Goal: Transaction & Acquisition: Book appointment/travel/reservation

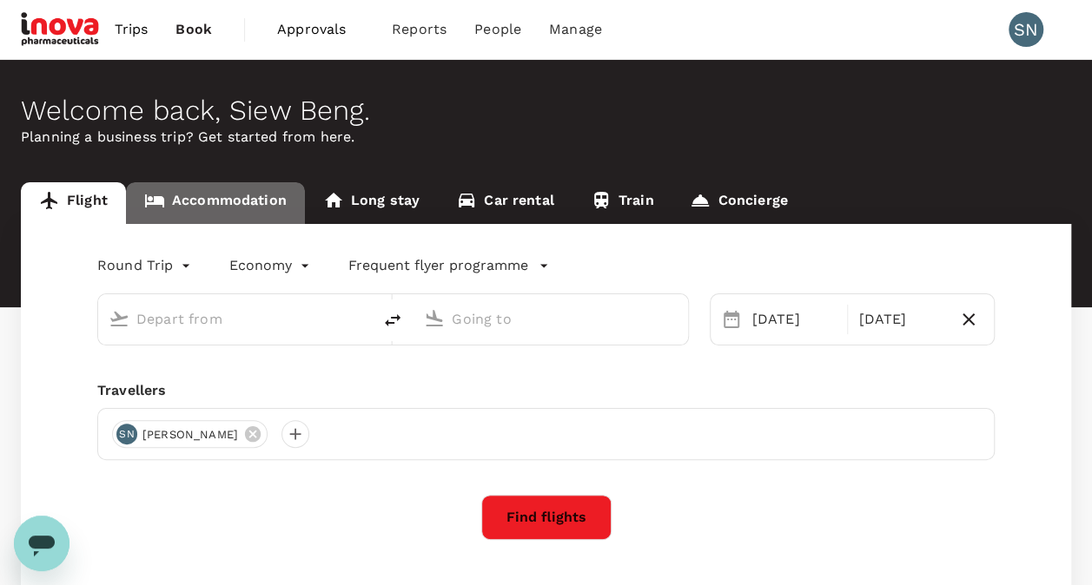
click at [221, 205] on link "Accommodation" at bounding box center [215, 203] width 179 height 42
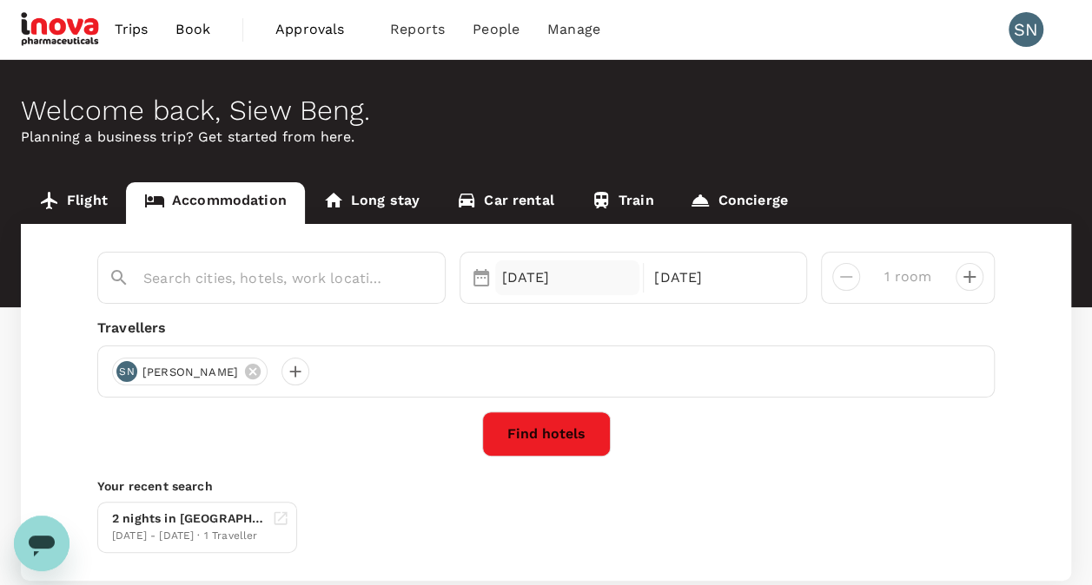
type input "George Town"
click at [526, 276] on div "25 Sep" at bounding box center [567, 278] width 145 height 35
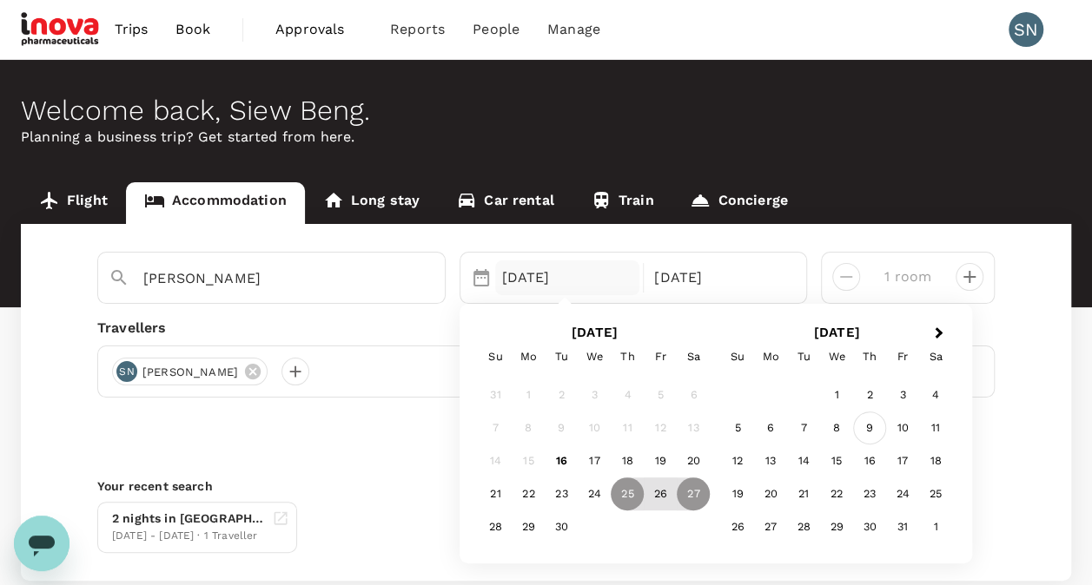
click at [870, 429] on div "9" at bounding box center [869, 429] width 33 height 33
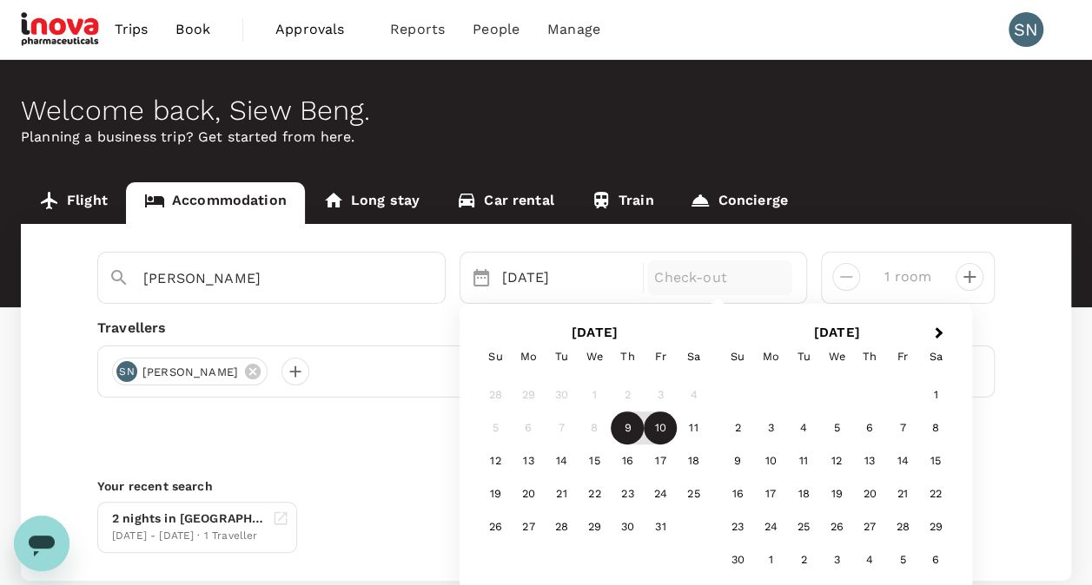
click at [664, 432] on div "10" at bounding box center [660, 429] width 33 height 33
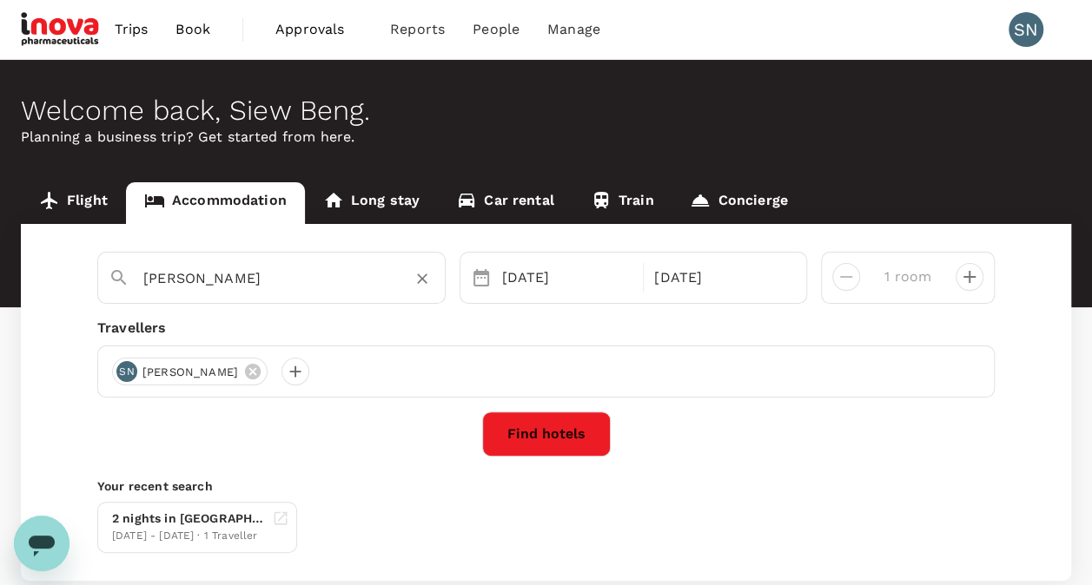
click at [422, 272] on icon "Clear" at bounding box center [421, 278] width 17 height 17
click at [218, 281] on input "text" at bounding box center [264, 278] width 242 height 27
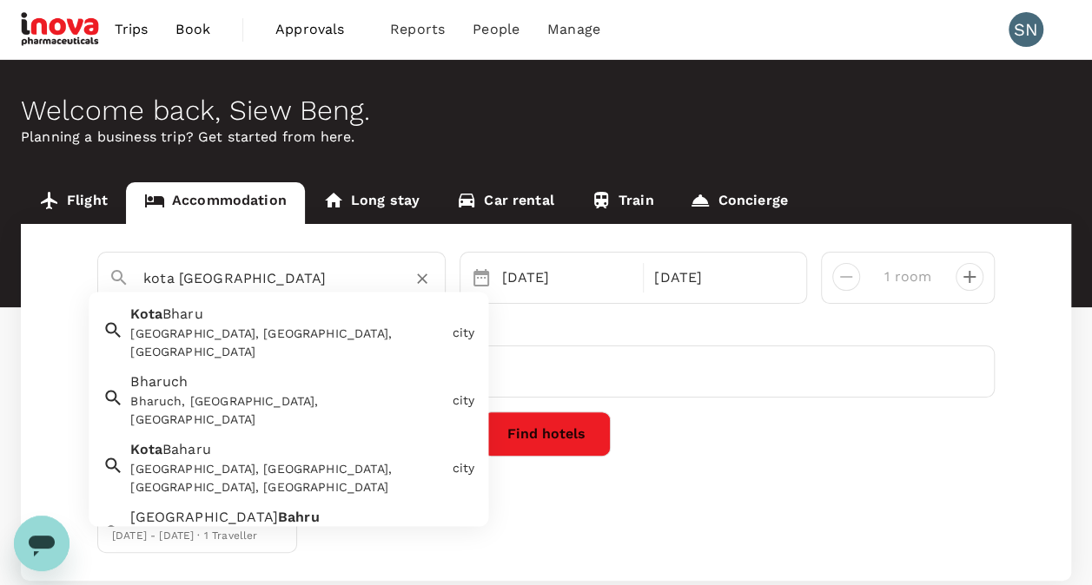
click at [242, 320] on div "Kota Bharu Kota Bharu, Kelantan, Malaysia" at bounding box center [283, 330] width 321 height 64
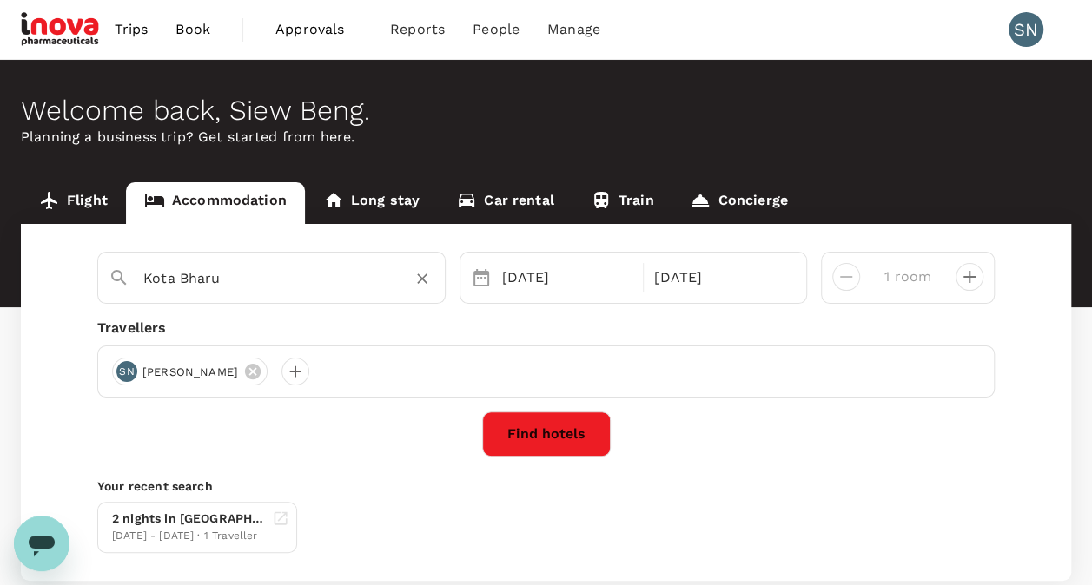
type input "Kota Bharu"
click at [551, 437] on button "Find hotels" at bounding box center [546, 434] width 129 height 45
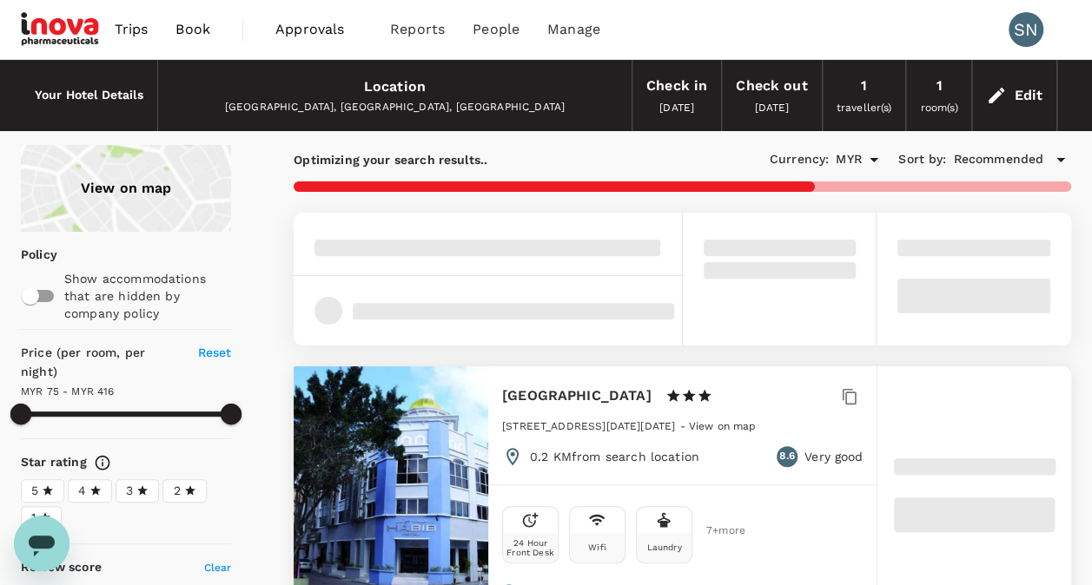
type input "415.65"
type input "55.65"
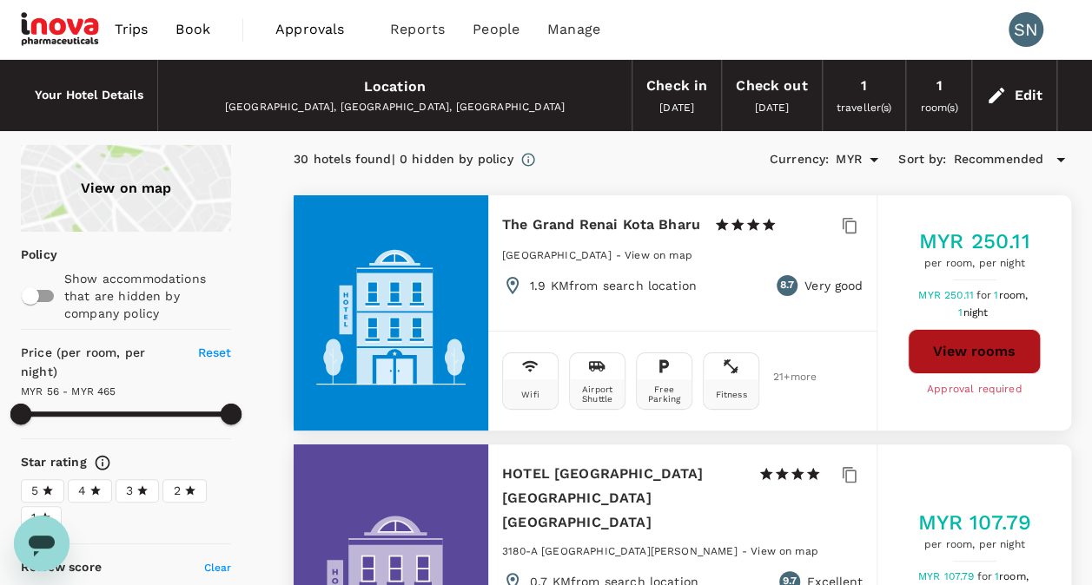
click at [980, 352] on button "View rooms" at bounding box center [974, 351] width 133 height 45
type input "464.65"
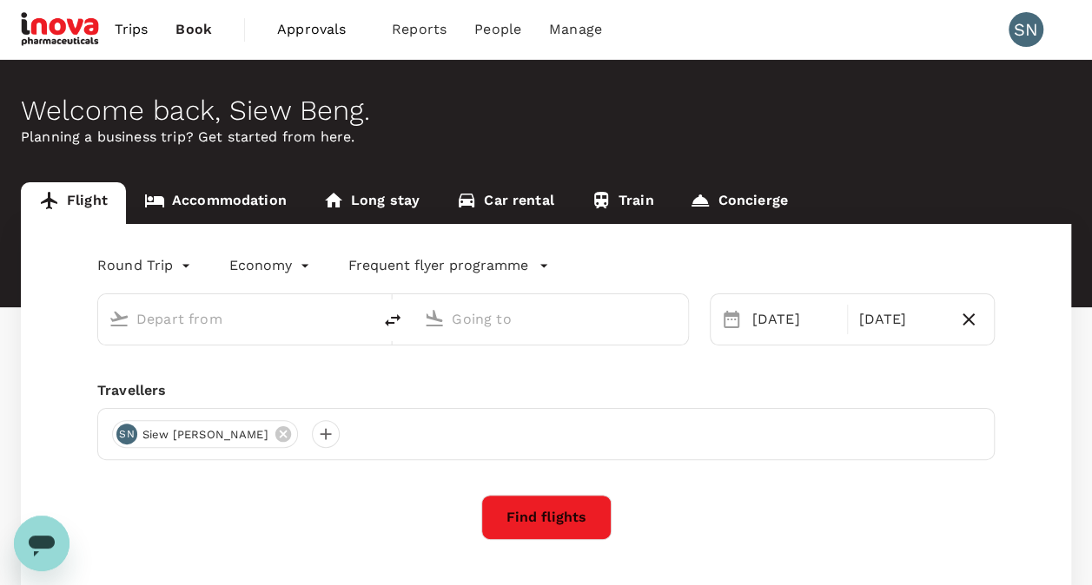
type input "Kuala Lumpur Intl ([GEOGRAPHIC_DATA])"
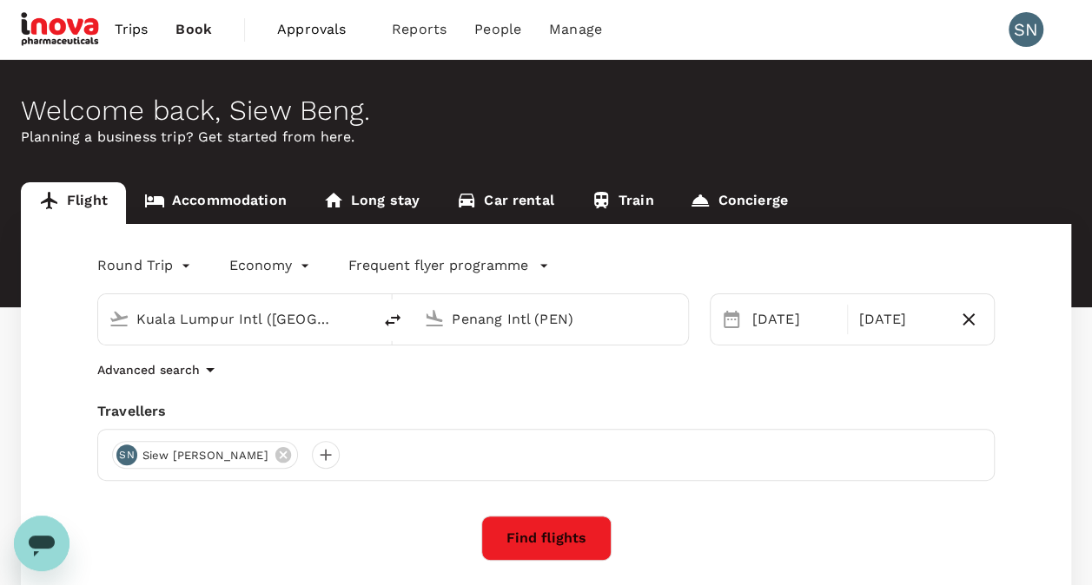
click at [578, 320] on input "Penang Intl (PEN)" at bounding box center [551, 319] width 199 height 27
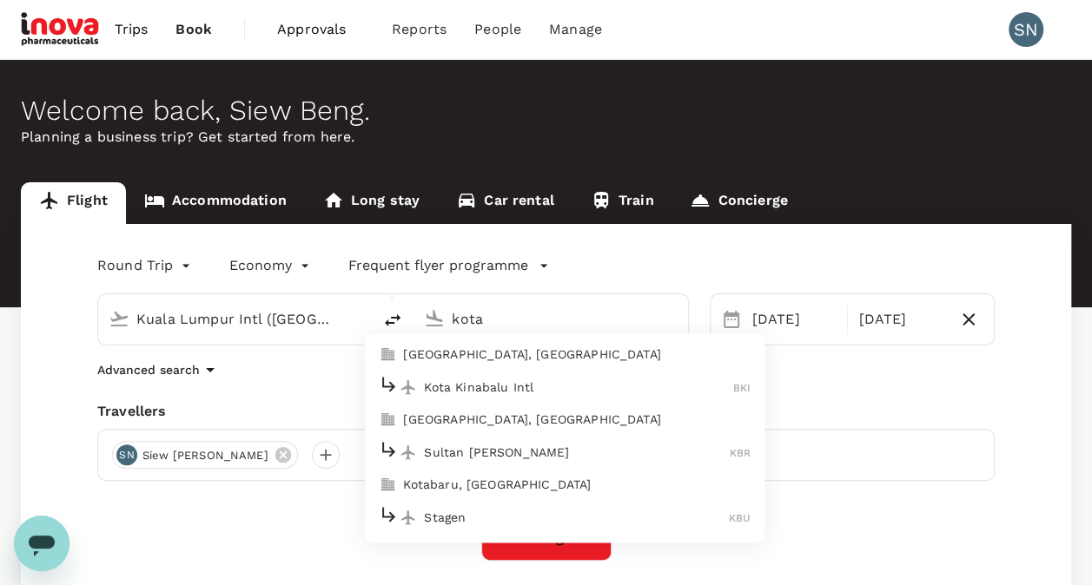
click at [480, 449] on p "Sultan [PERSON_NAME]" at bounding box center [577, 452] width 306 height 17
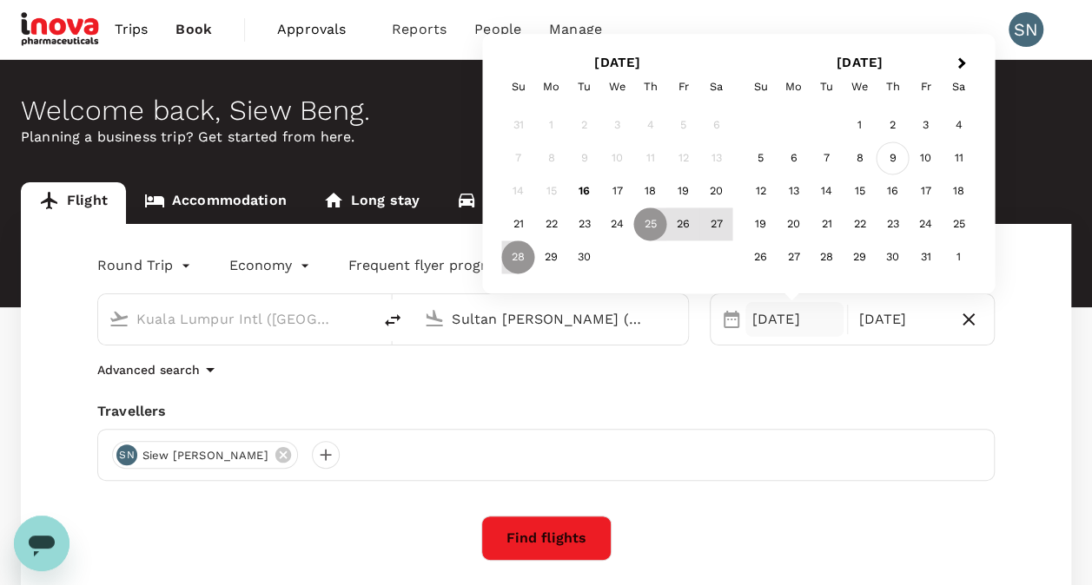
type input "Sultan [PERSON_NAME] (KBR)"
click at [895, 163] on div "9" at bounding box center [893, 158] width 33 height 33
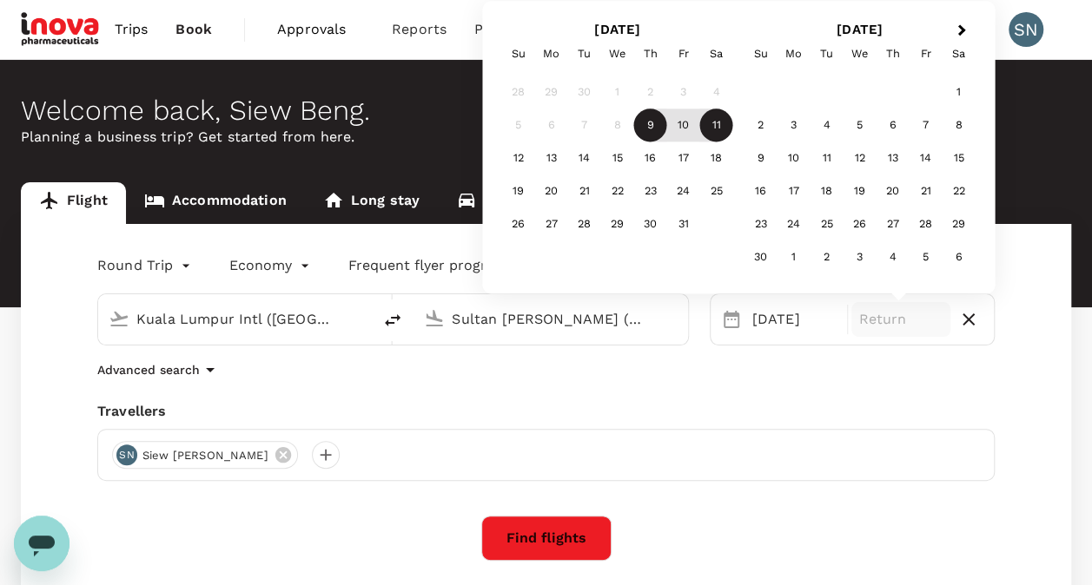
click at [711, 128] on div "11" at bounding box center [716, 125] width 33 height 33
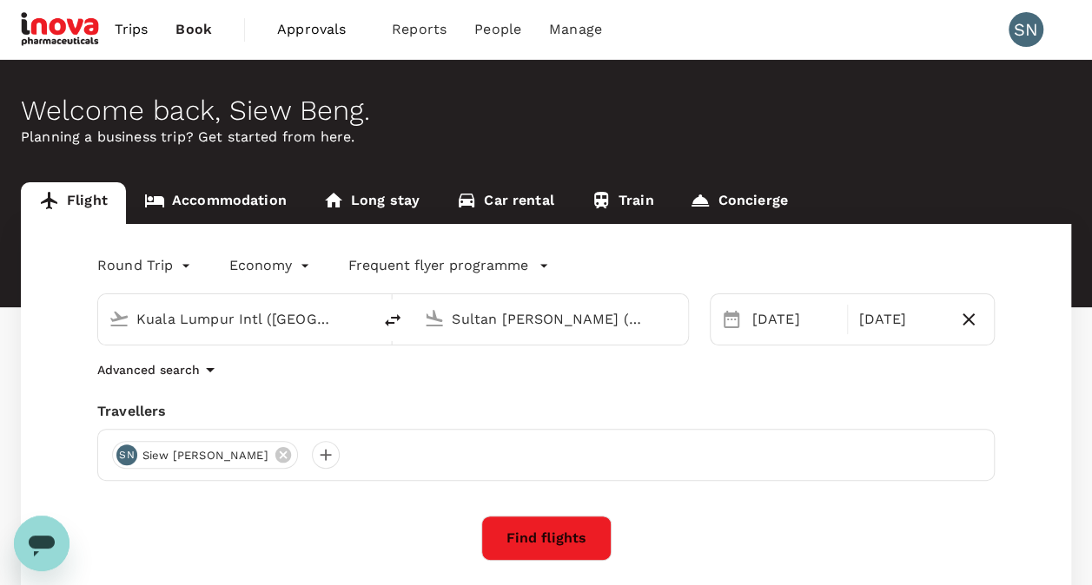
click at [551, 542] on button "Find flights" at bounding box center [546, 538] width 130 height 45
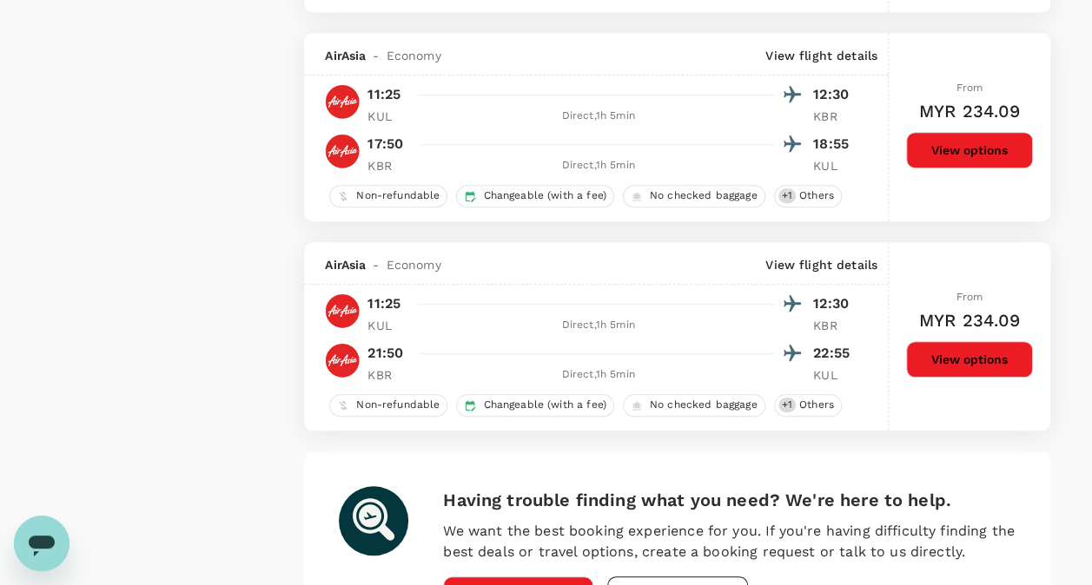
scroll to position [4083, 0]
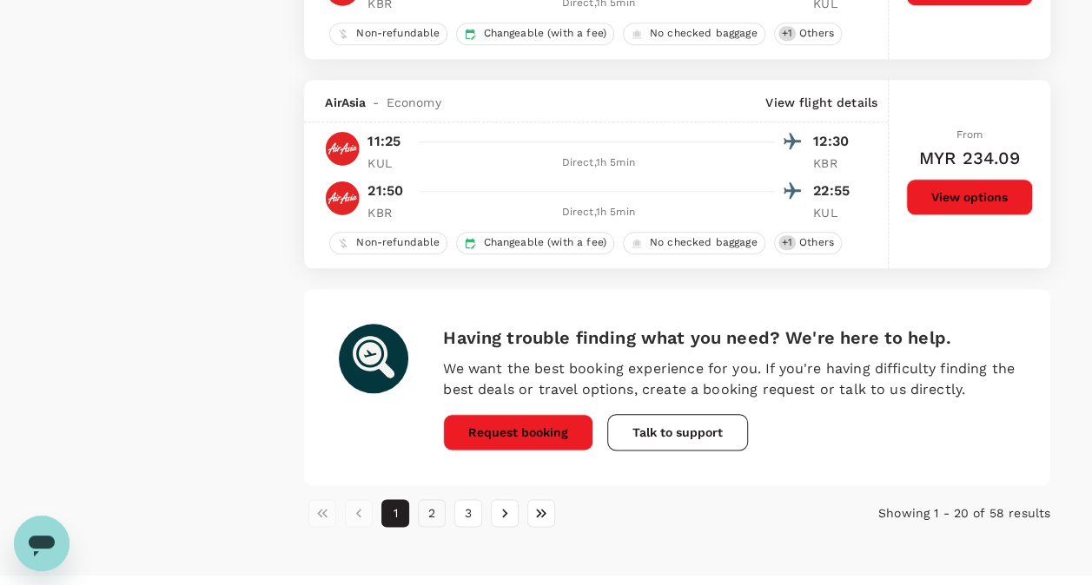
click at [429, 511] on button "2" at bounding box center [432, 513] width 28 height 28
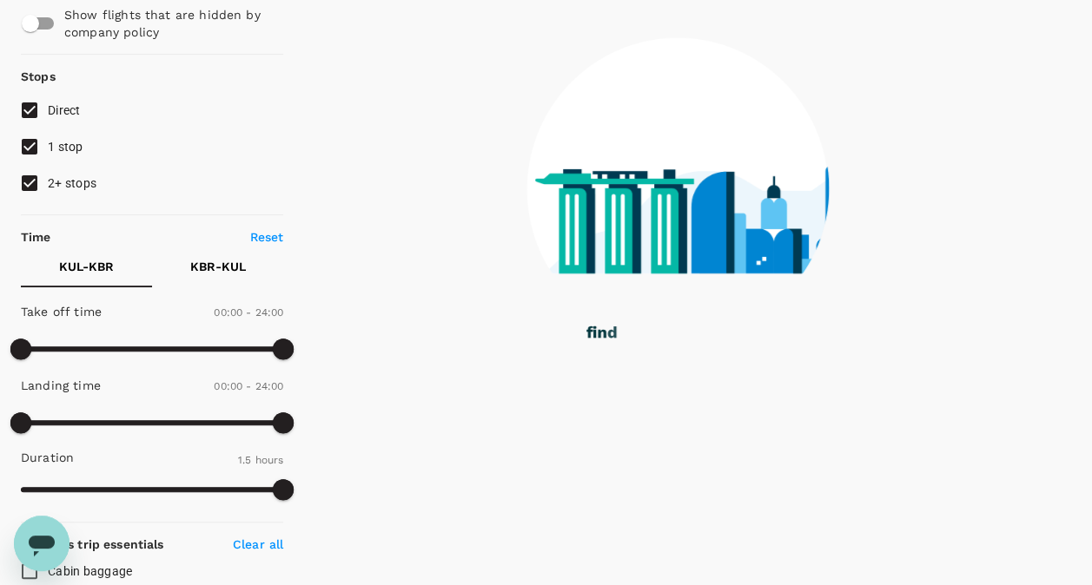
scroll to position [0, 0]
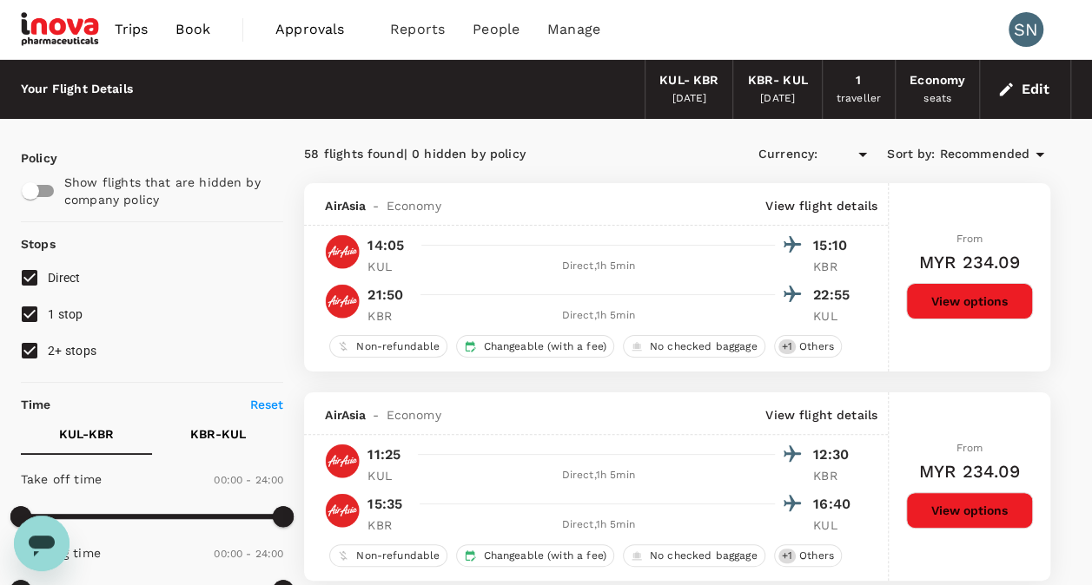
type input "MYR"
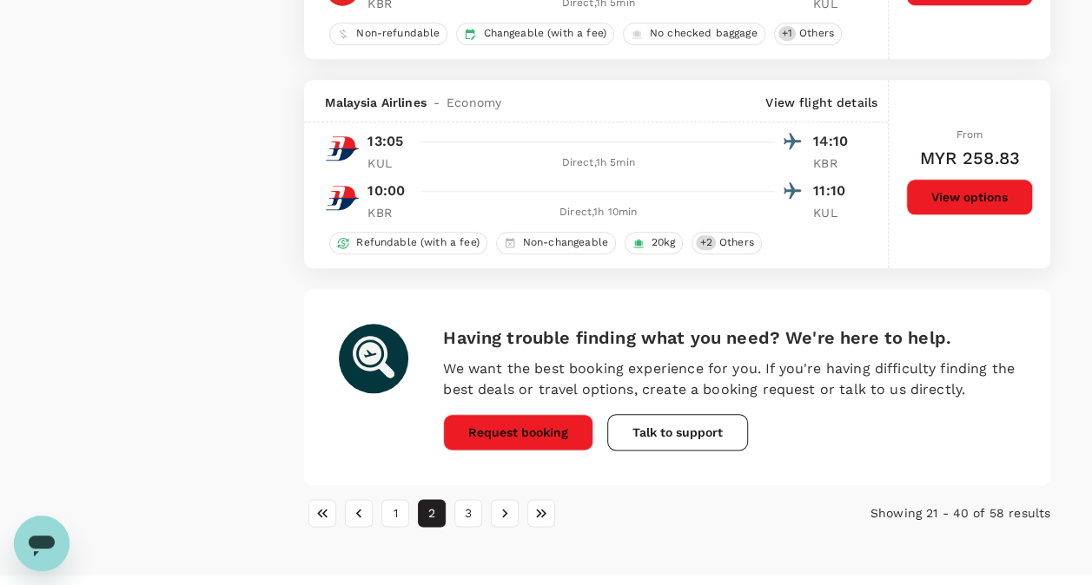
scroll to position [4112, 0]
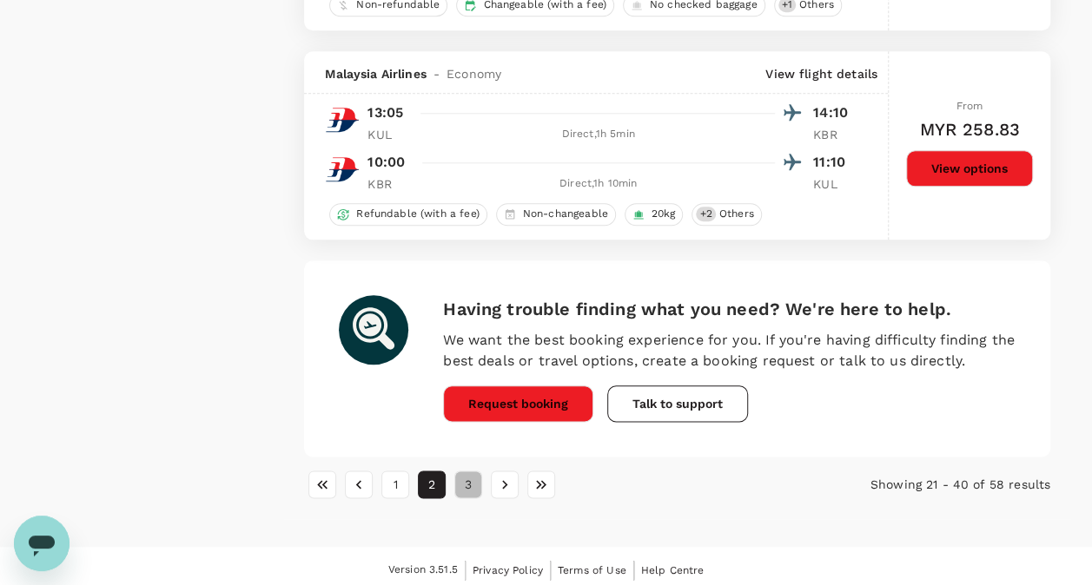
click at [462, 476] on button "3" at bounding box center [468, 485] width 28 height 28
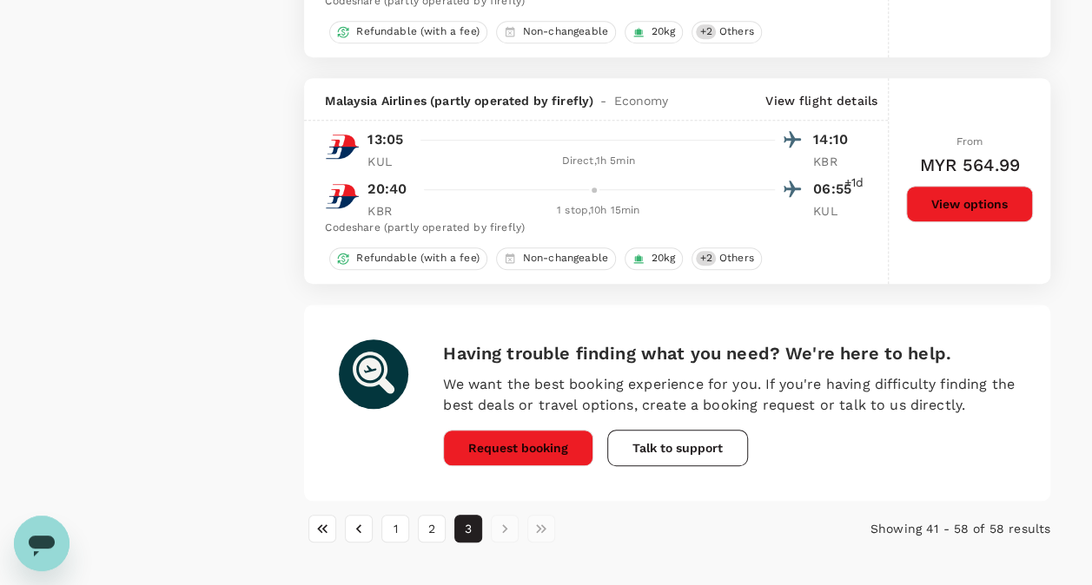
scroll to position [3831, 0]
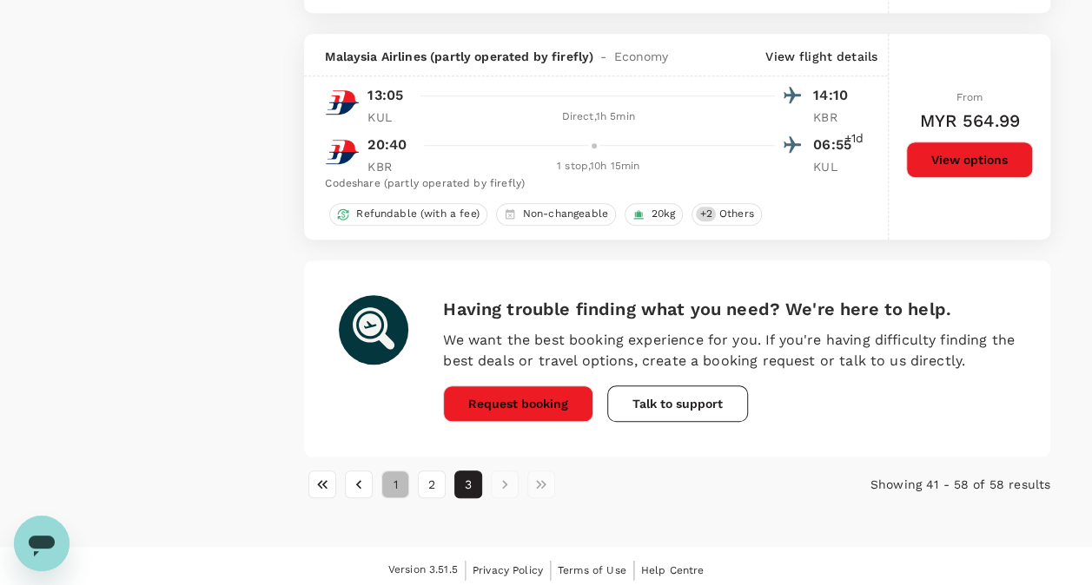
click at [398, 481] on button "1" at bounding box center [395, 485] width 28 height 28
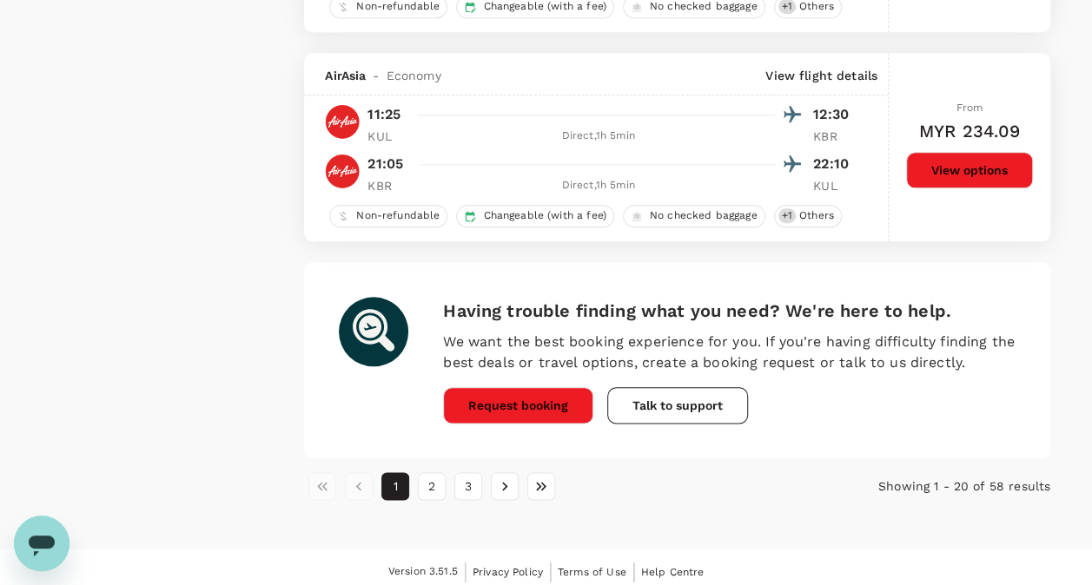
scroll to position [4112, 0]
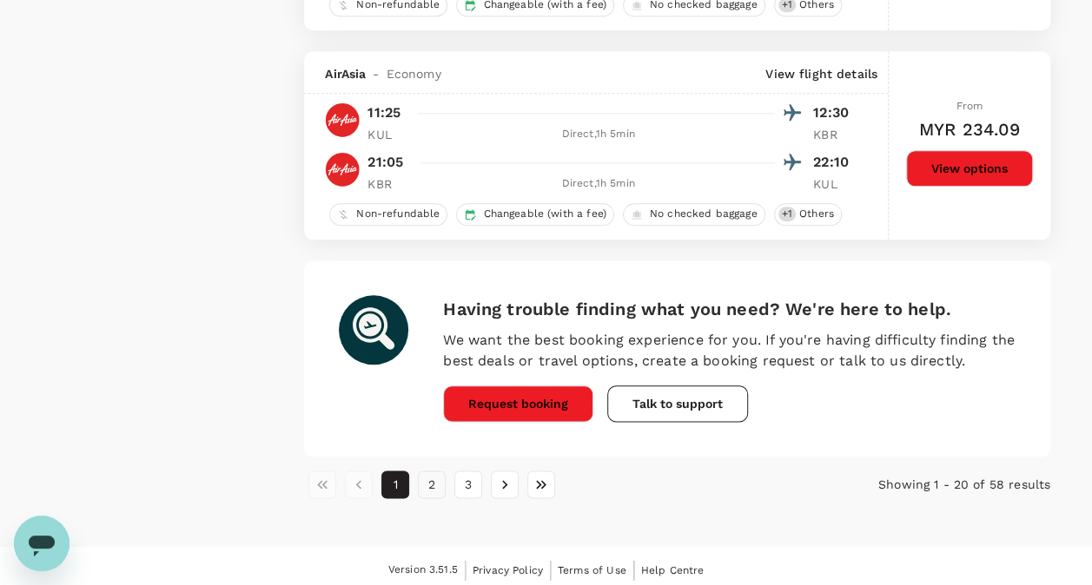
click at [433, 480] on button "2" at bounding box center [432, 485] width 28 height 28
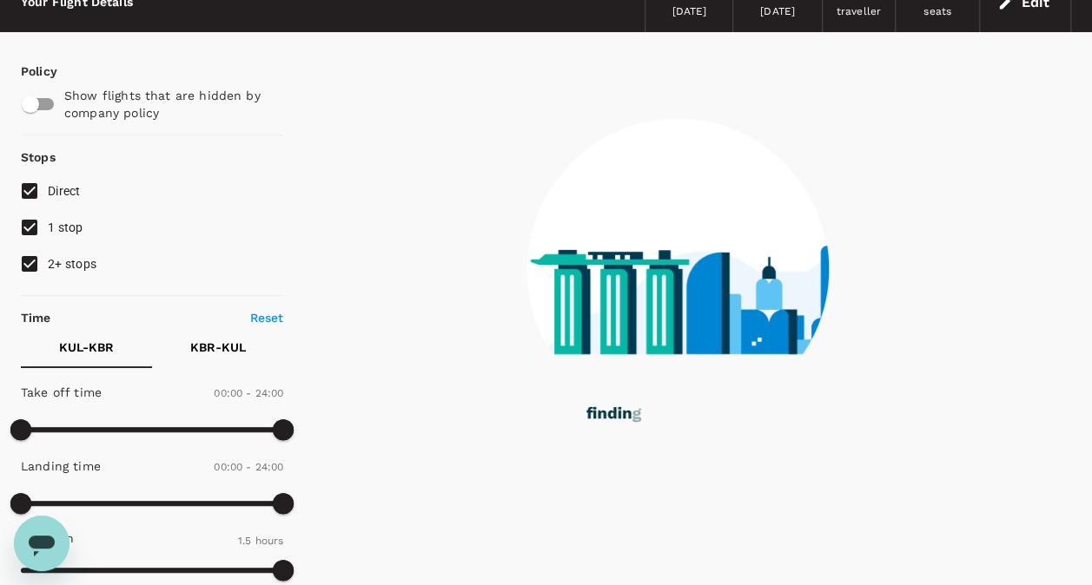
scroll to position [0, 0]
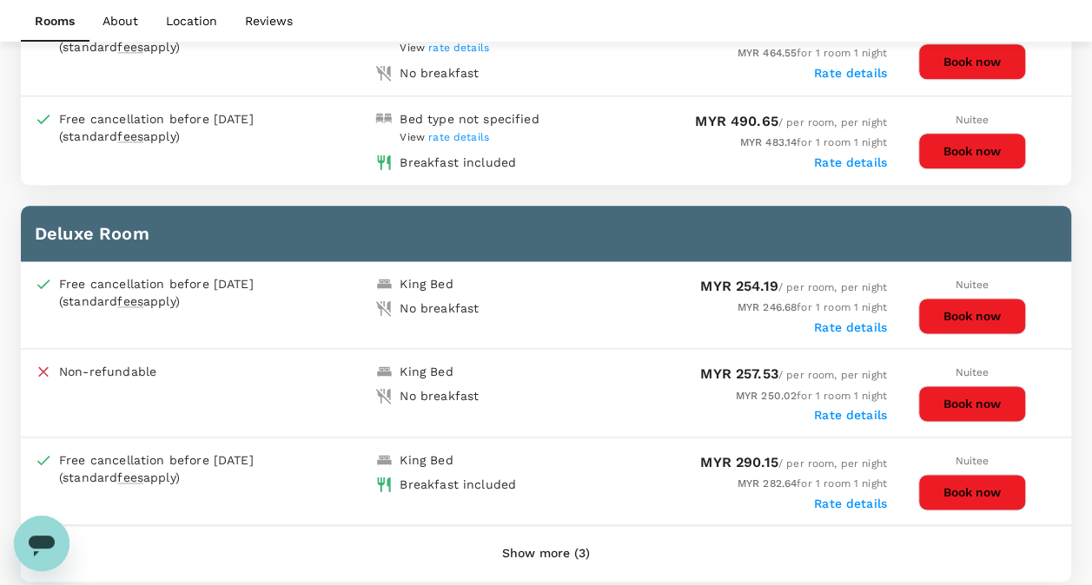
scroll to position [1042, 0]
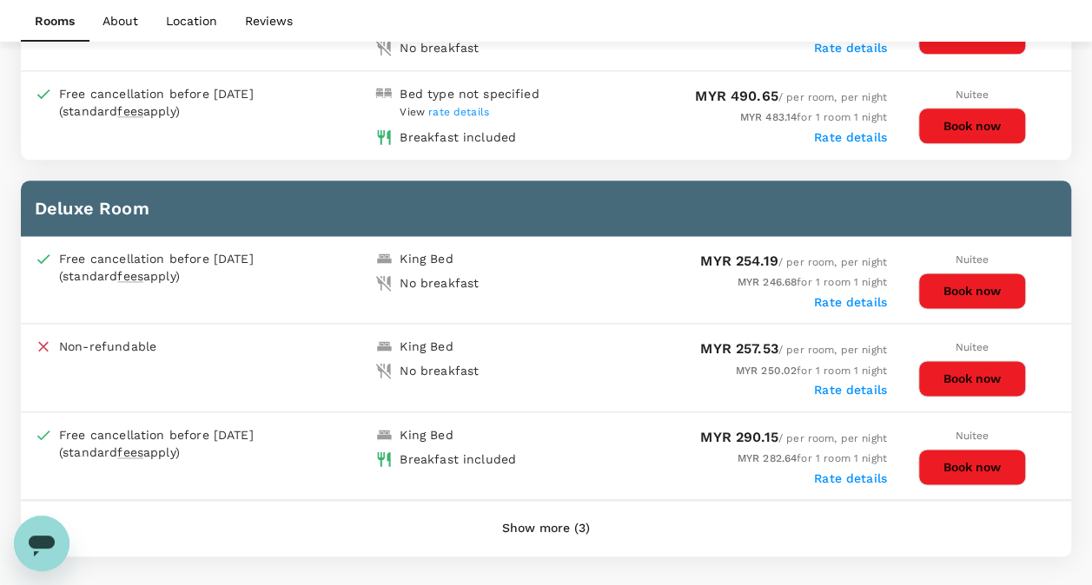
click at [556, 523] on button "Show more (3)" at bounding box center [546, 529] width 136 height 42
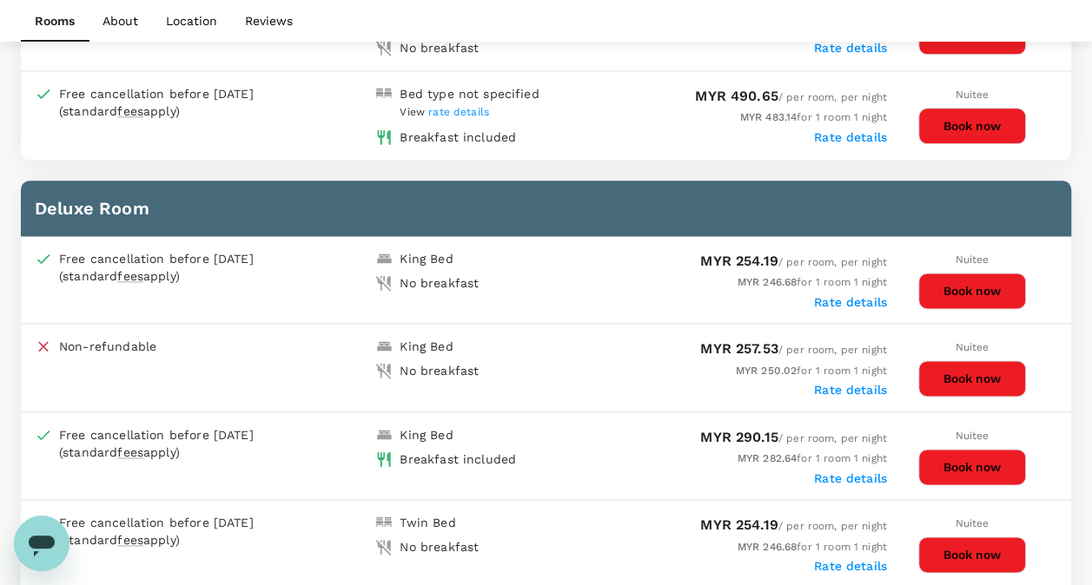
click at [978, 461] on button "Book now" at bounding box center [972, 467] width 108 height 36
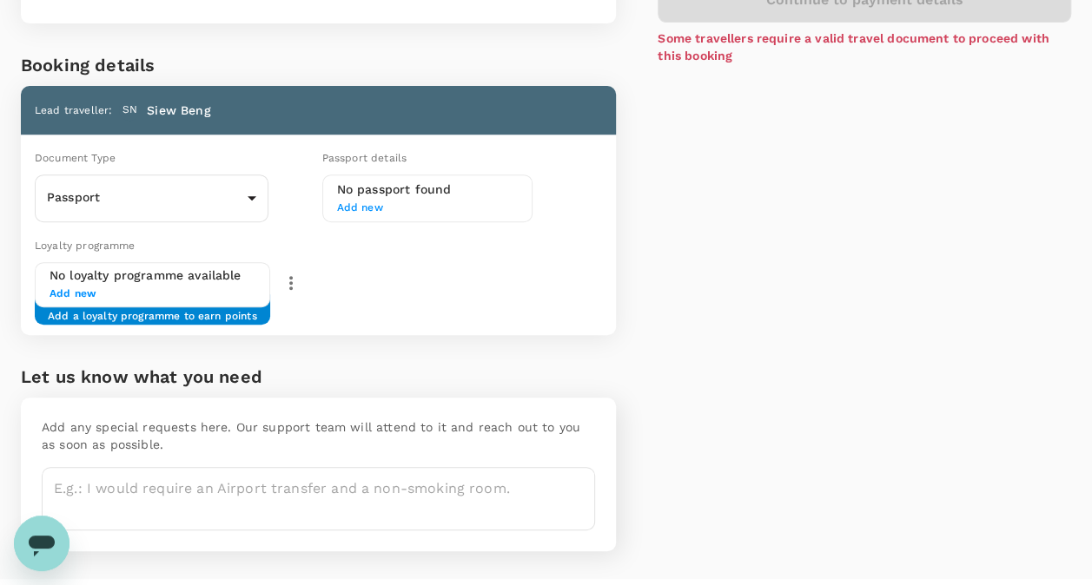
scroll to position [347, 0]
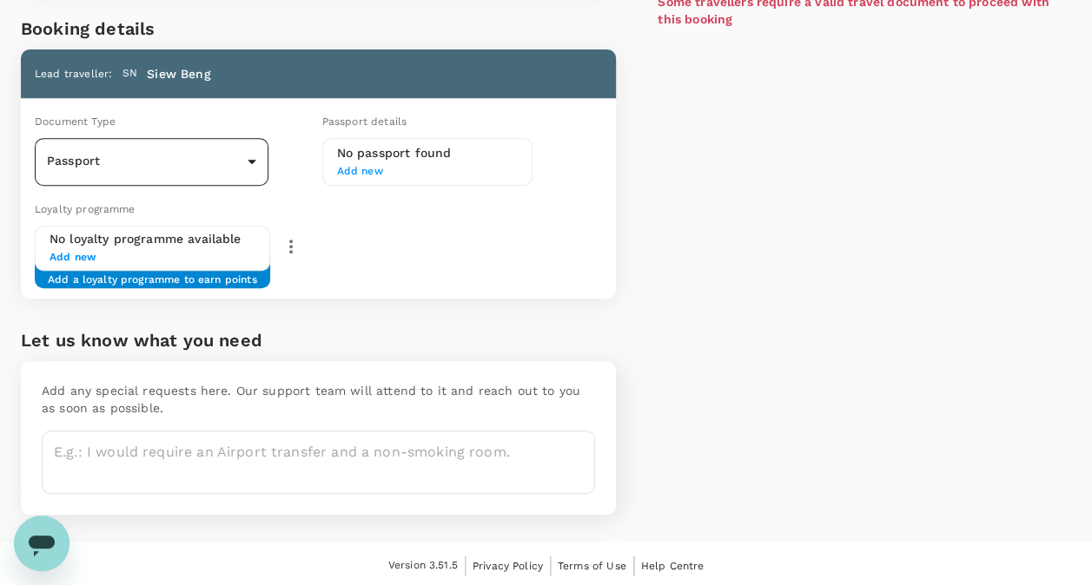
click at [245, 155] on body "Back to hotel details Review selection You've selected The Grand Renai Kota Bha…" at bounding box center [546, 121] width 1092 height 937
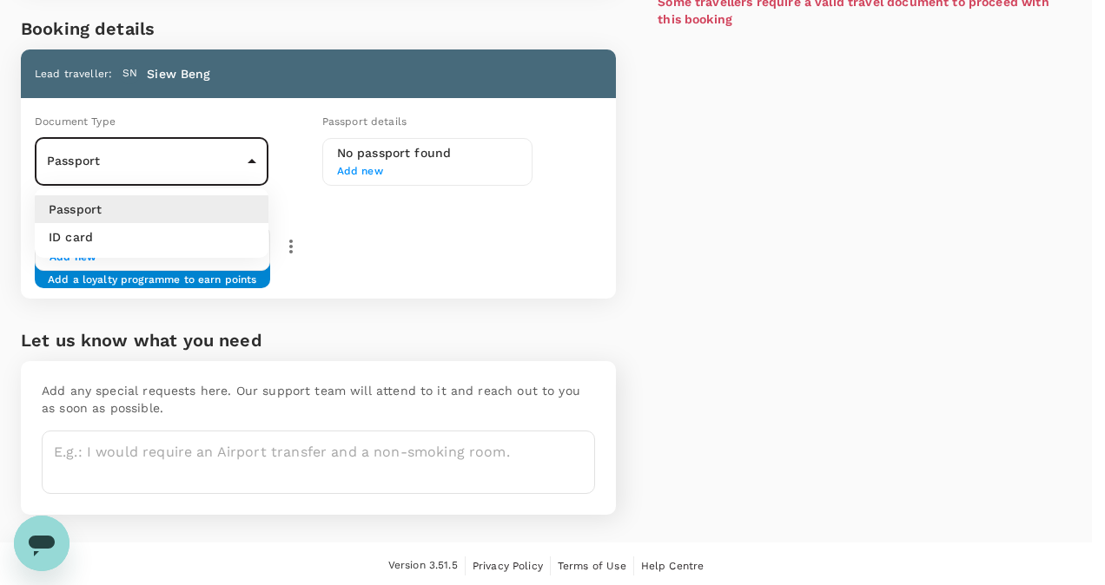
click at [125, 241] on li "ID card" at bounding box center [152, 237] width 234 height 28
type input "Id card"
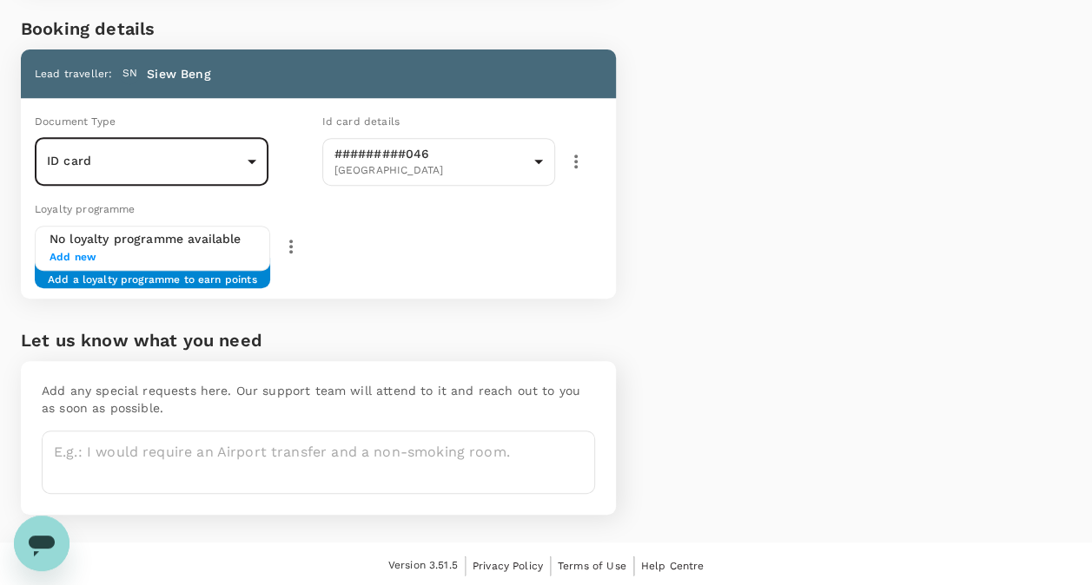
click at [658, 325] on div "Price Summary Total 1 night(s) x 1 room(s) MYR 282.64 Service fee MYR 7.51 Tota…" at bounding box center [843, 116] width 455 height 853
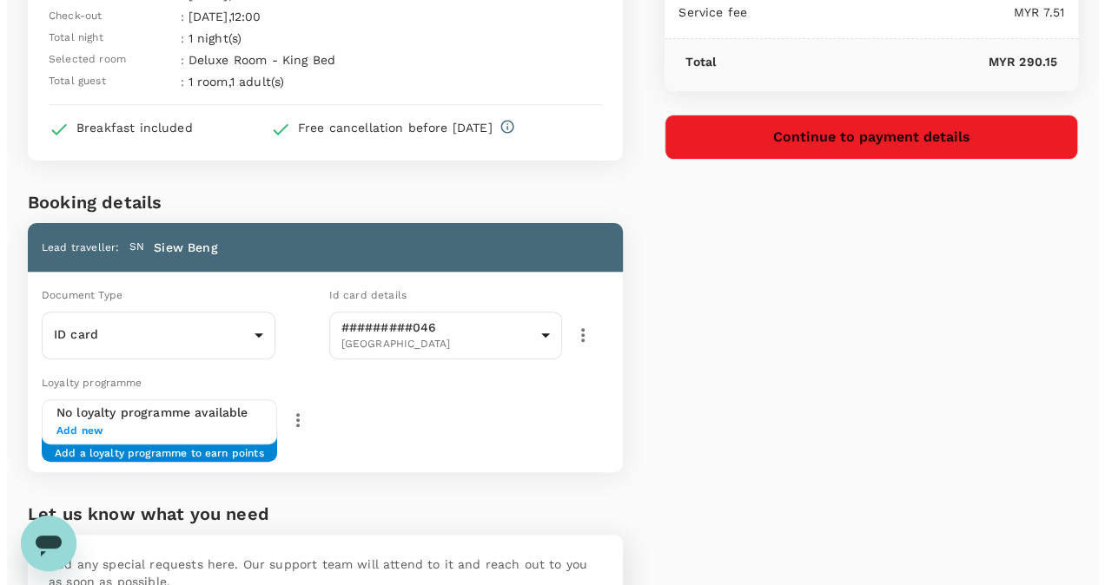
scroll to position [0, 0]
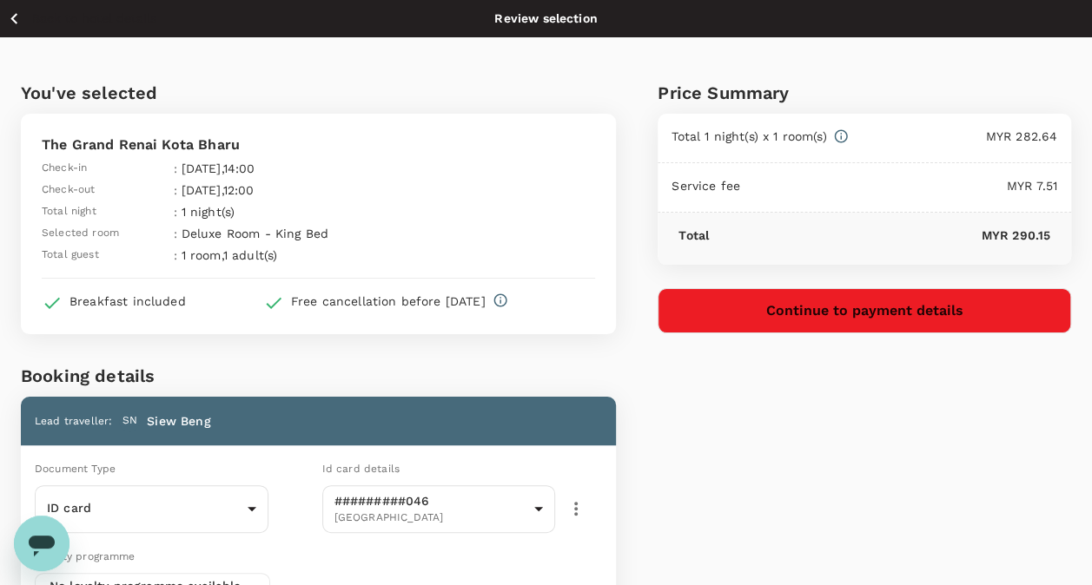
click at [883, 316] on button "Continue to payment details" at bounding box center [864, 310] width 413 height 45
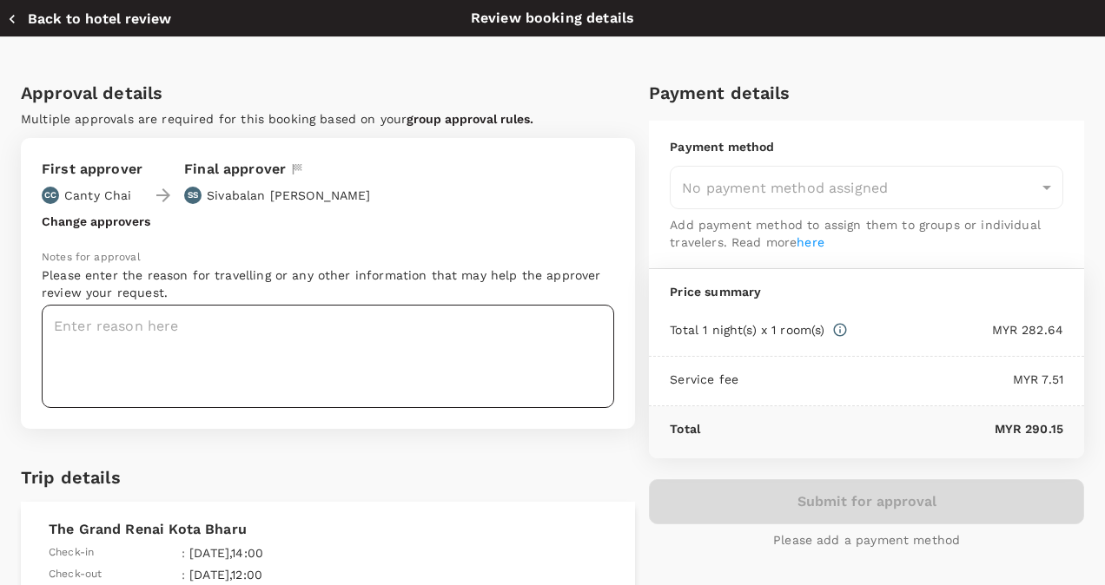
type input "9ebb82f2-7cb6-44ca-aca4-3eb5994d0633"
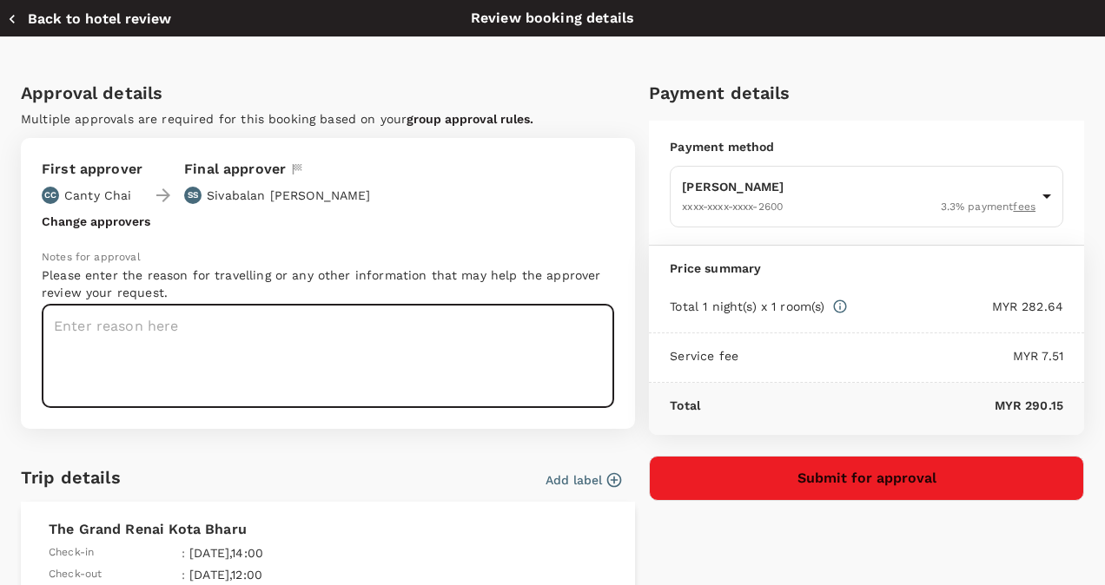
click at [95, 322] on textarea at bounding box center [328, 356] width 572 height 103
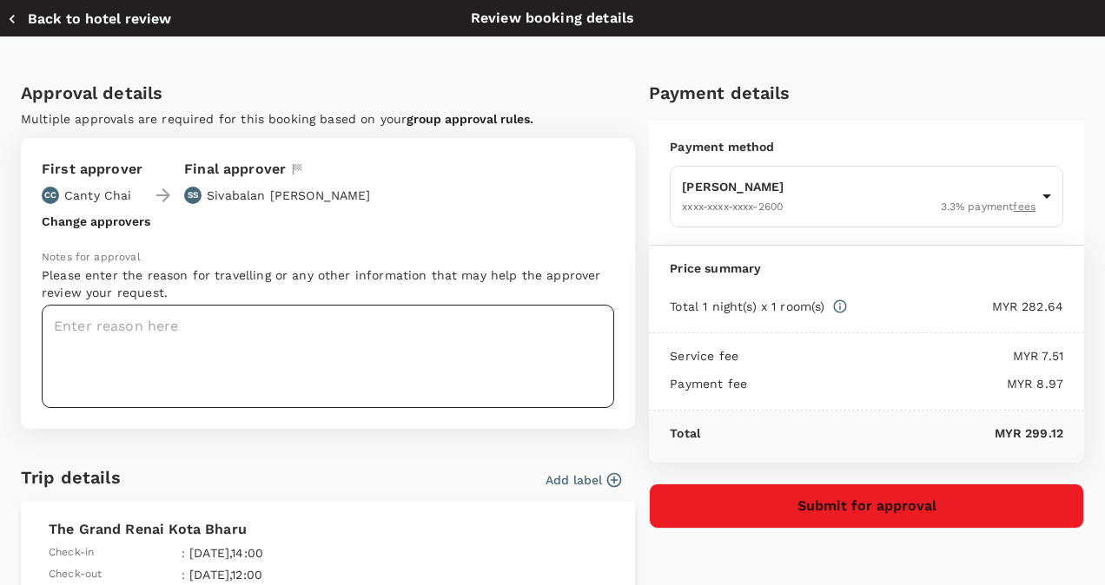
click at [123, 316] on textarea at bounding box center [328, 356] width 572 height 103
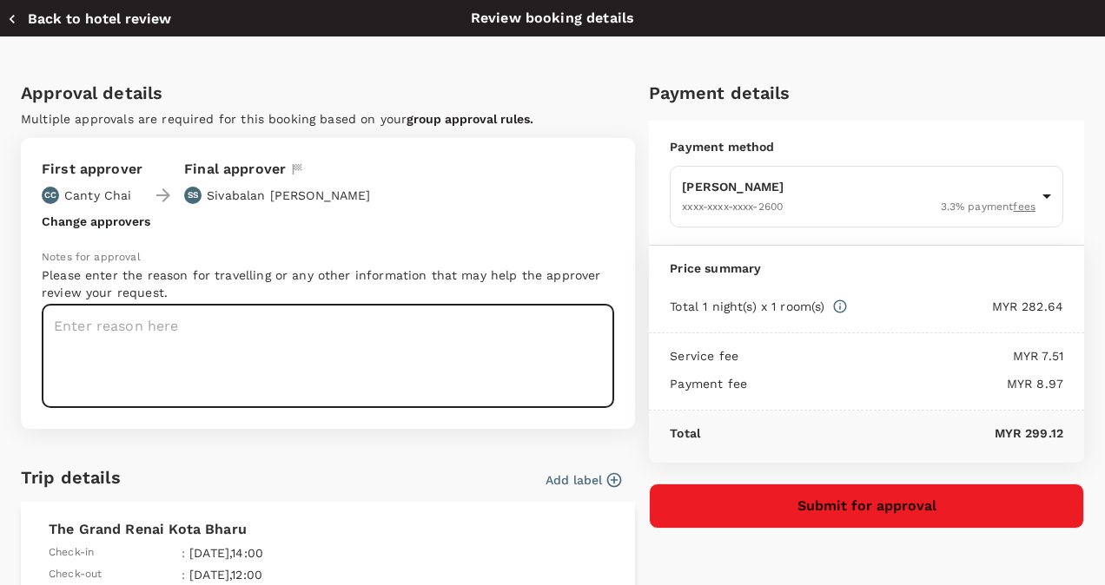
paste textarea "Field work, FGD [MEDICAL_DATA] and HUSM MI Workshop at [GEOGRAPHIC_DATA] ([DATE…"
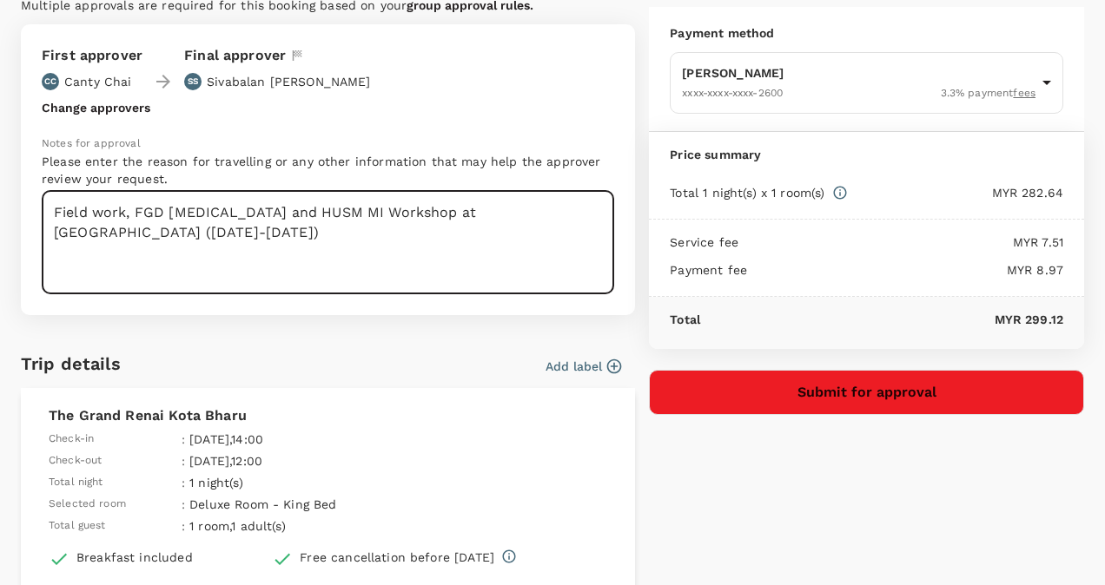
scroll to position [87, 0]
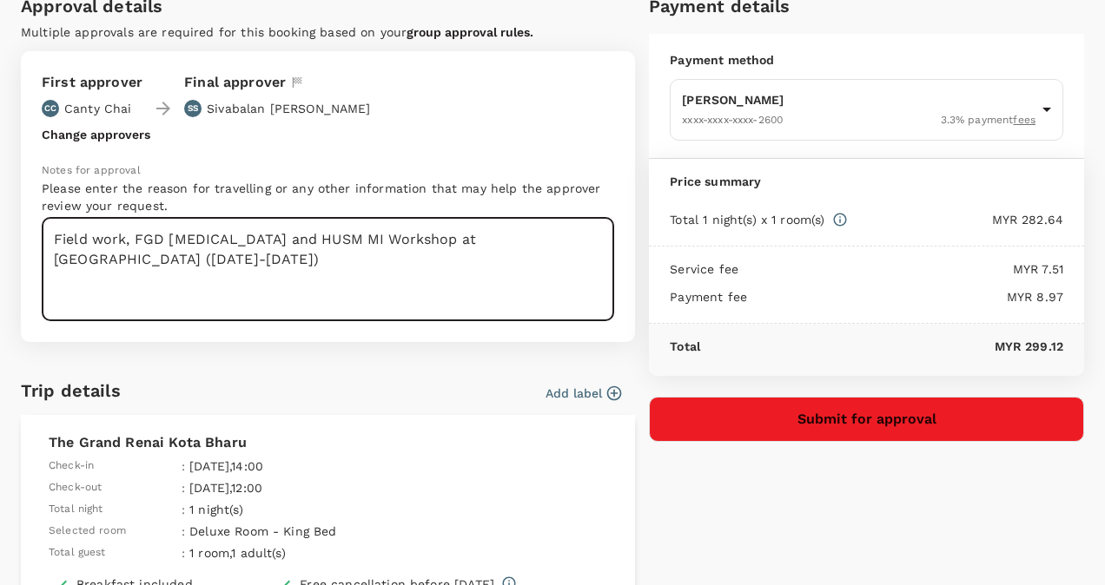
type textarea "Field work, FGD [MEDICAL_DATA] and HUSM MI Workshop at [GEOGRAPHIC_DATA] ([DATE…"
click at [879, 418] on button "Submit for approval" at bounding box center [866, 419] width 435 height 45
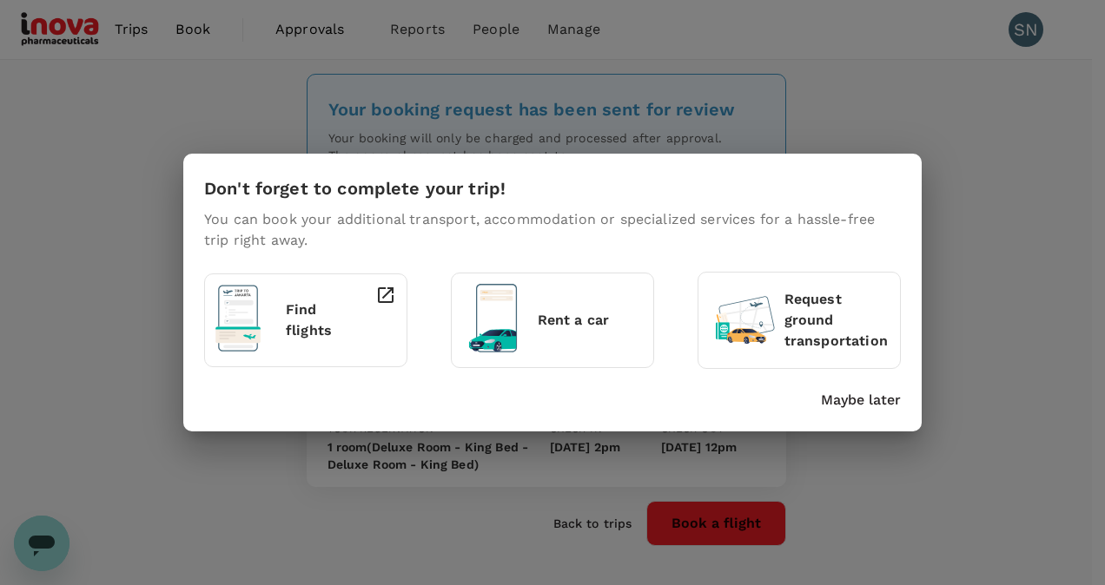
click at [859, 400] on p "Maybe later" at bounding box center [861, 400] width 80 height 21
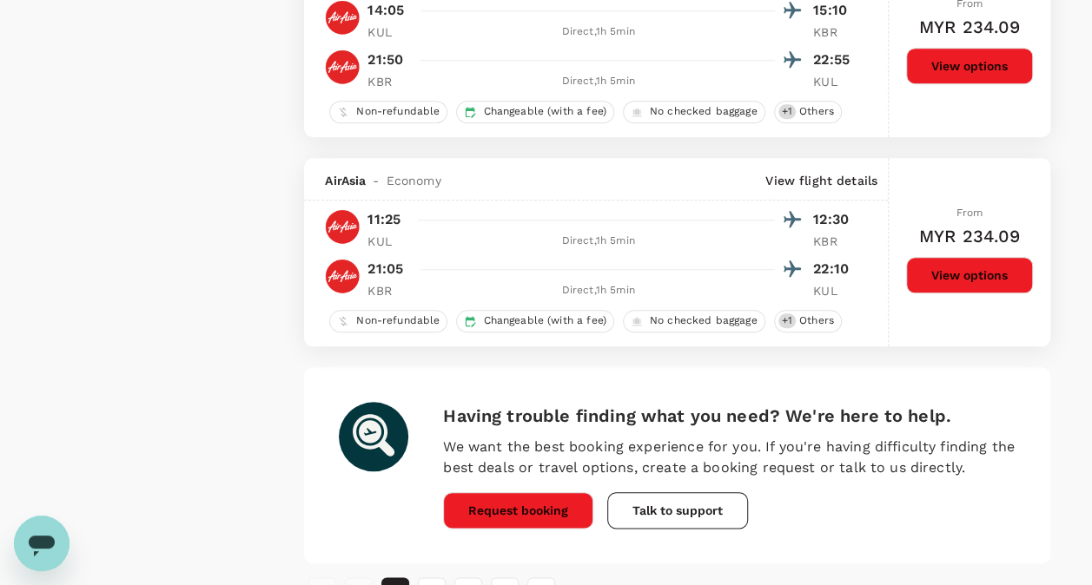
scroll to position [4083, 0]
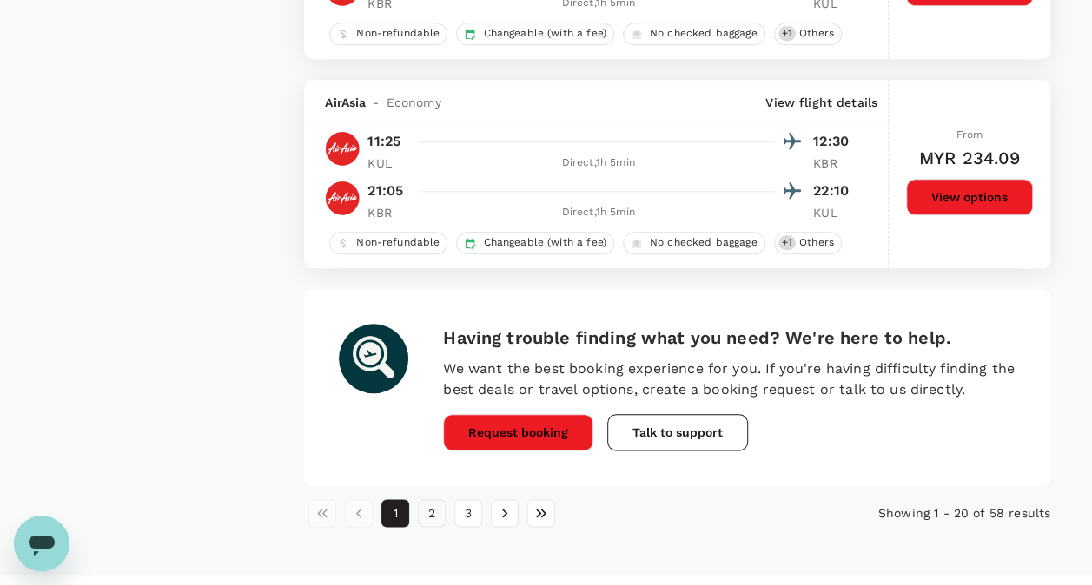
click at [424, 506] on button "2" at bounding box center [432, 513] width 28 height 28
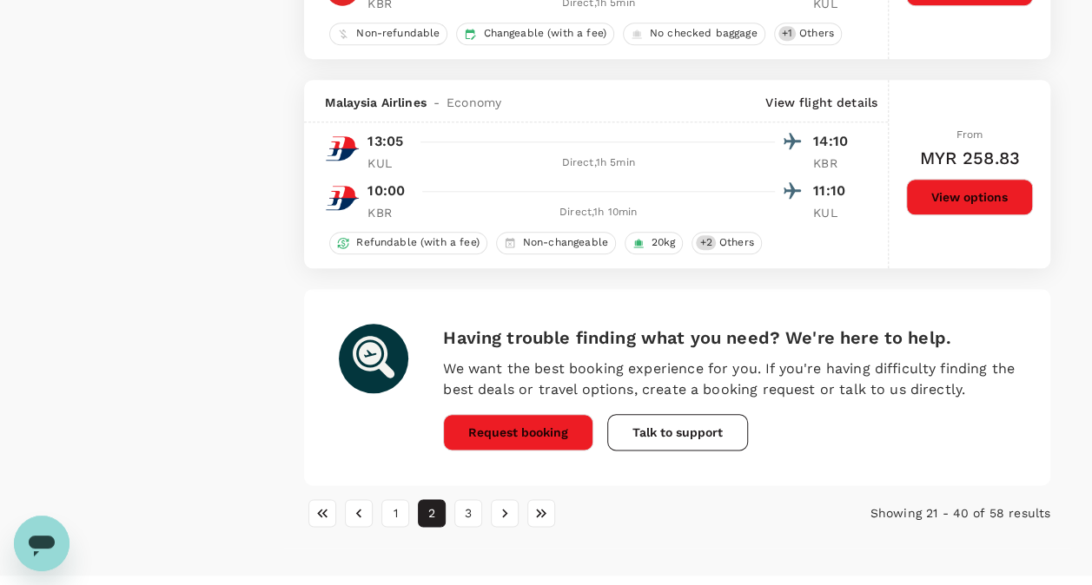
scroll to position [4112, 0]
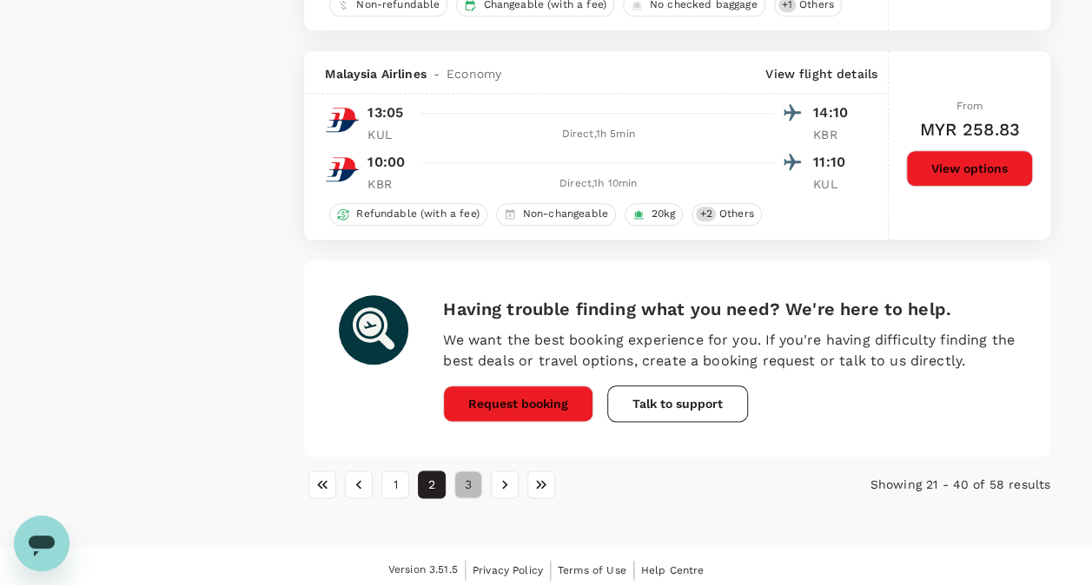
click at [467, 483] on button "3" at bounding box center [468, 485] width 28 height 28
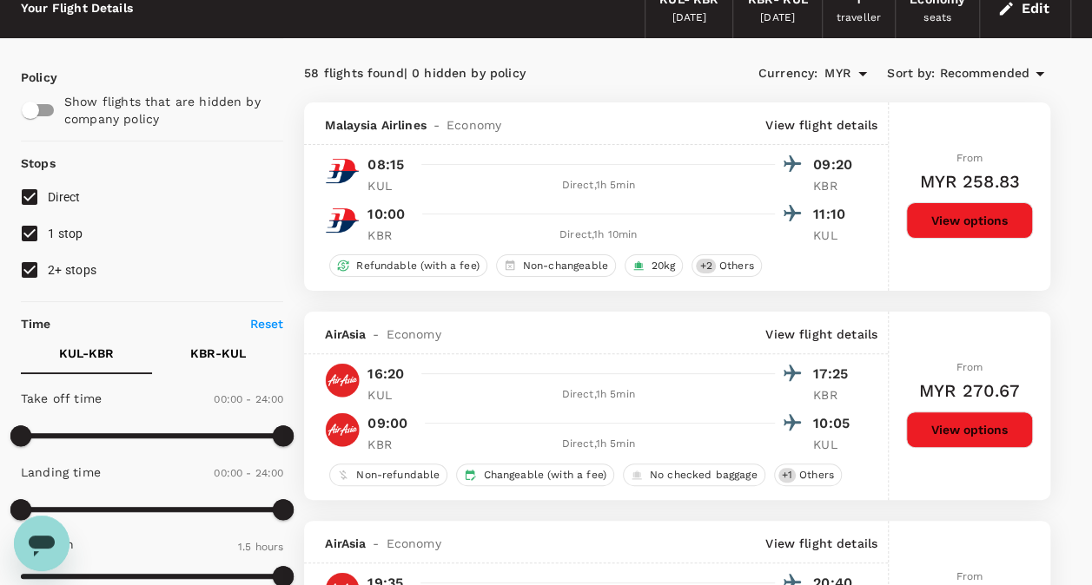
scroll to position [0, 0]
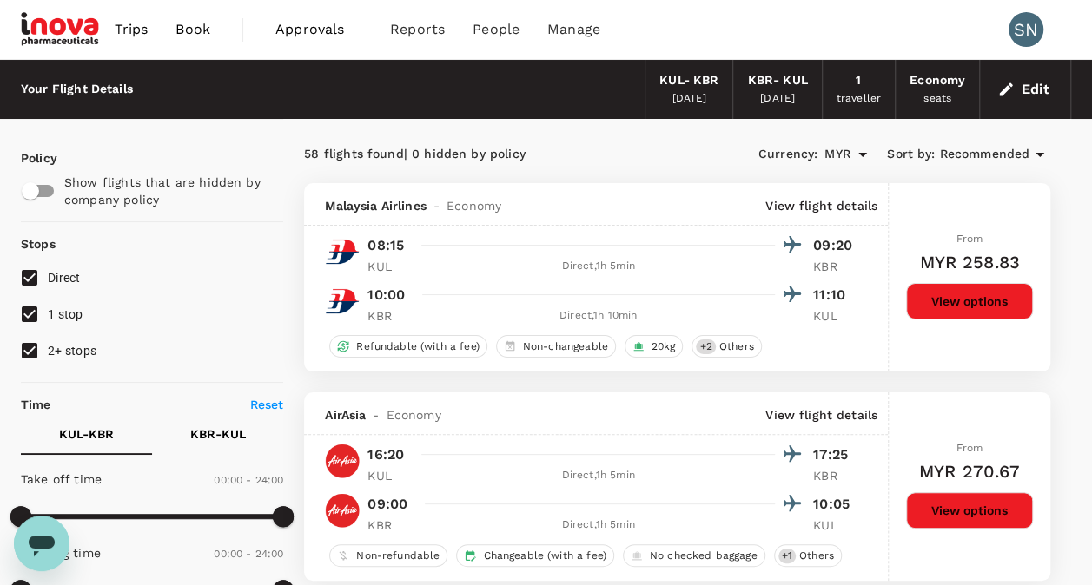
click at [1041, 88] on button "Edit" at bounding box center [1025, 90] width 63 height 28
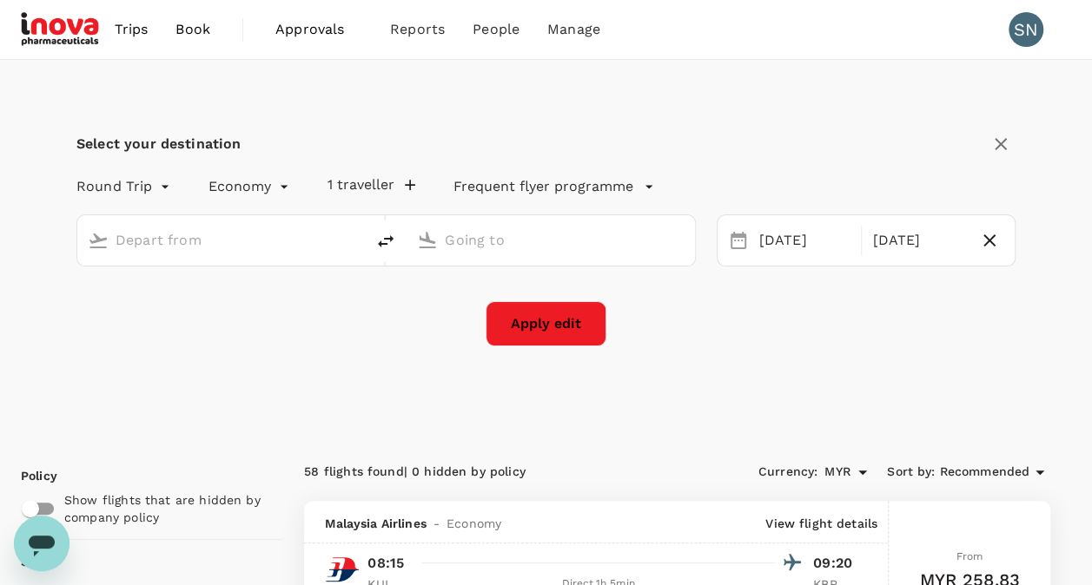
type input "Kuala Lumpur Intl ([GEOGRAPHIC_DATA])"
type input "Sultan [PERSON_NAME] (KBR)"
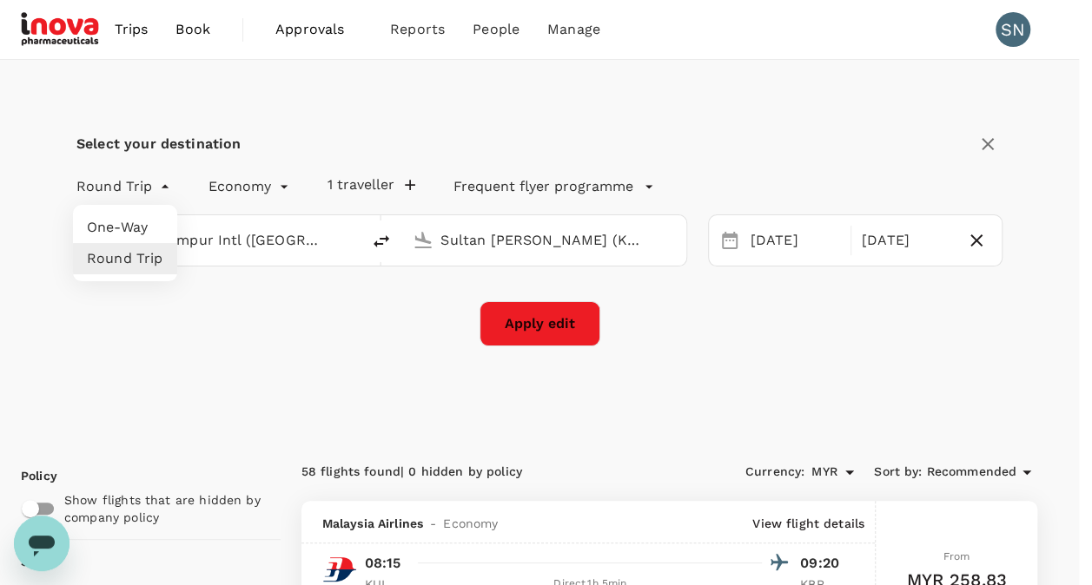
click at [129, 222] on li "One-Way" at bounding box center [125, 227] width 104 height 31
type input "oneway"
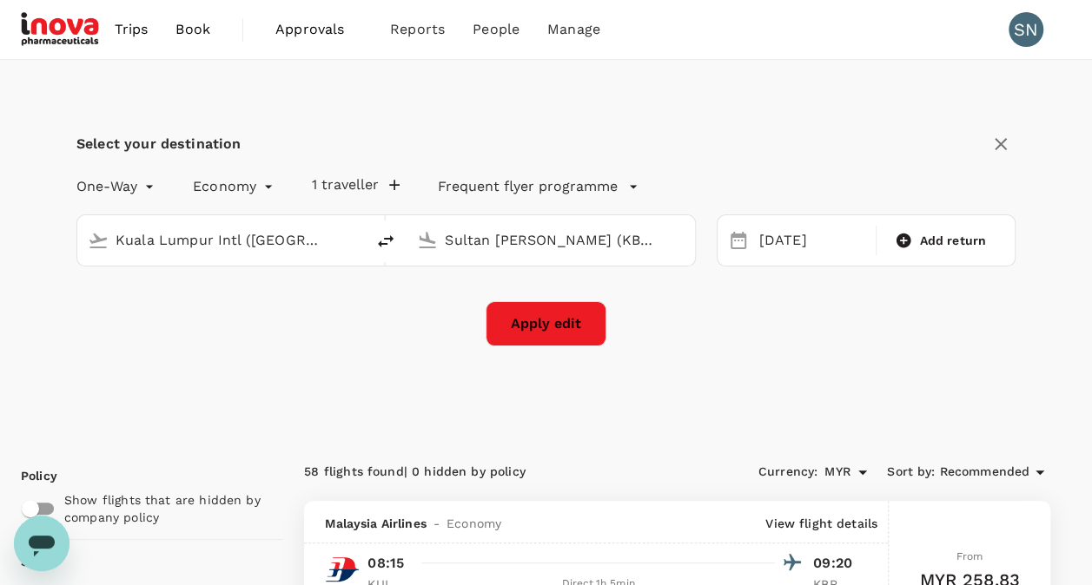
click at [602, 241] on input "Sultan [PERSON_NAME] (KBR)" at bounding box center [551, 240] width 213 height 27
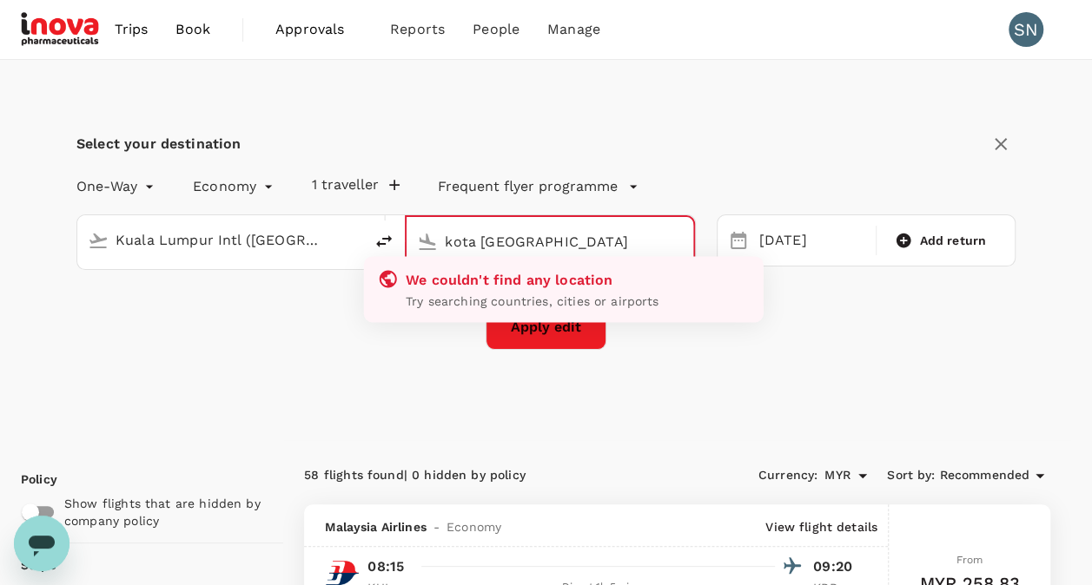
click at [542, 247] on input "kota bahru" at bounding box center [550, 241] width 211 height 27
click at [643, 246] on input "kota bahru" at bounding box center [550, 241] width 211 height 27
type input "Sultan [PERSON_NAME] (KBR)"
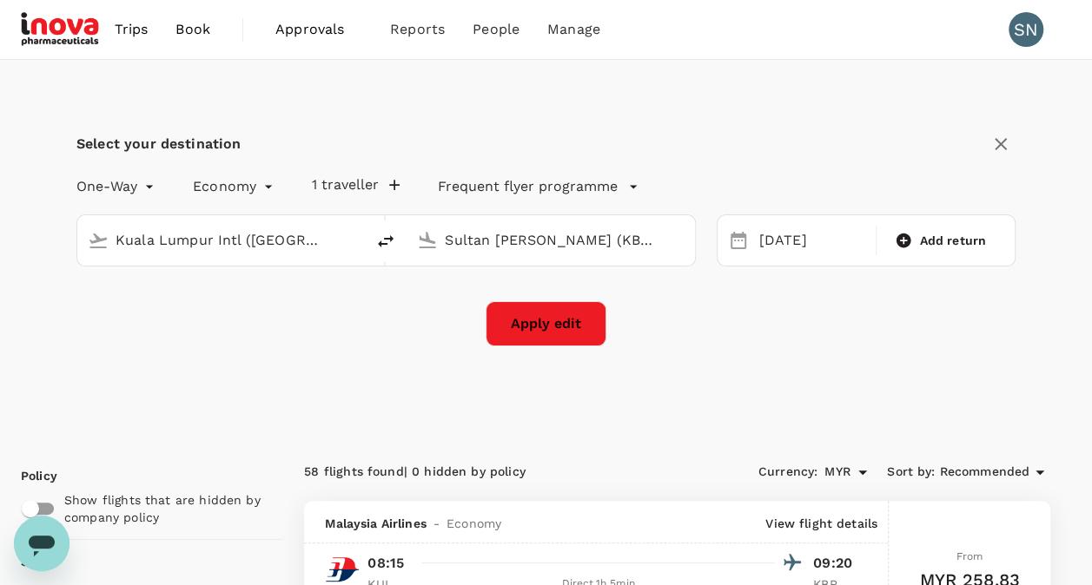
click at [733, 355] on div "Select your destination One-Way oneway Economy economy 1 traveller Frequent fly…" at bounding box center [546, 248] width 1050 height 377
click at [546, 328] on button "Apply edit" at bounding box center [546, 323] width 121 height 45
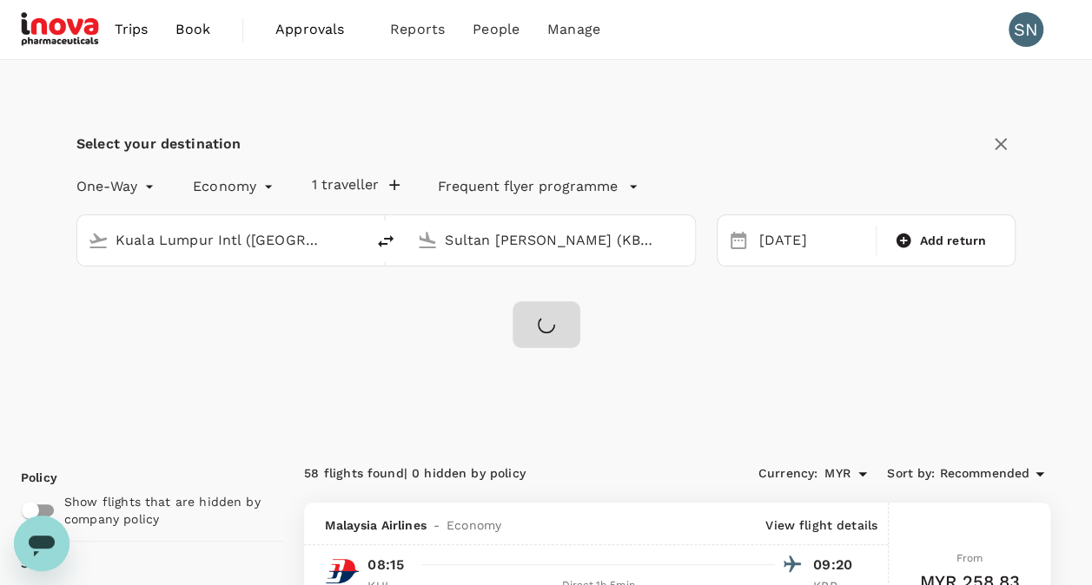
checkbox input "false"
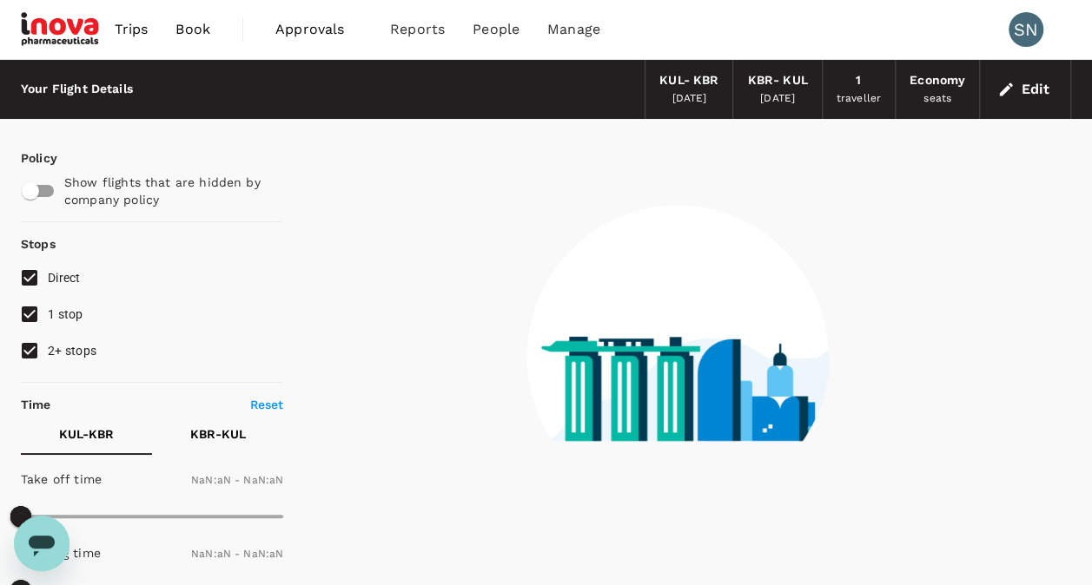
type input "1440"
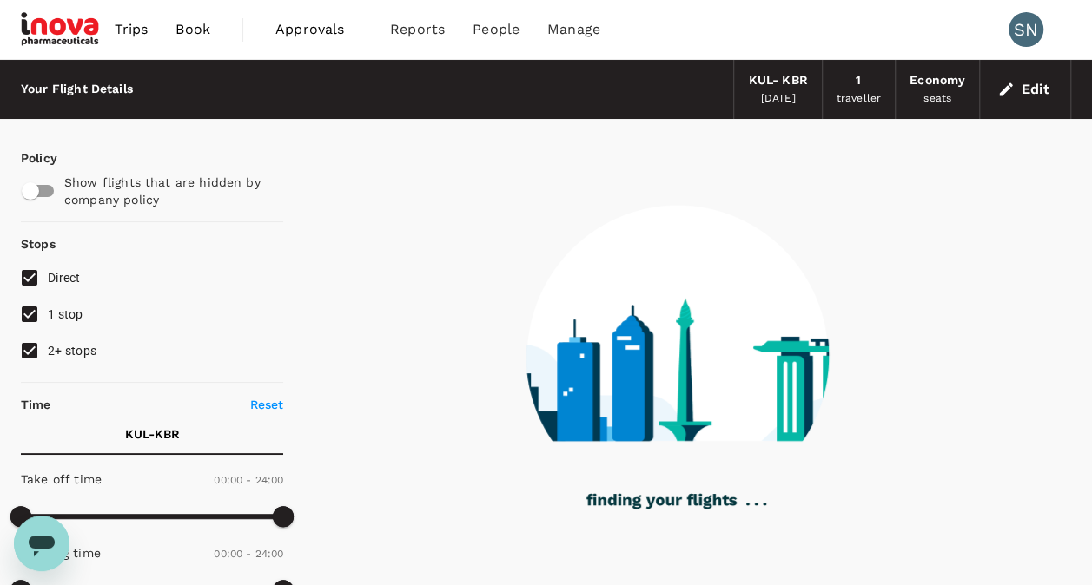
checkbox input "true"
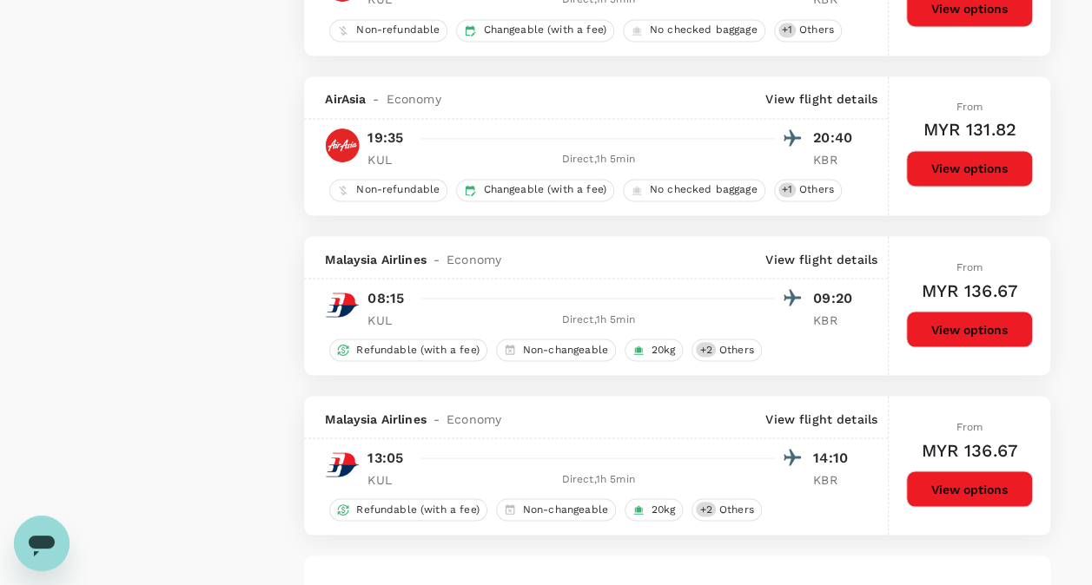
scroll to position [1390, 0]
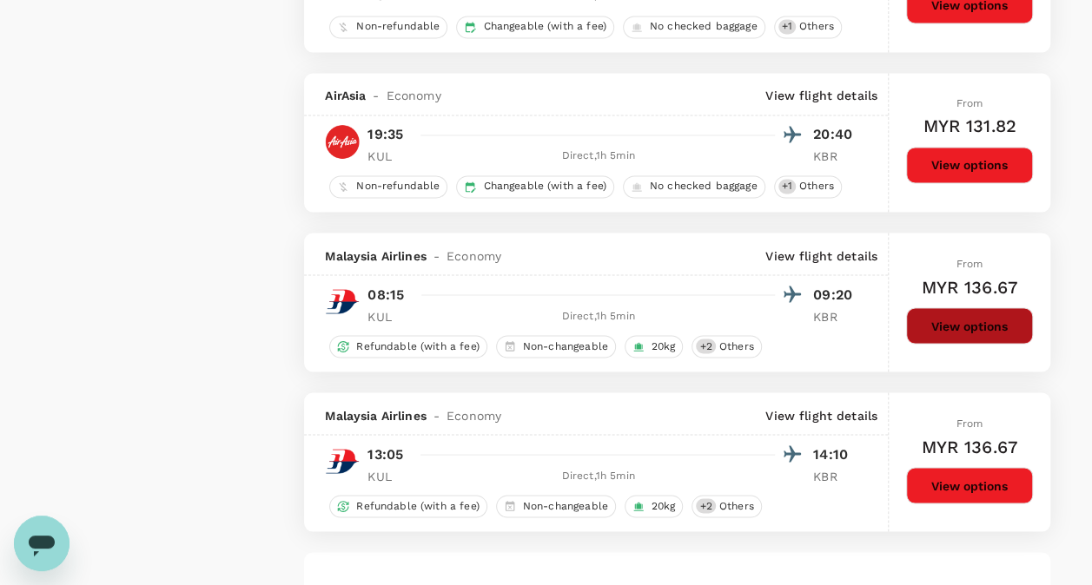
click at [975, 321] on button "View options" at bounding box center [969, 326] width 127 height 36
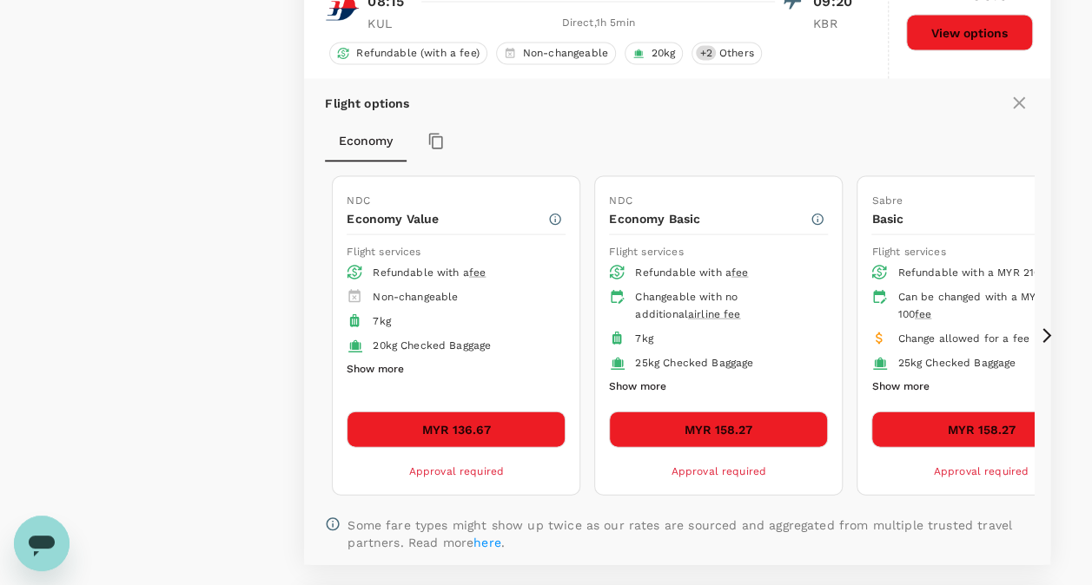
scroll to position [1617, 0]
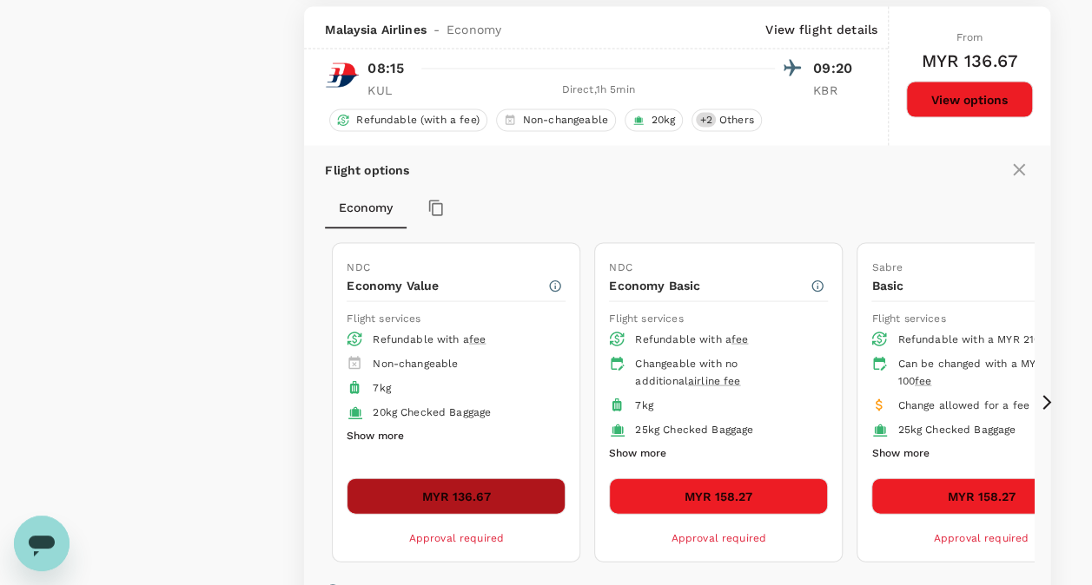
click at [444, 486] on button "MYR 136.67" at bounding box center [456, 496] width 219 height 36
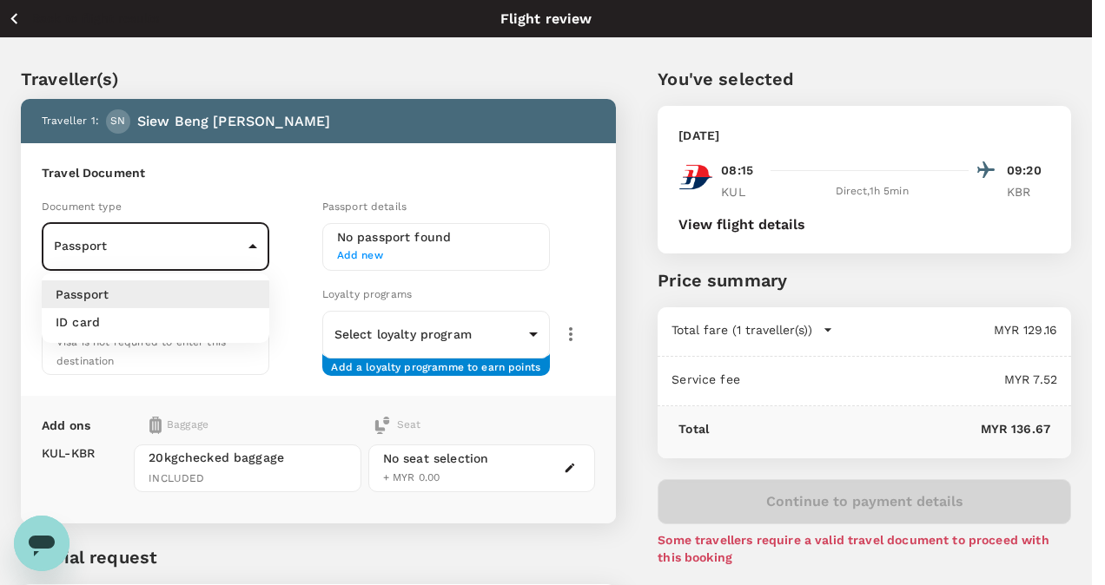
click at [241, 243] on body "Back to flight results Flight review Traveller(s) Traveller 1 : SN Siew Beng Ng…" at bounding box center [552, 382] width 1105 height 764
click at [99, 323] on p "ID card" at bounding box center [78, 322] width 44 height 17
type input "Id card"
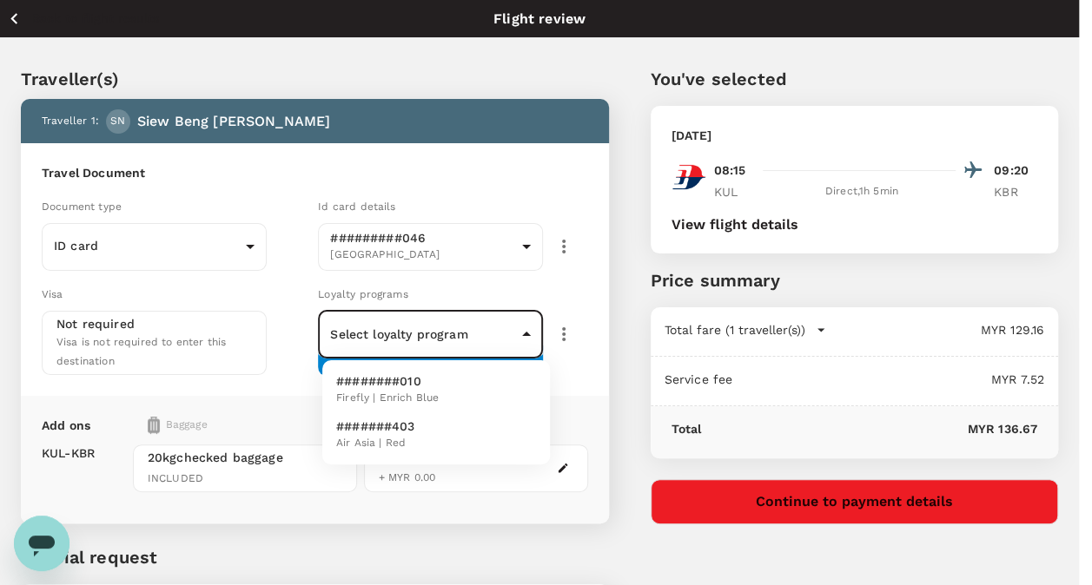
click at [526, 328] on body "Back to flight results Flight review Traveller(s) Traveller 1 : SN Siew Beng Ng…" at bounding box center [546, 382] width 1092 height 764
click at [407, 387] on p "########010" at bounding box center [387, 381] width 103 height 17
type input "d3f0112a-f125-4b2f-856a-7c6962507033"
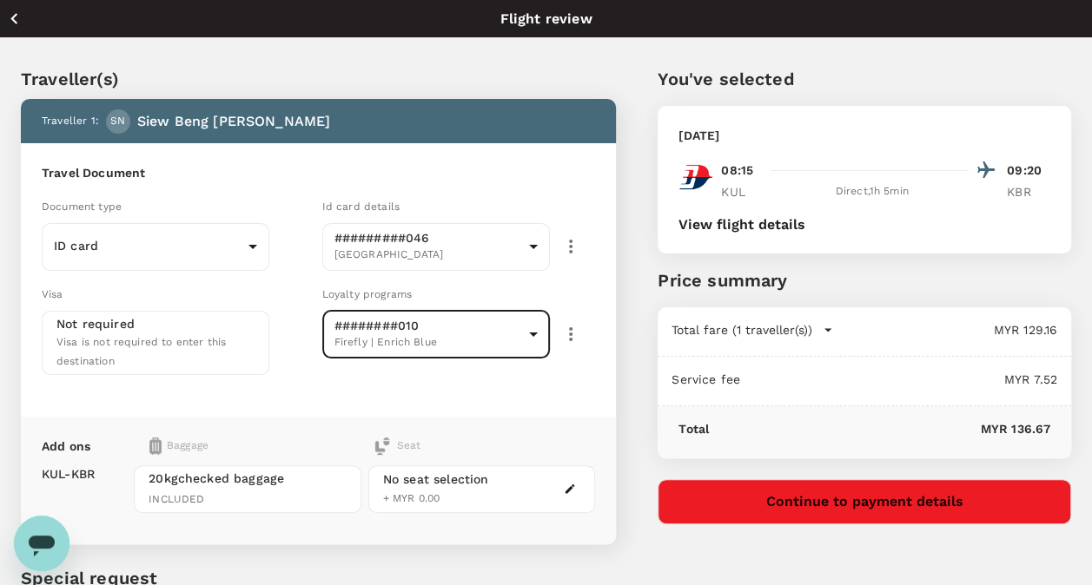
click at [725, 221] on button "View flight details" at bounding box center [741, 225] width 127 height 16
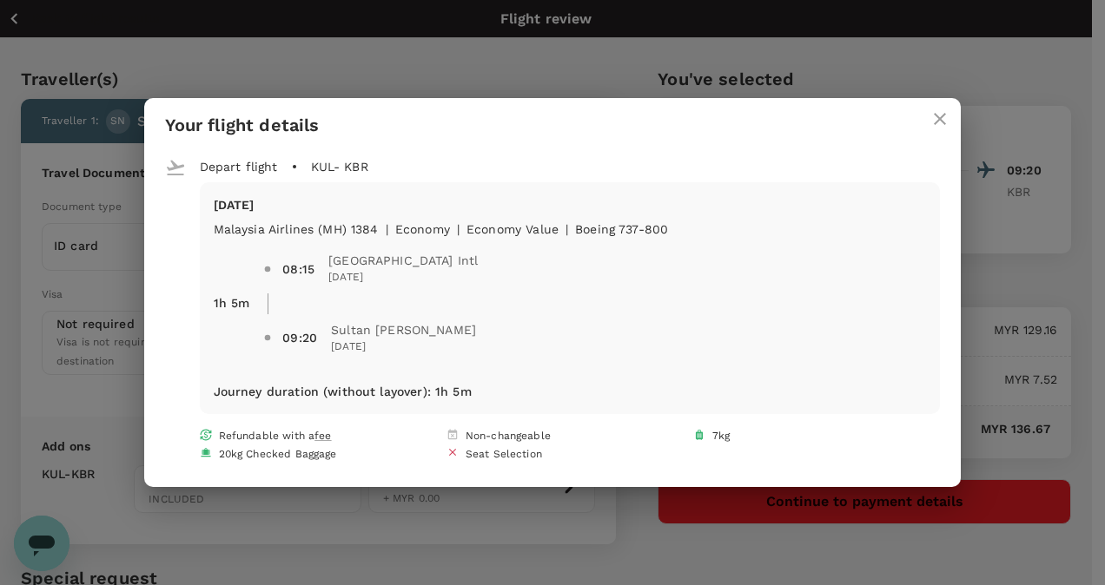
click at [935, 116] on icon "close" at bounding box center [940, 119] width 12 height 12
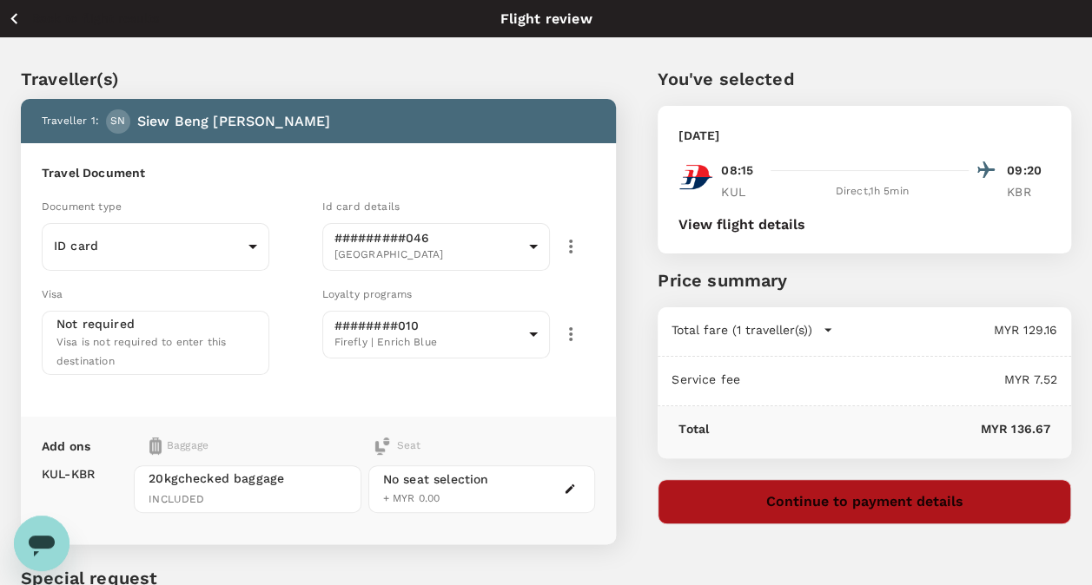
click at [863, 506] on button "Continue to payment details" at bounding box center [864, 502] width 413 height 45
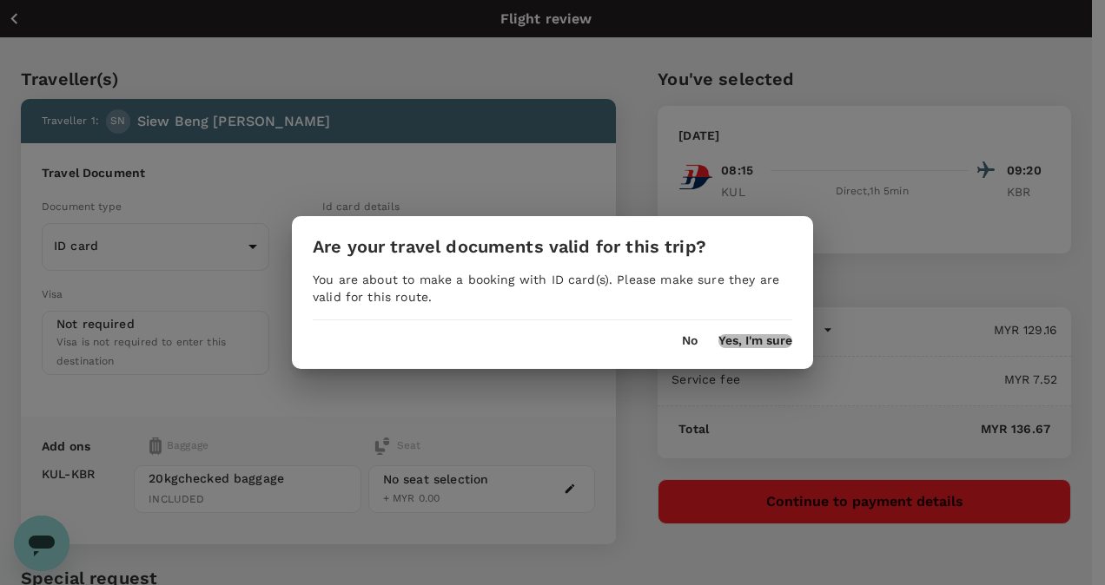
click at [752, 346] on button "Yes, I'm sure" at bounding box center [755, 341] width 74 height 14
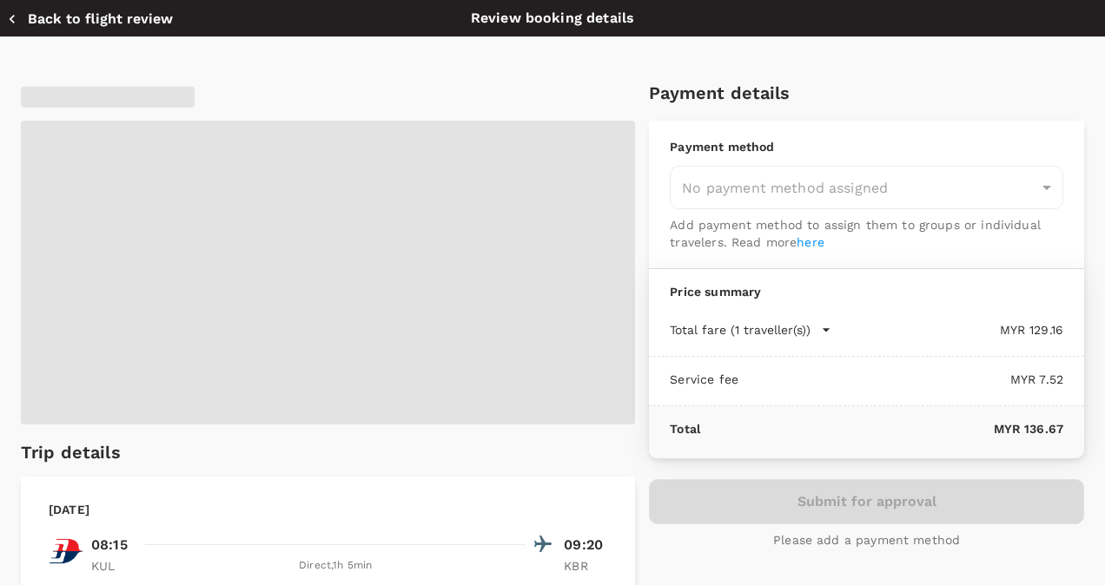
type input "9ebb82f2-7cb6-44ca-aca4-3eb5994d0633"
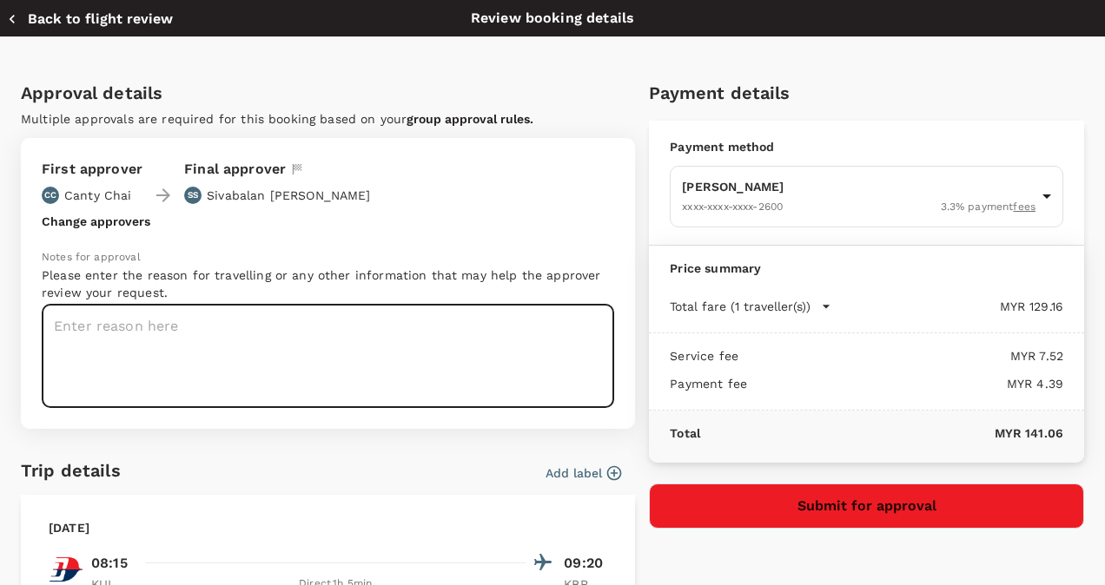
click at [70, 327] on textarea at bounding box center [328, 356] width 572 height 103
paste textarea "Field work, FGD [MEDICAL_DATA] and HUSM MI Workshop at [GEOGRAPHIC_DATA] ([DATE…"
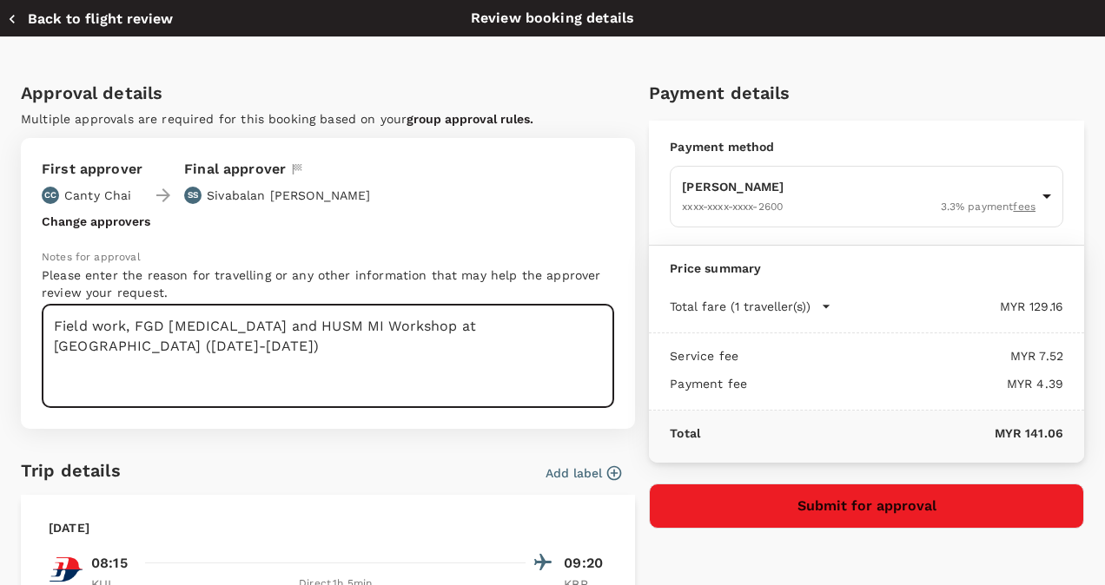
click at [281, 372] on textarea "Field work, FGD [MEDICAL_DATA] and HUSM MI Workshop at [GEOGRAPHIC_DATA] ([DATE…" at bounding box center [328, 356] width 572 height 103
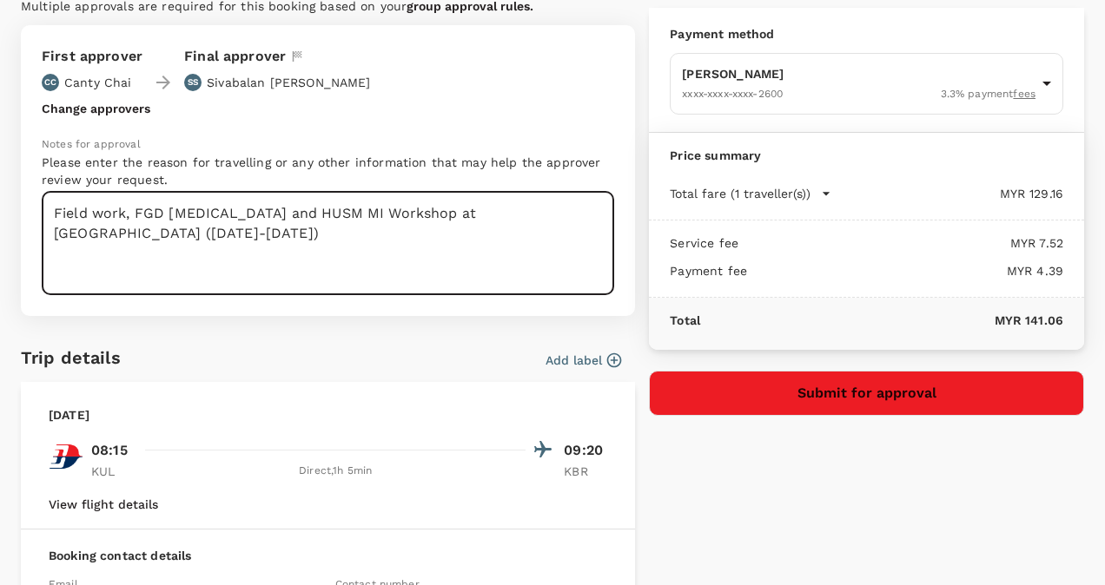
scroll to position [87, 0]
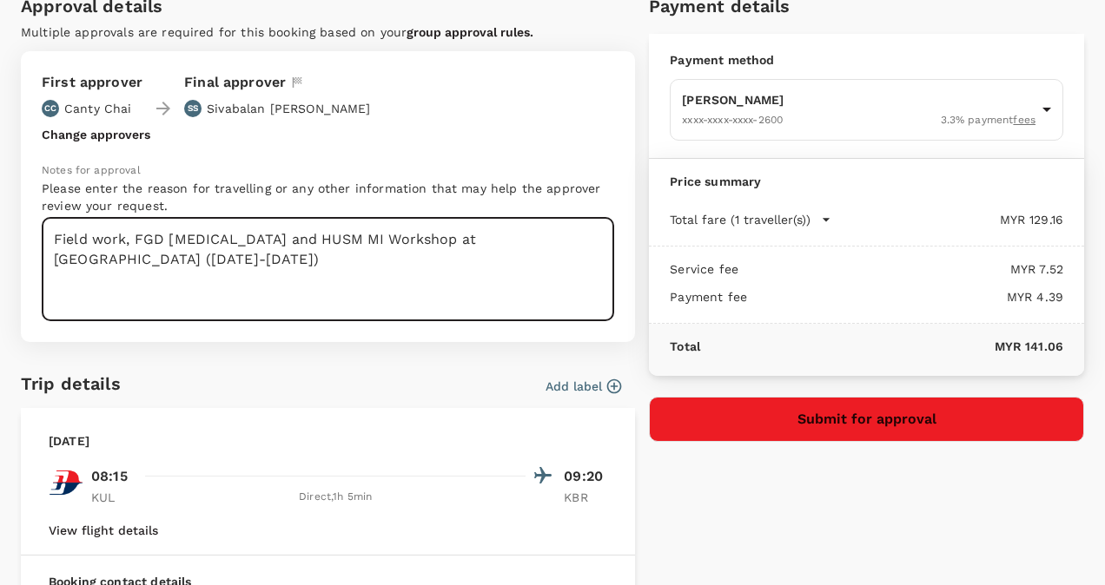
type textarea "Field work, FGD [MEDICAL_DATA] and HUSM MI Workshop at [GEOGRAPHIC_DATA] ([DATE…"
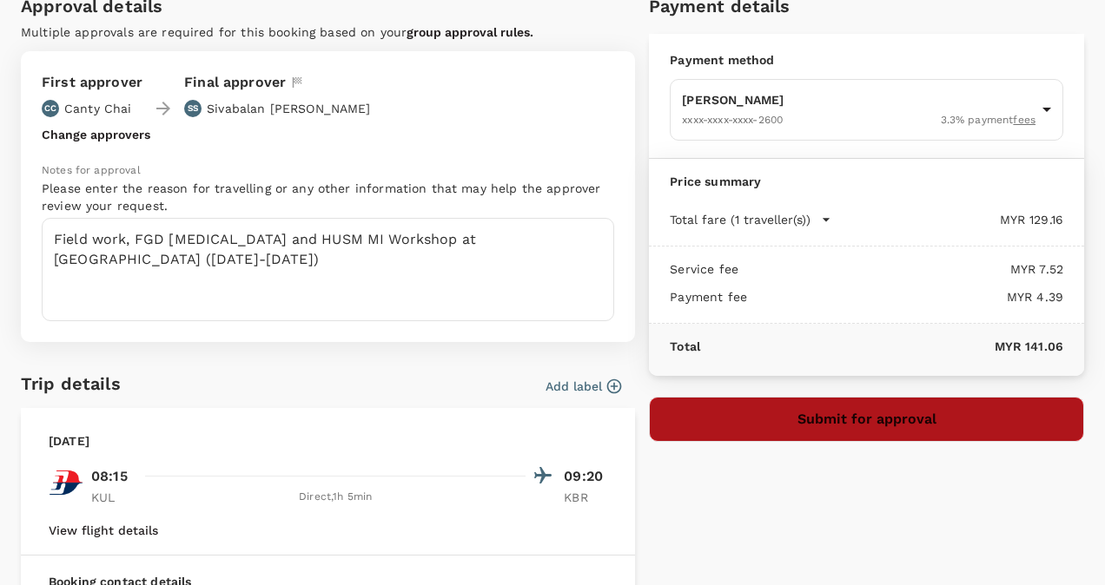
click at [884, 421] on button "Submit for approval" at bounding box center [866, 419] width 435 height 45
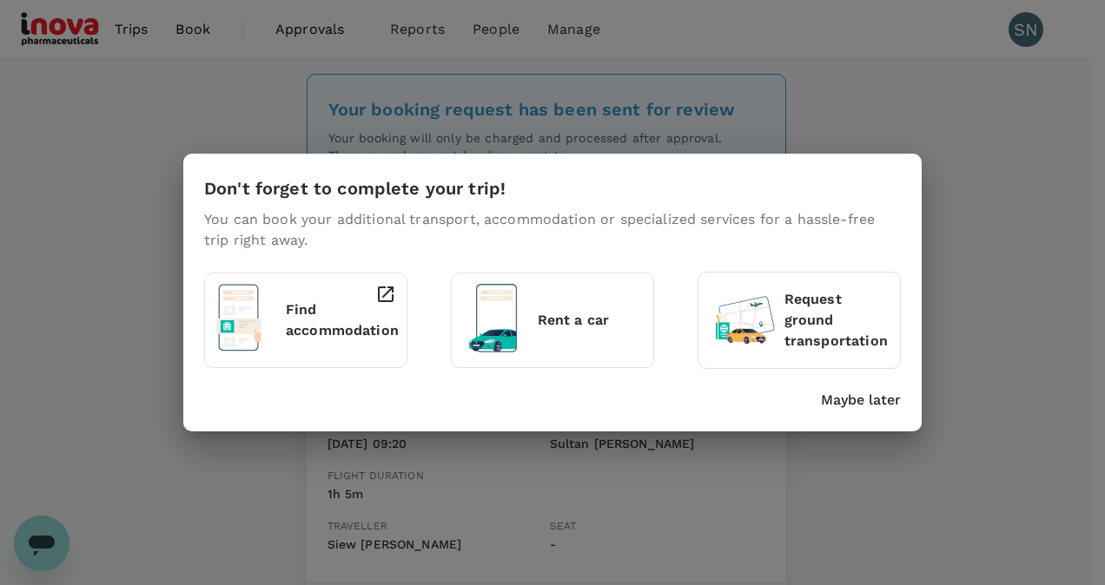
click at [843, 393] on p "Maybe later" at bounding box center [861, 400] width 80 height 21
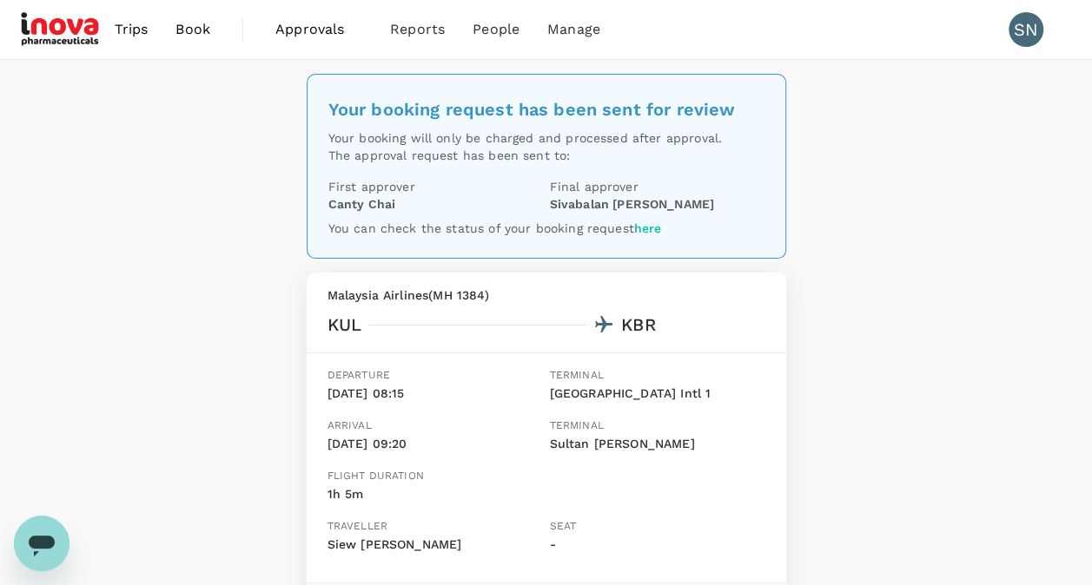
click at [196, 30] on span "Book" at bounding box center [192, 29] width 35 height 21
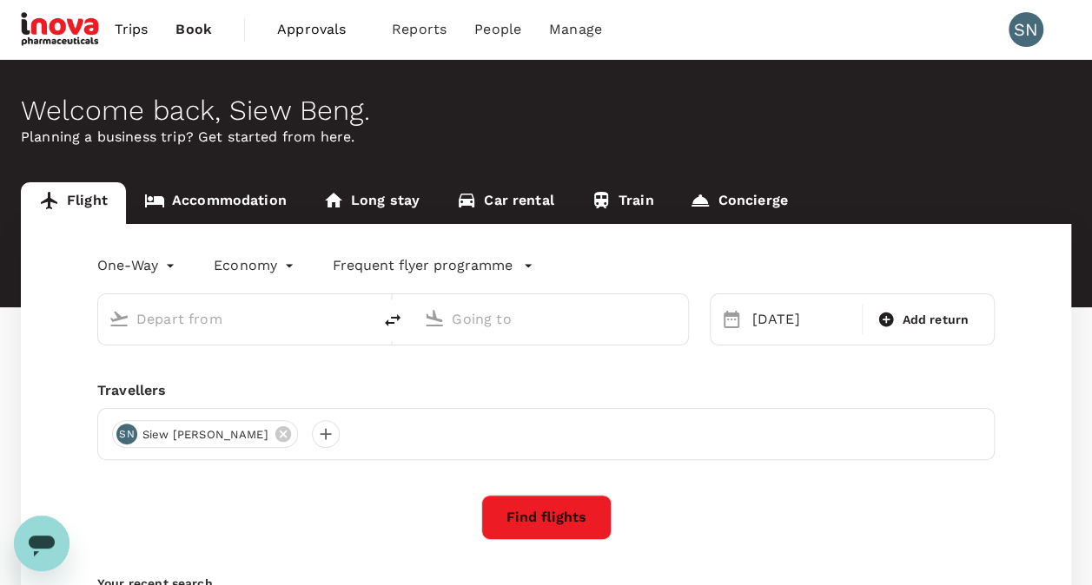
type input "Kuala Lumpur Intl ([GEOGRAPHIC_DATA])"
type input "Sultan [PERSON_NAME] (KBR)"
type input "Kuala Lumpur Intl ([GEOGRAPHIC_DATA])"
type input "Sultan [PERSON_NAME] (KBR)"
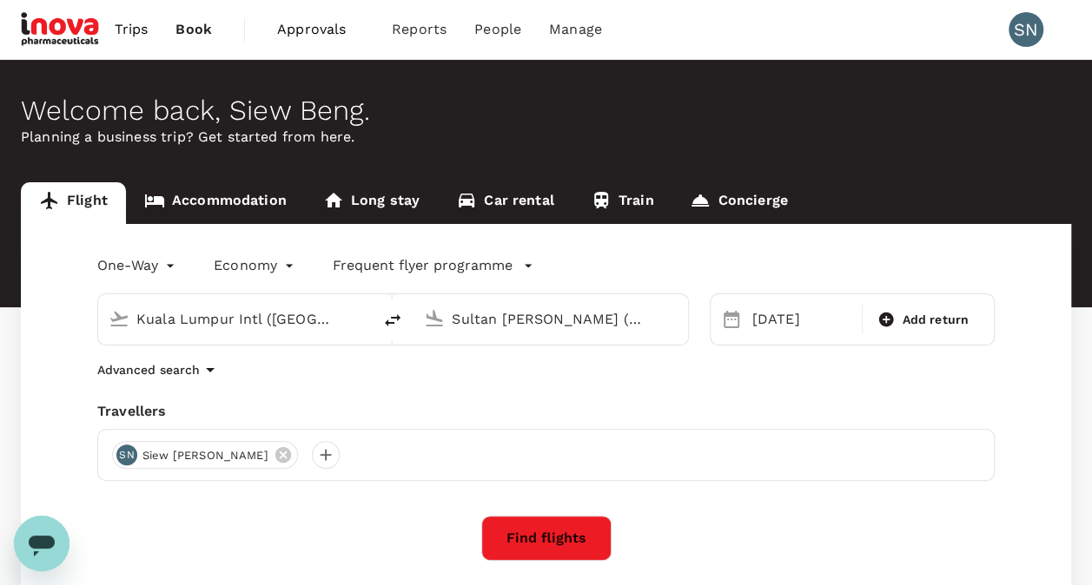
drag, startPoint x: 330, startPoint y: 320, endPoint x: 116, endPoint y: 314, distance: 214.6
click at [116, 314] on div "Kuala Lumpur Intl ([GEOGRAPHIC_DATA])" at bounding box center [232, 316] width 260 height 38
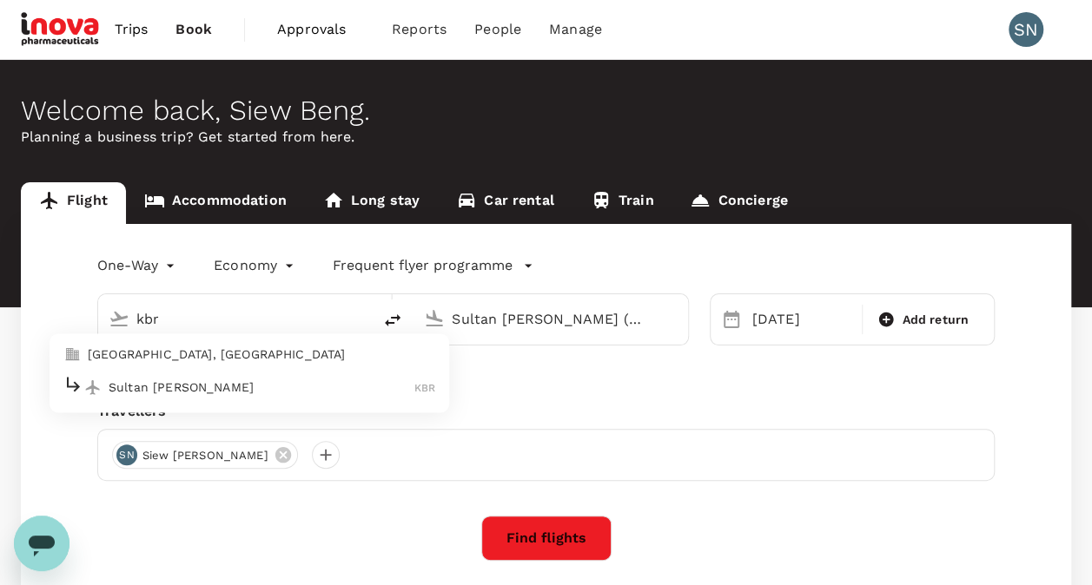
click at [179, 389] on p "Sultan [PERSON_NAME]" at bounding box center [262, 387] width 306 height 17
type input "Sultan [PERSON_NAME] (KBR)"
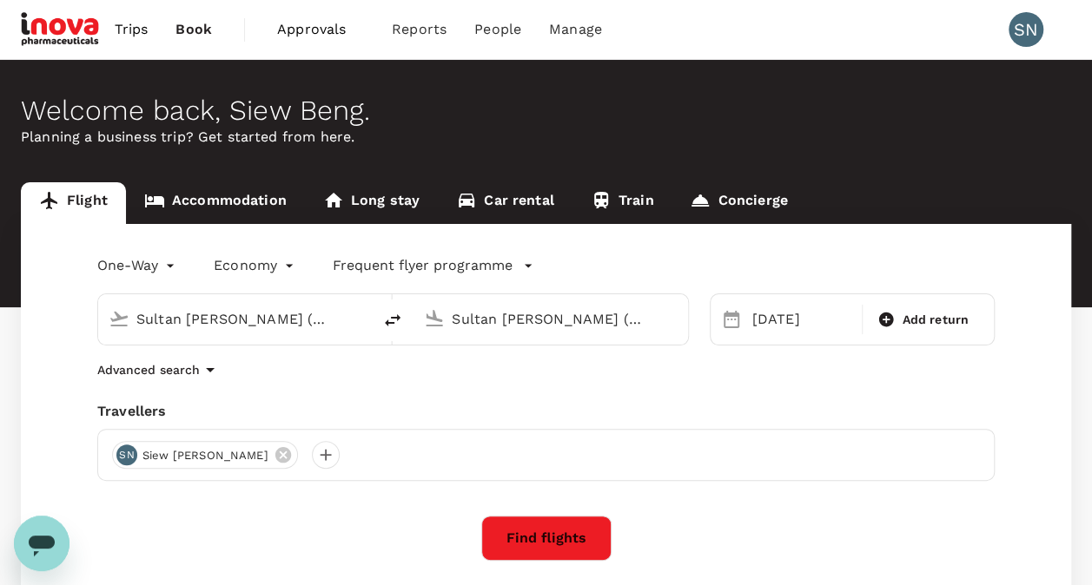
drag, startPoint x: 636, startPoint y: 321, endPoint x: 447, endPoint y: 325, distance: 189.4
click at [447, 326] on div "Sultan [PERSON_NAME] (KBR)" at bounding box center [561, 316] width 232 height 35
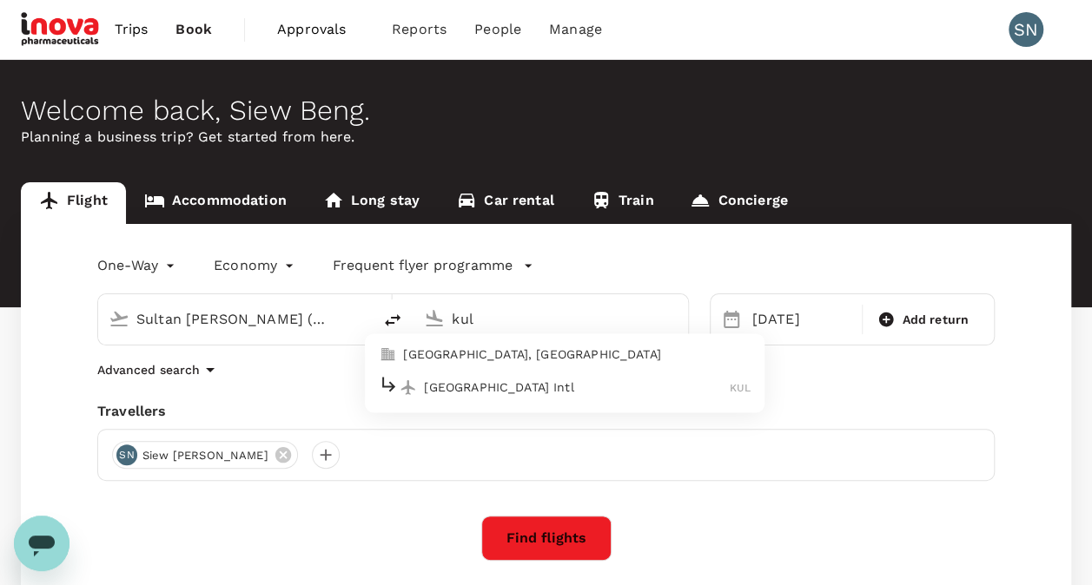
click at [481, 389] on p "[GEOGRAPHIC_DATA] Intl" at bounding box center [577, 387] width 306 height 17
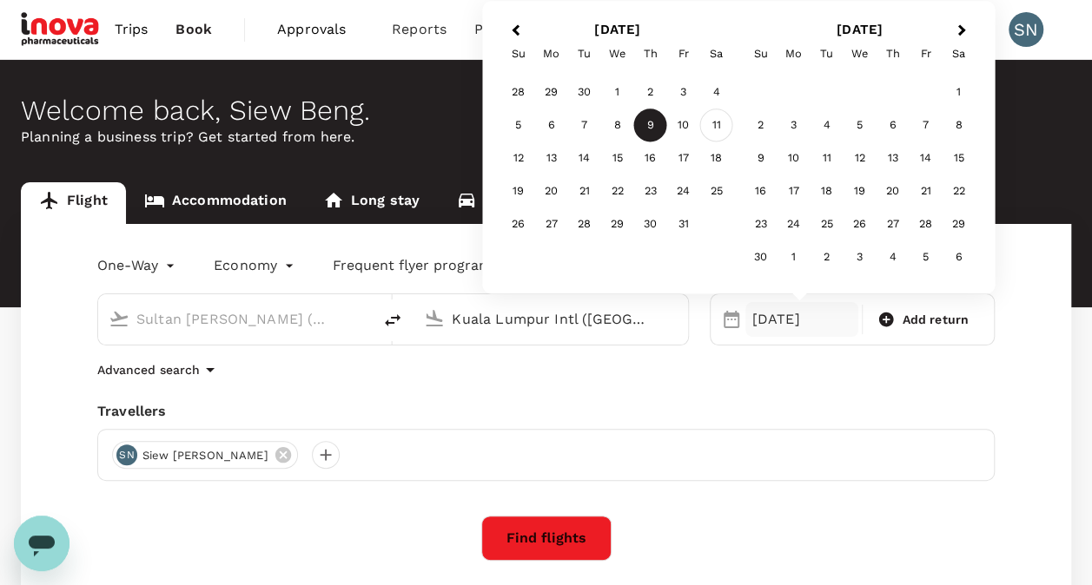
type input "Kuala Lumpur Intl ([GEOGRAPHIC_DATA])"
click at [719, 125] on div "11" at bounding box center [716, 125] width 33 height 33
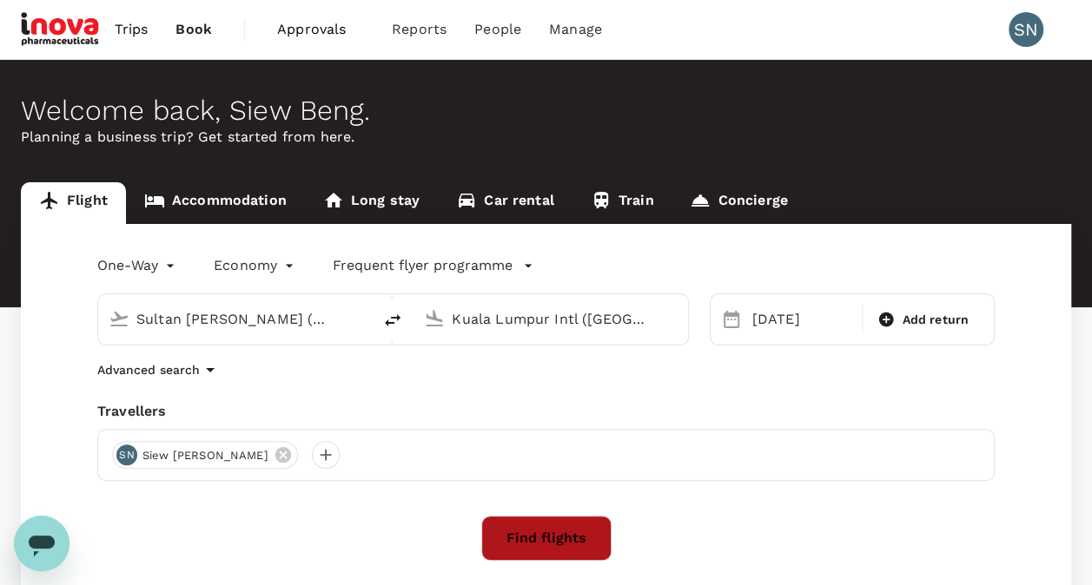
click at [549, 539] on button "Find flights" at bounding box center [546, 538] width 130 height 45
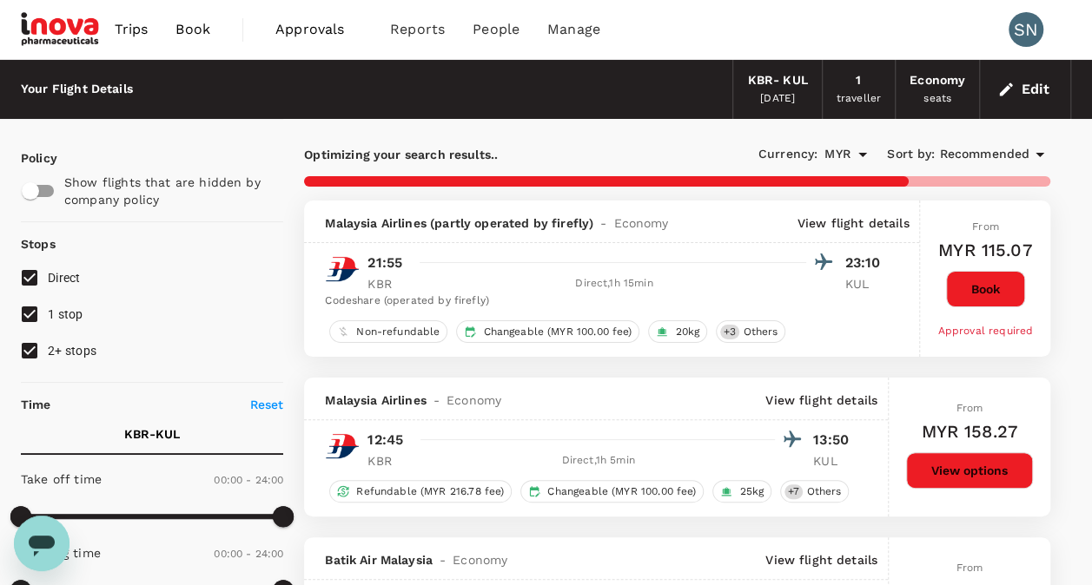
type input "615"
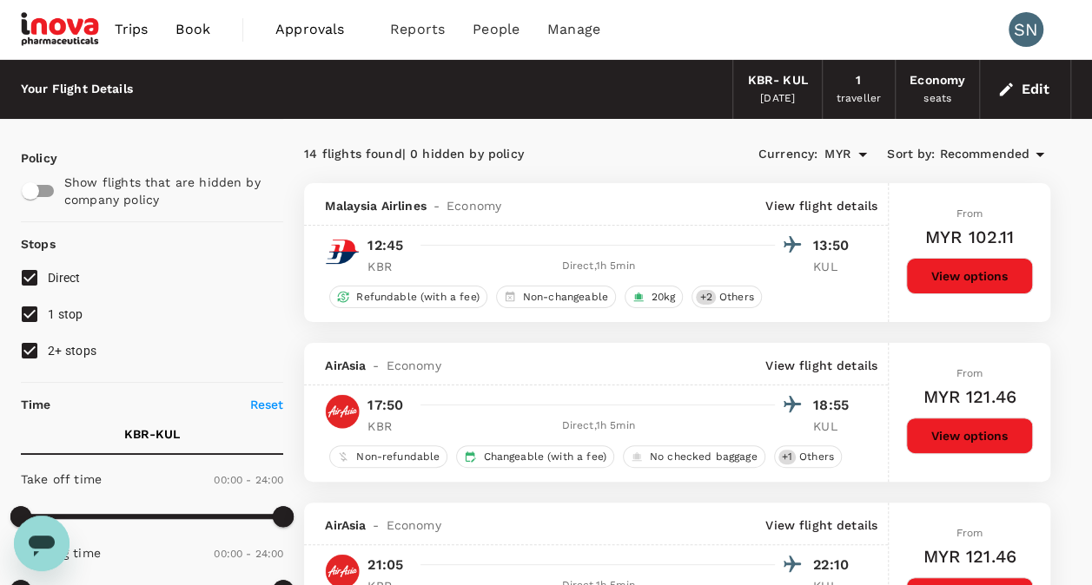
click at [204, 30] on span "Book" at bounding box center [192, 29] width 35 height 21
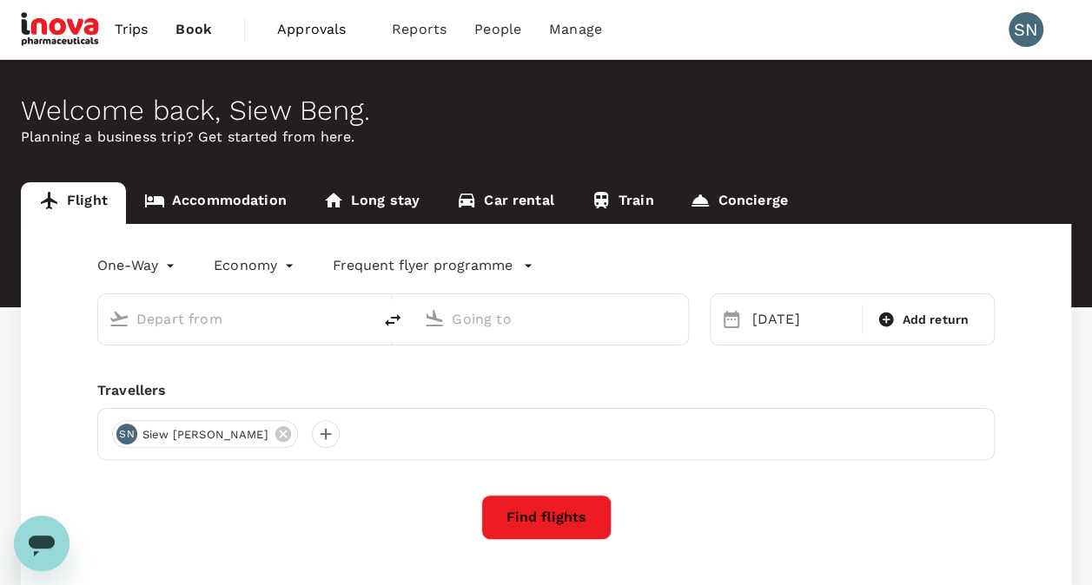
click at [227, 321] on input "text" at bounding box center [235, 319] width 199 height 27
type input "Sultan [PERSON_NAME] (KBR)"
type input "Kuala Lumpur Intl ([GEOGRAPHIC_DATA])"
type input "Sultan [PERSON_NAME] (KBR)"
type input "Kuala Lumpur Intl ([GEOGRAPHIC_DATA])"
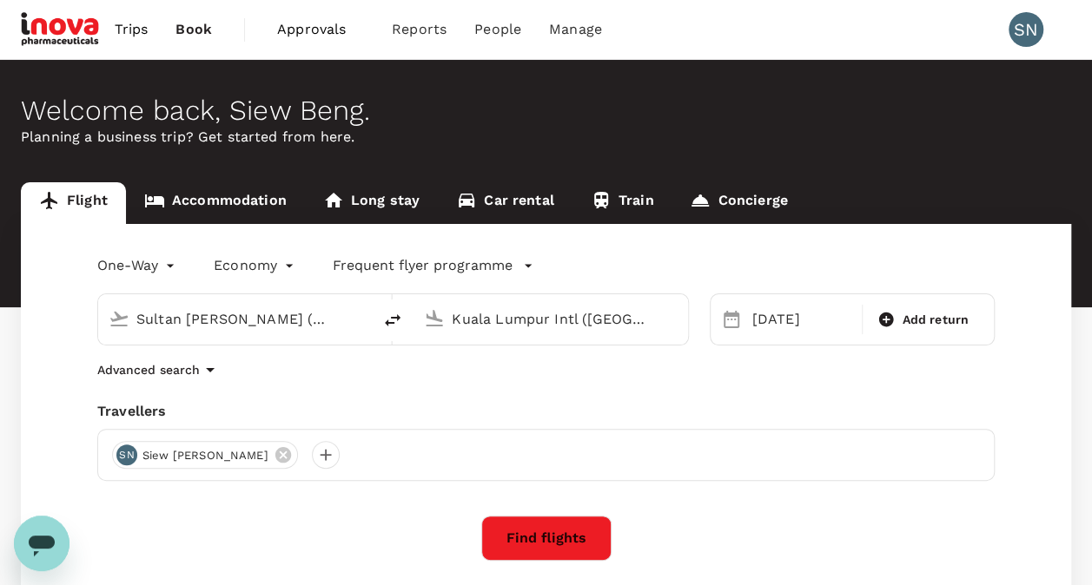
click at [535, 544] on button "Find flights" at bounding box center [546, 538] width 130 height 45
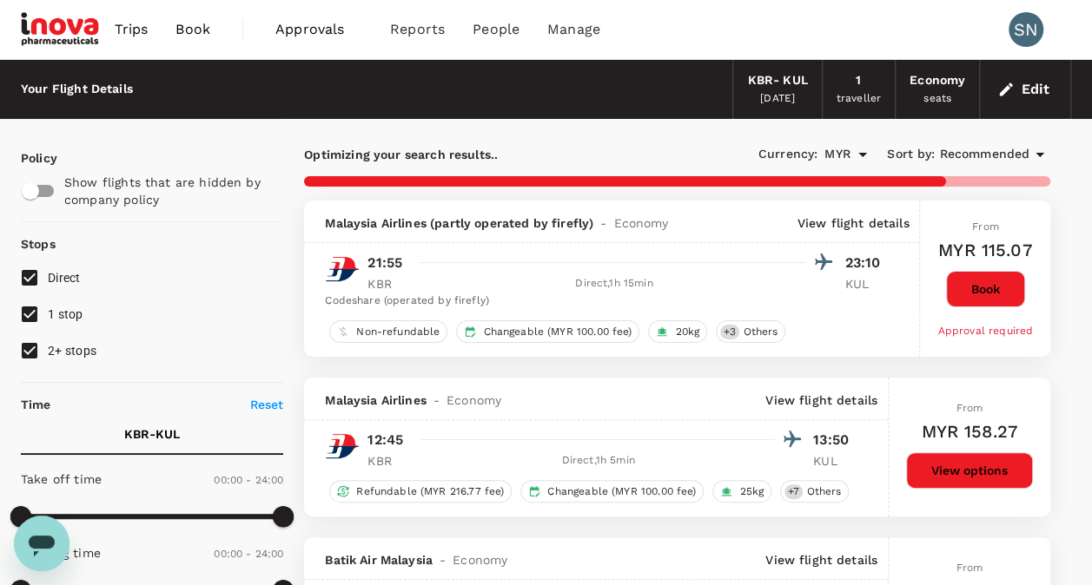
type input "615"
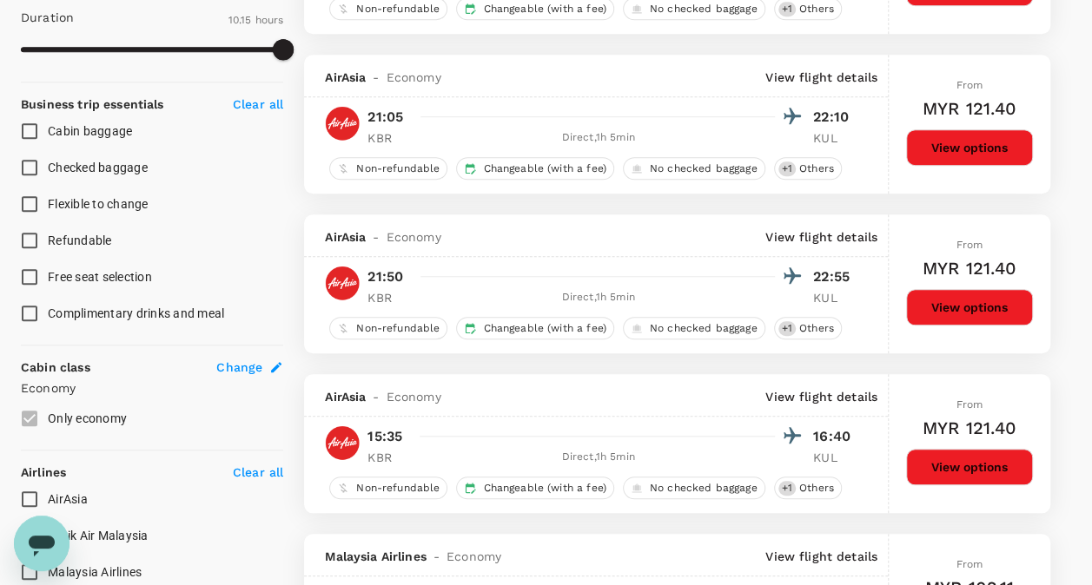
scroll to position [695, 0]
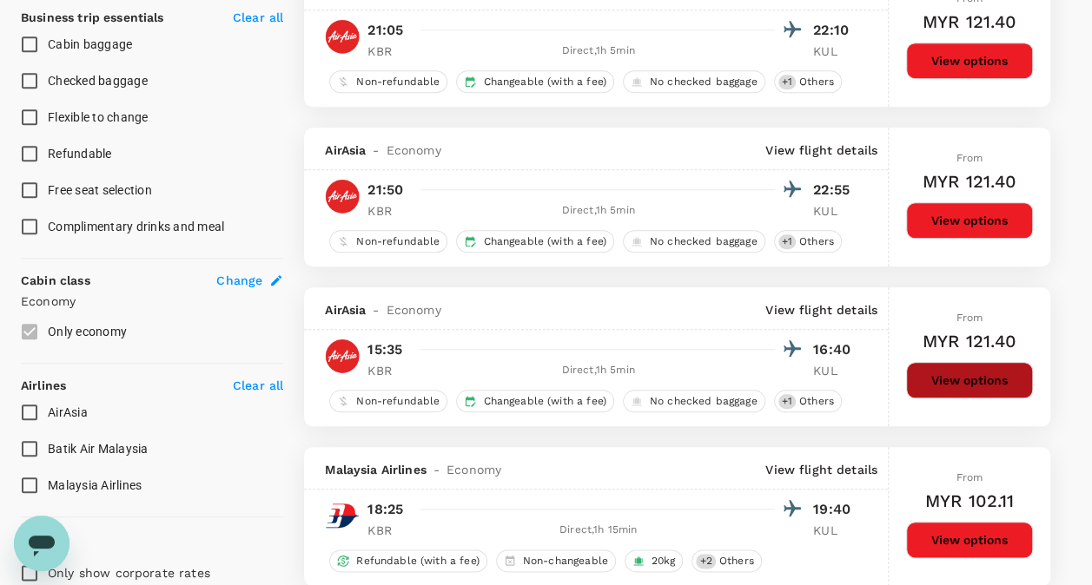
click at [996, 380] on button "View options" at bounding box center [969, 380] width 127 height 36
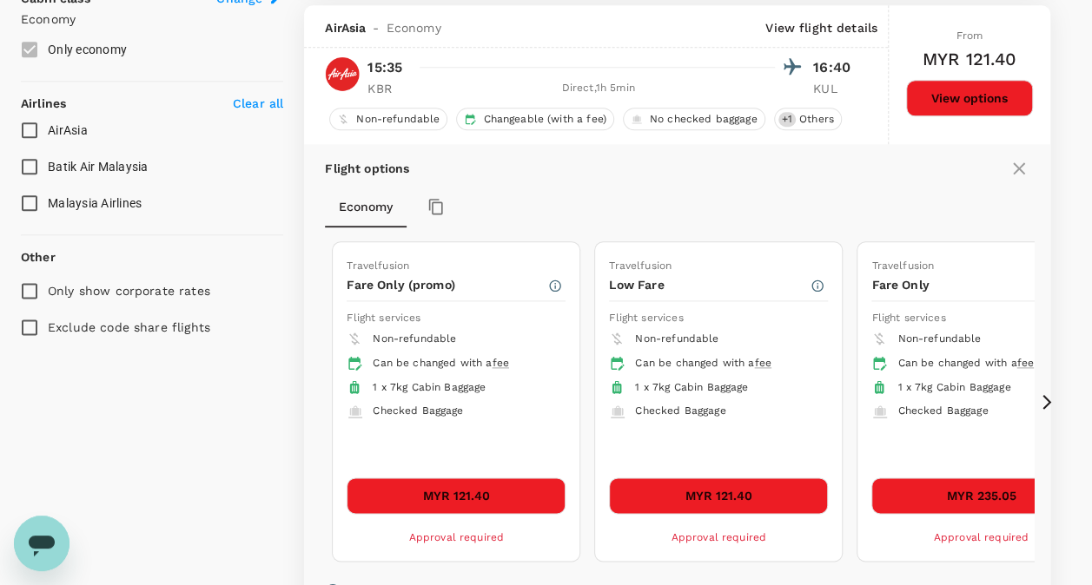
scroll to position [979, 0]
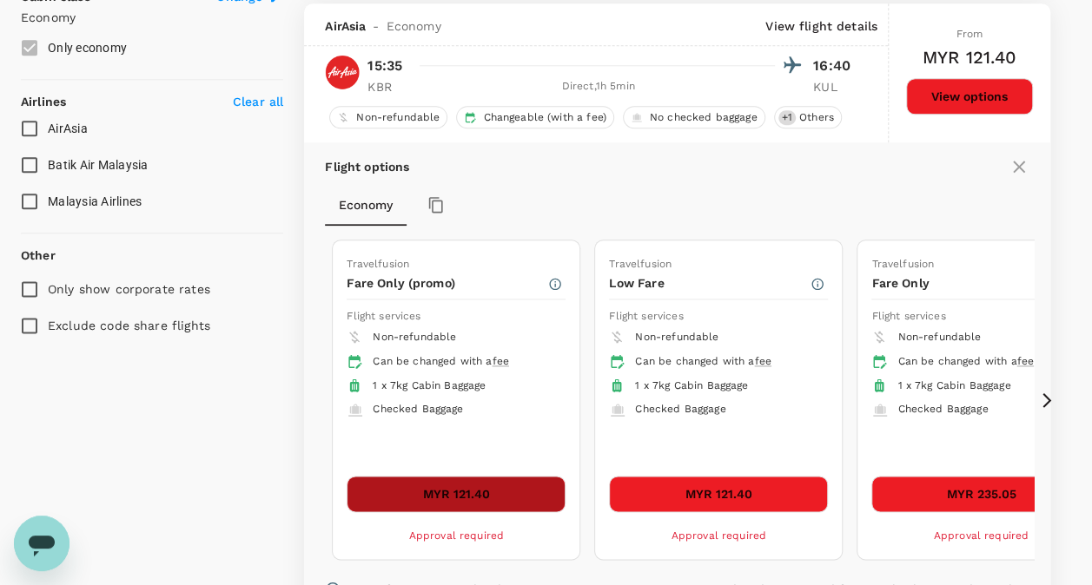
click at [460, 488] on button "MYR 121.40" at bounding box center [456, 494] width 219 height 36
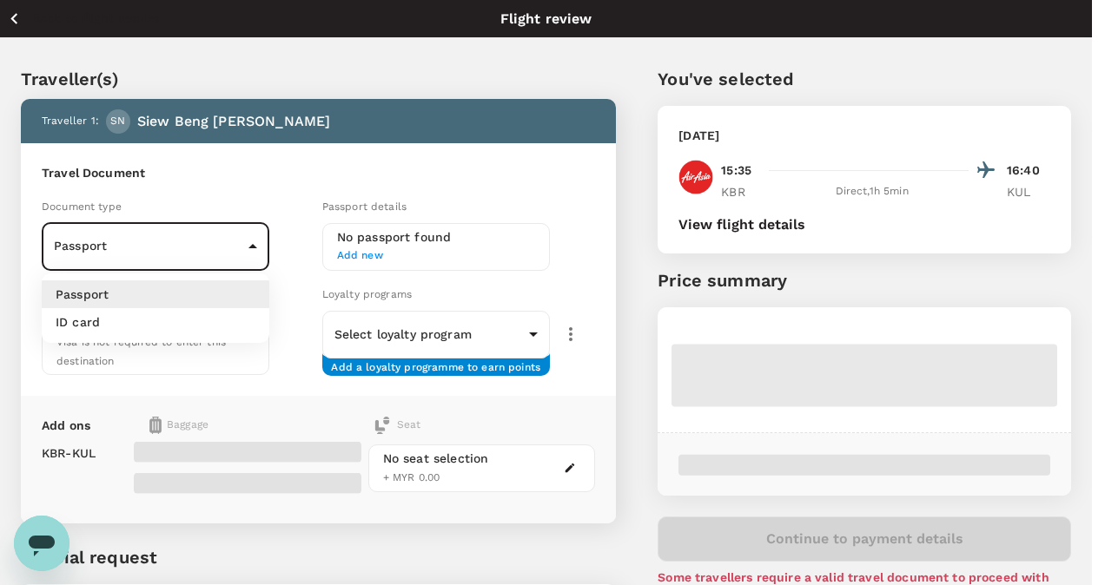
click at [252, 248] on body "Back to flight results Flight review Traveller(s) Traveller 1 : SN Siew Beng Ng…" at bounding box center [552, 382] width 1105 height 764
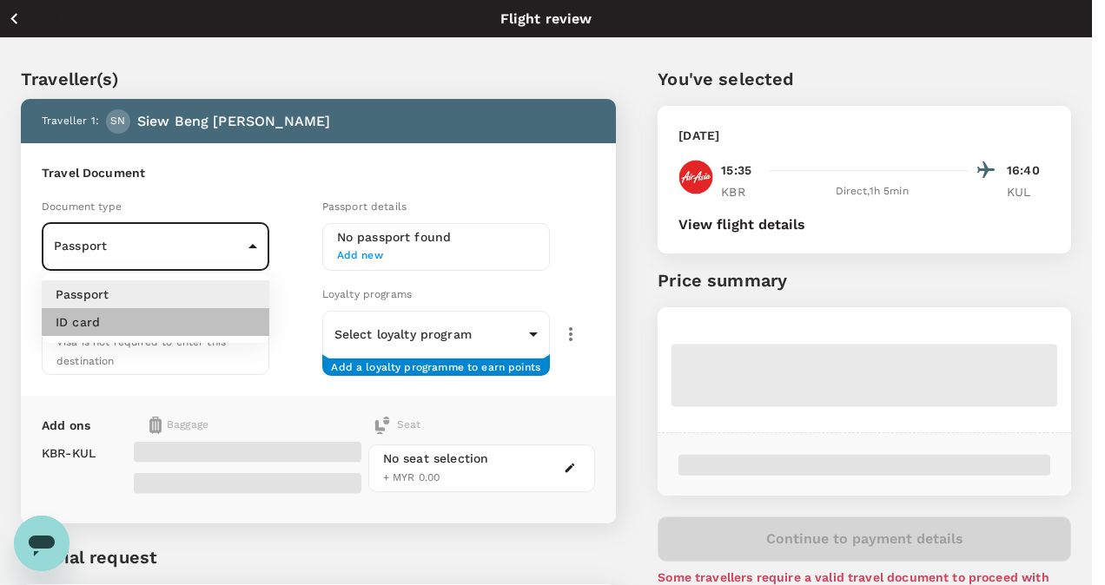
click at [122, 329] on li "ID card" at bounding box center [156, 322] width 228 height 28
type input "Id card"
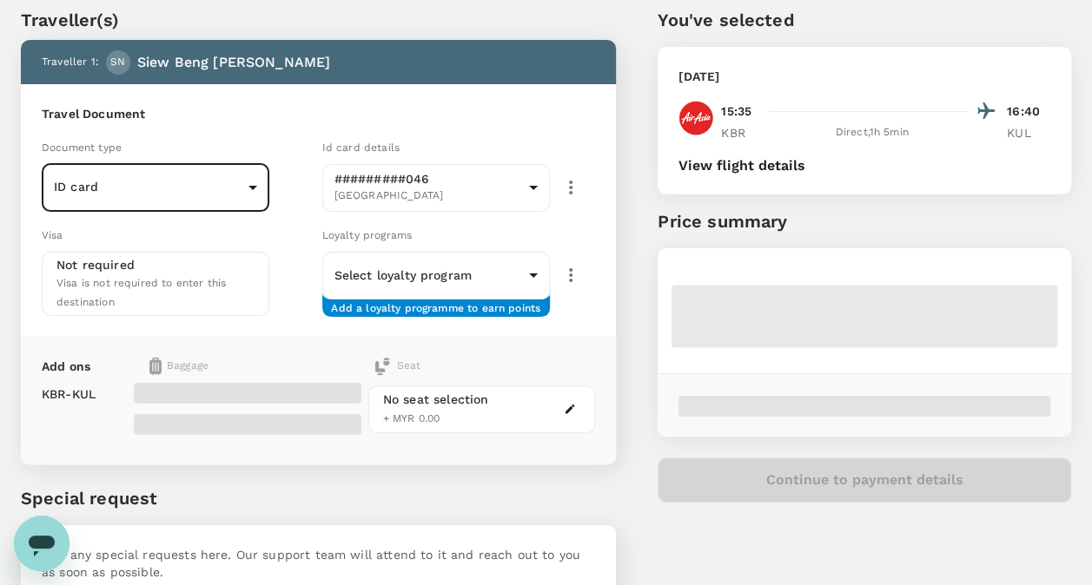
scroll to position [87, 0]
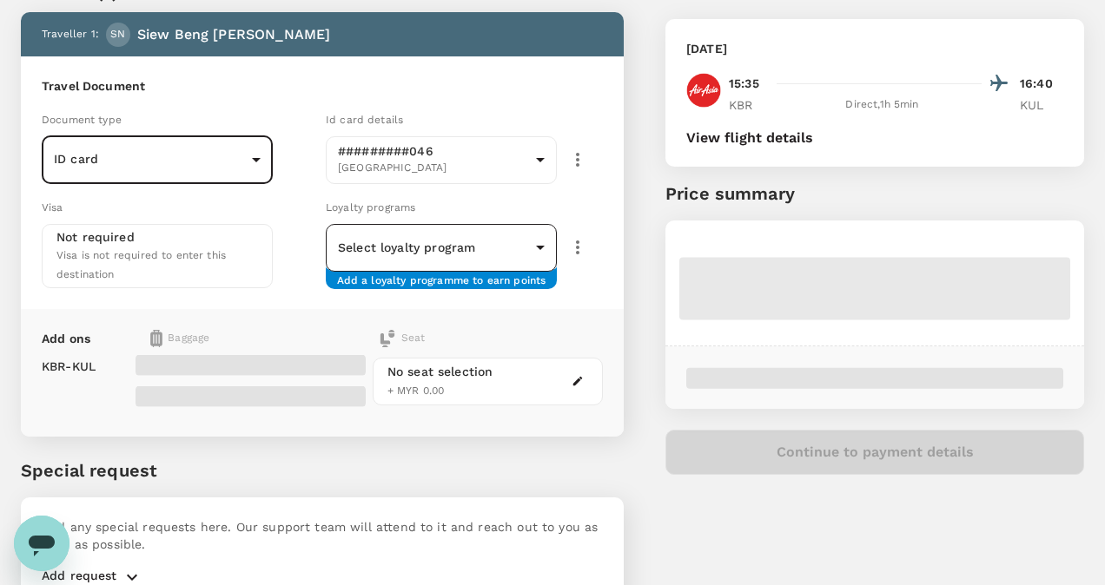
click at [532, 245] on body "Back to flight results Flight review Traveller(s) Traveller 1 : SN Siew Beng Ng…" at bounding box center [552, 295] width 1105 height 764
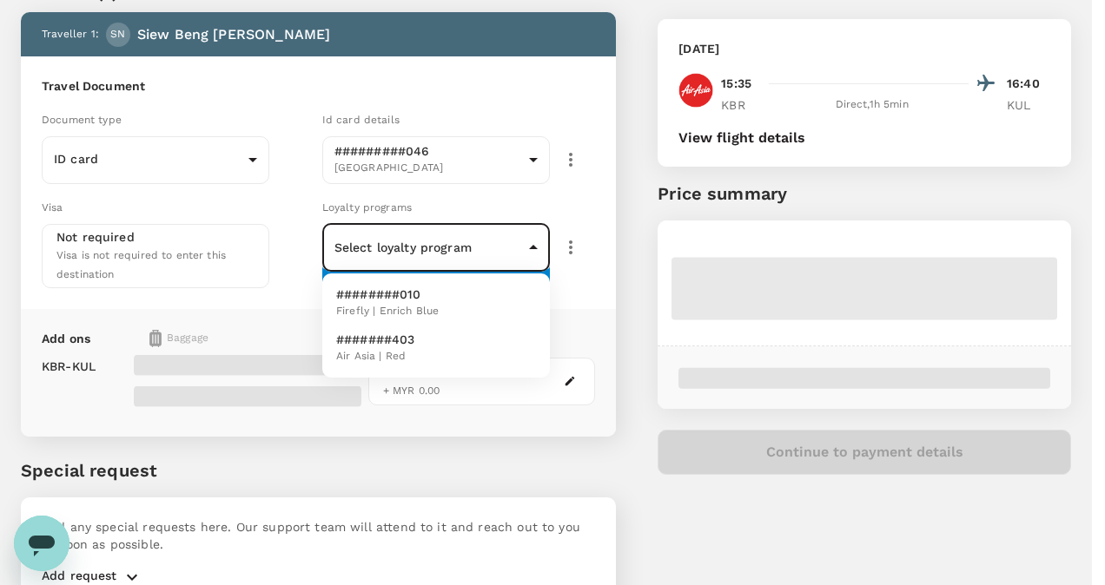
click at [399, 341] on p "#######403" at bounding box center [375, 339] width 79 height 17
type input "abee3414-e79c-4f32-a319-a134d12765e6"
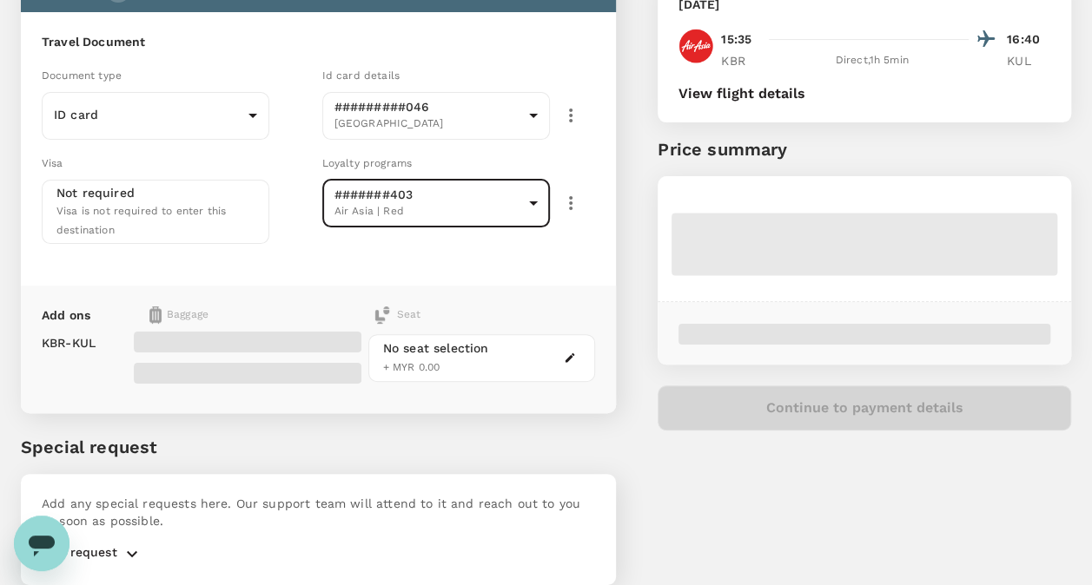
scroll to position [191, 0]
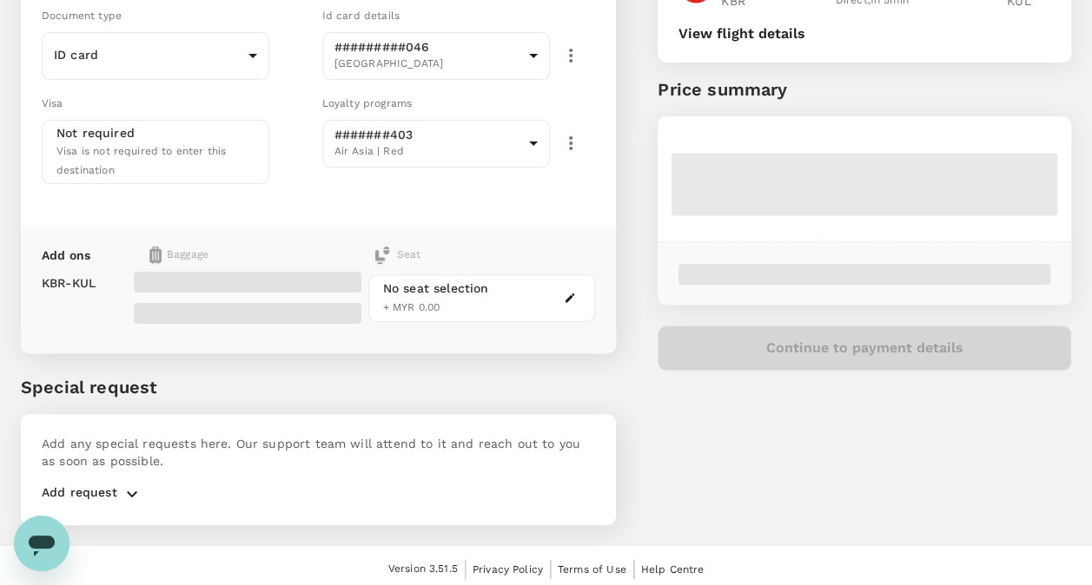
click at [232, 273] on span at bounding box center [248, 281] width 228 height 21
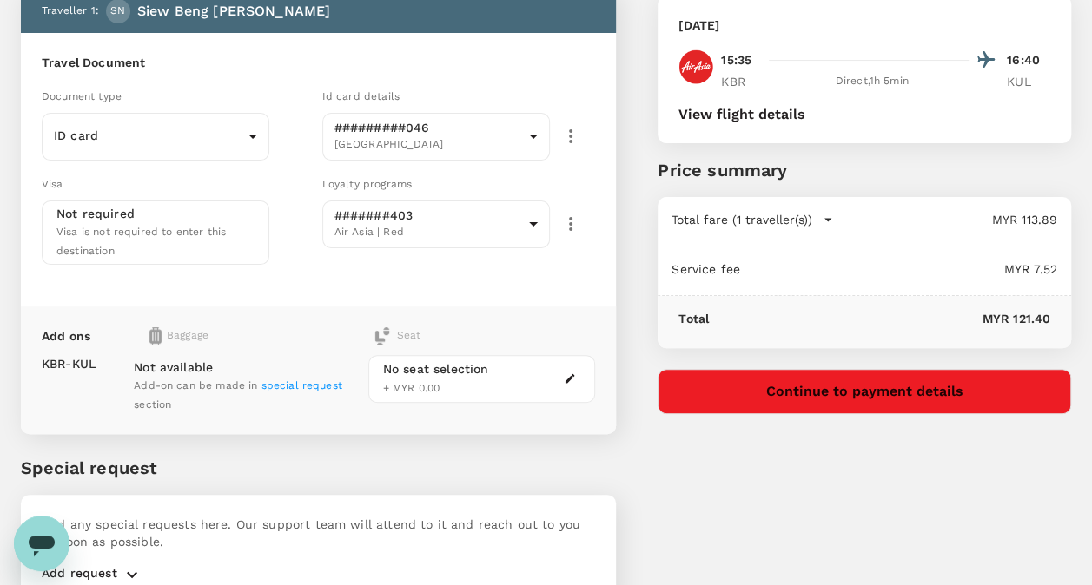
scroll to position [87, 0]
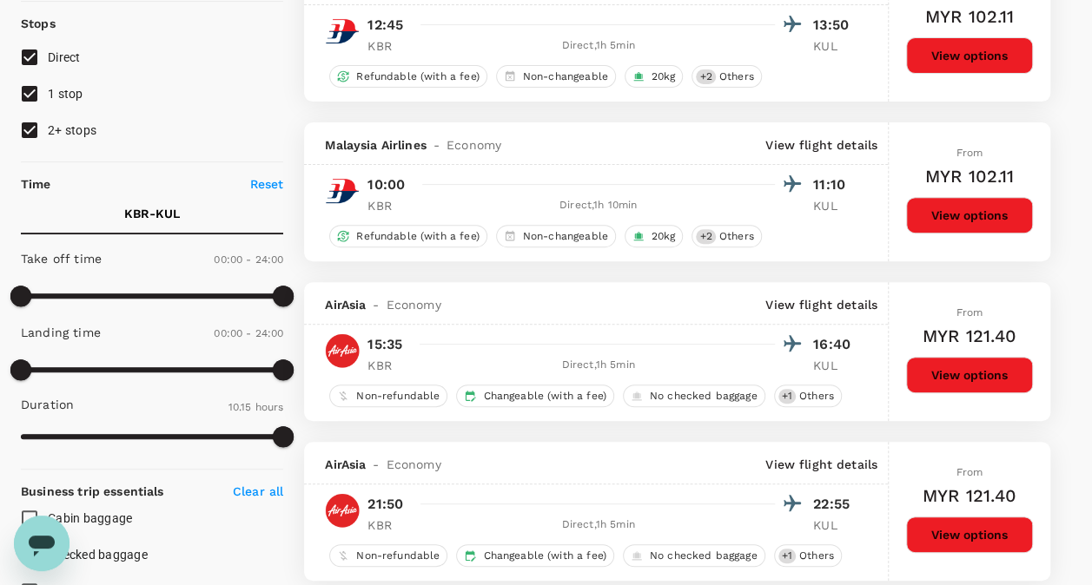
scroll to position [235, 0]
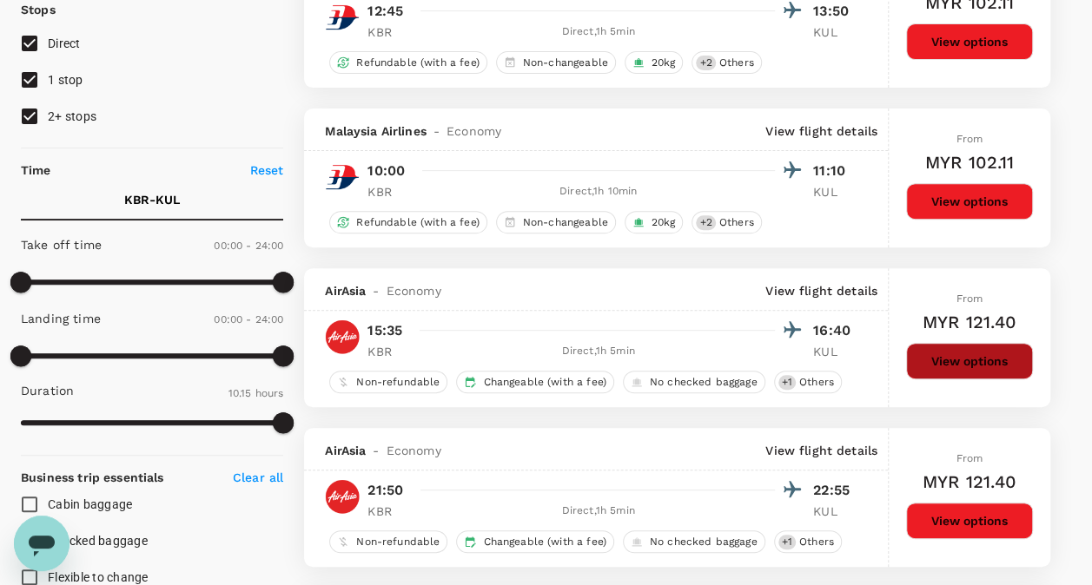
click at [970, 363] on button "View options" at bounding box center [969, 361] width 127 height 36
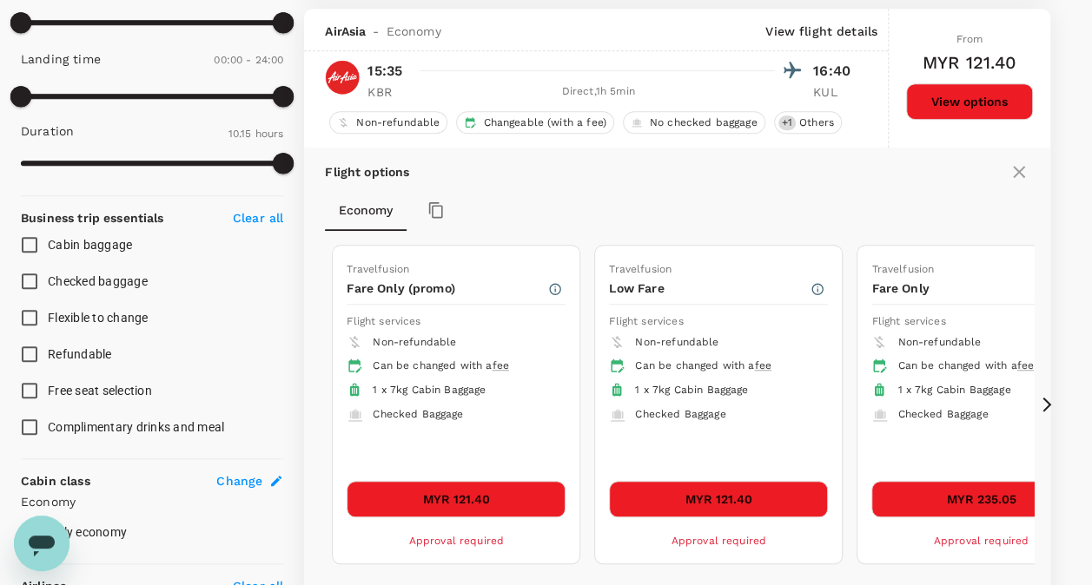
scroll to position [501, 0]
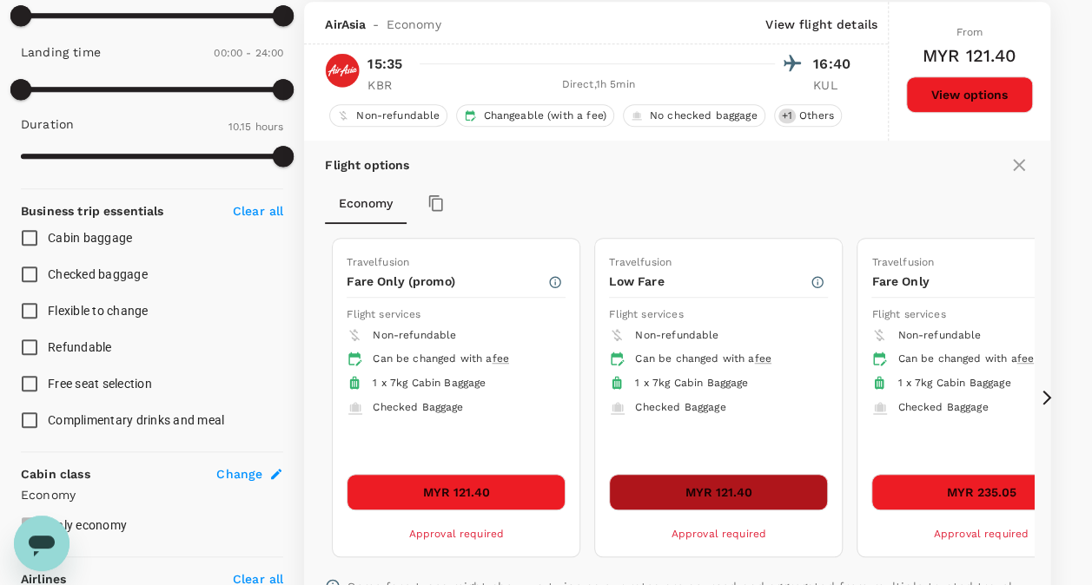
click at [720, 487] on button "MYR 121.40" at bounding box center [718, 492] width 219 height 36
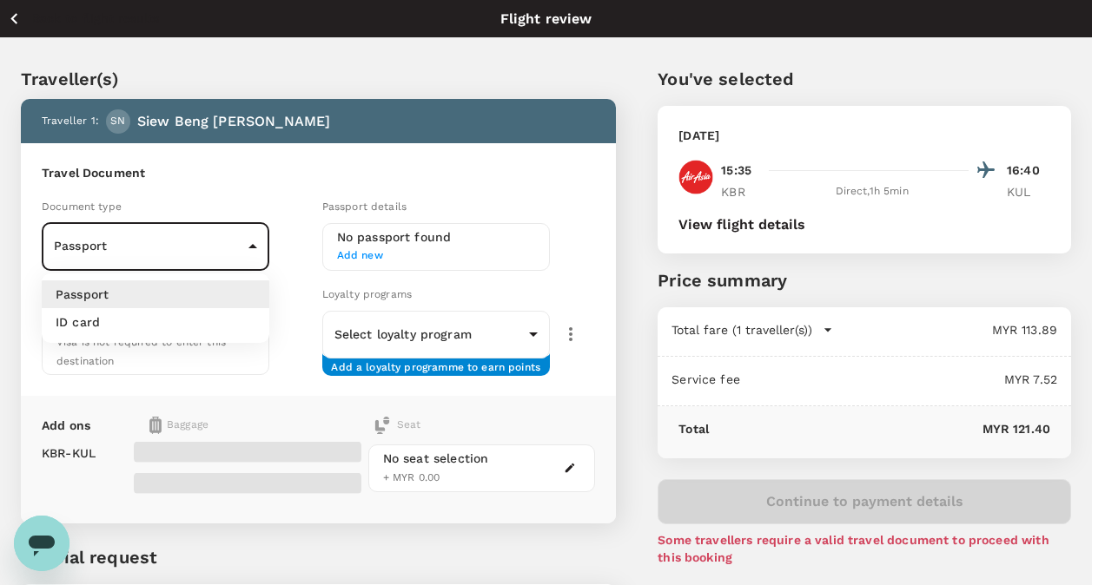
click at [255, 241] on body "Back to flight results Flight review Traveller(s) Traveller 1 : SN Siew Beng Ng…" at bounding box center [552, 382] width 1105 height 764
click at [115, 325] on li "ID card" at bounding box center [156, 322] width 228 height 28
type input "Id card"
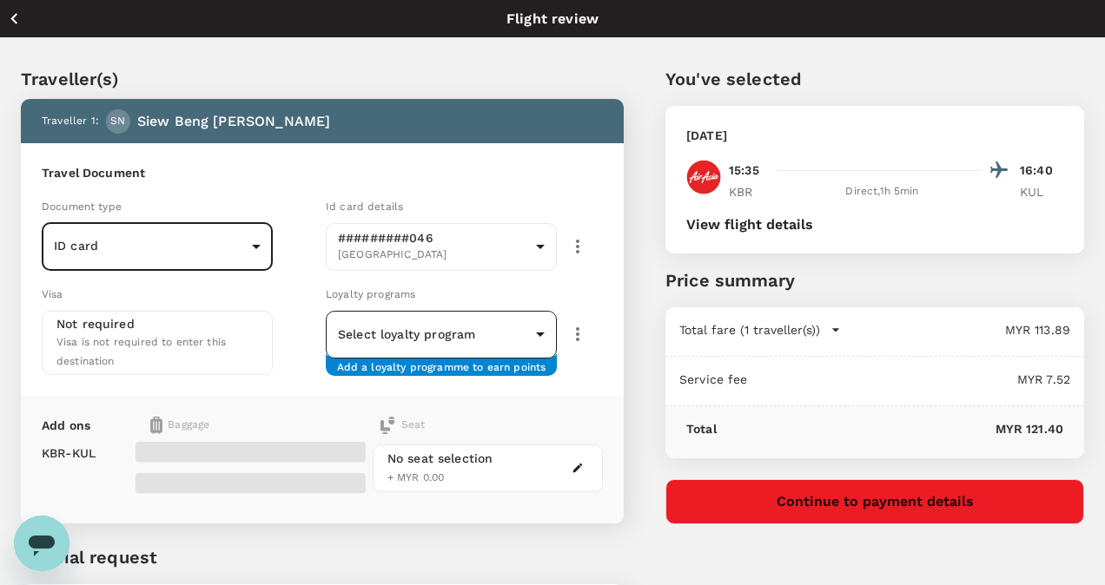
click at [526, 334] on body "Back to flight results Flight review Traveller(s) Traveller 1 : SN Siew Beng Ng…" at bounding box center [552, 382] width 1105 height 764
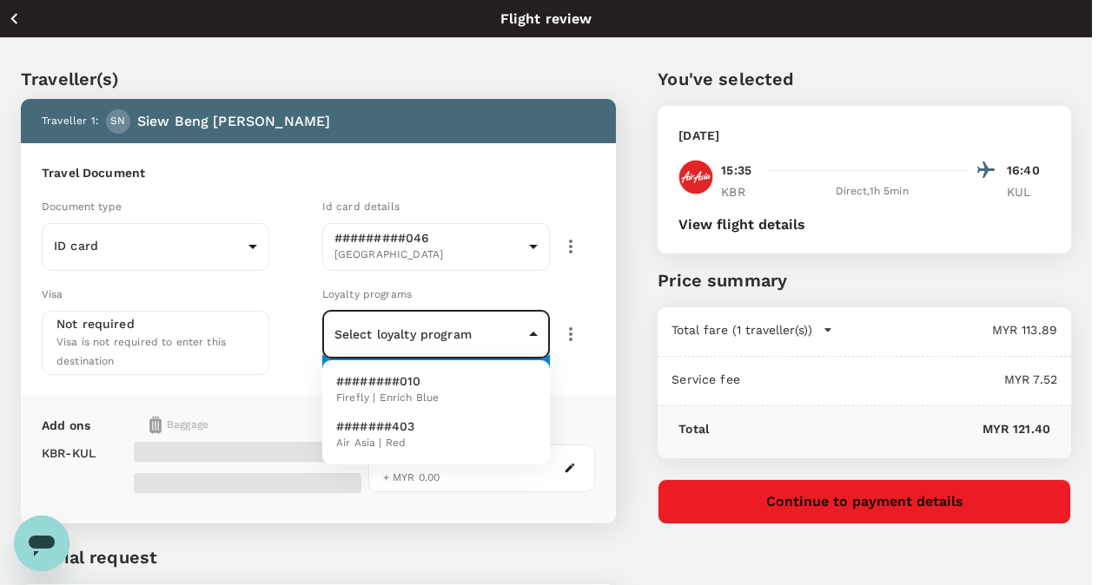
click at [410, 426] on p "#######403" at bounding box center [375, 426] width 79 height 17
type input "abee3414-e79c-4f32-a319-a134d12765e6"
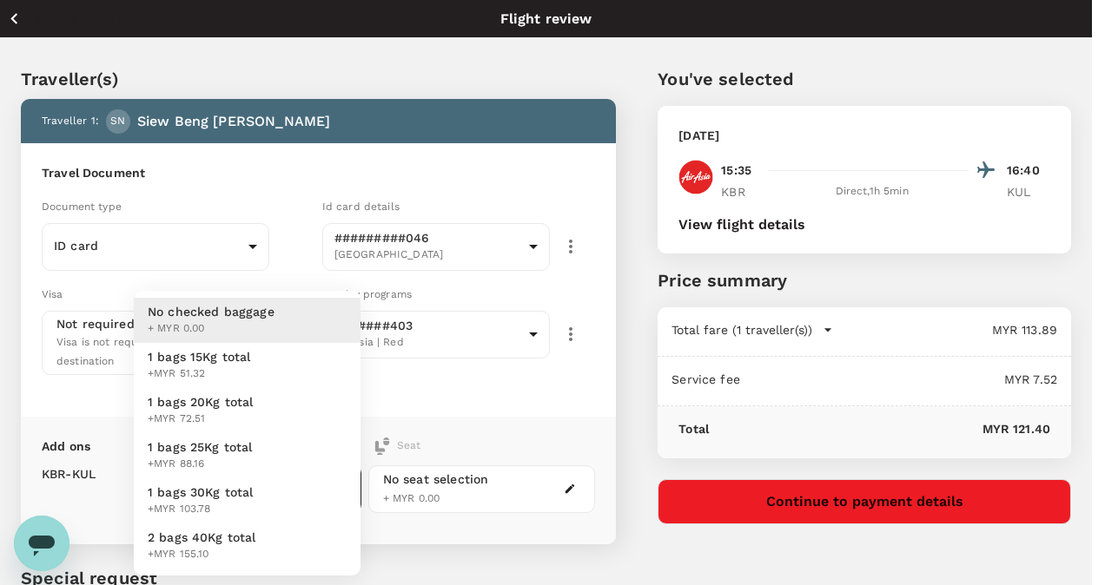
click at [341, 489] on body "Back to flight results Flight review Traveller(s) Traveller 1 : SN Siew Beng Ng…" at bounding box center [552, 392] width 1105 height 784
click at [257, 374] on li "1 bags 15Kg total +MYR 51.32" at bounding box center [247, 365] width 227 height 45
type input "1 - 51.32"
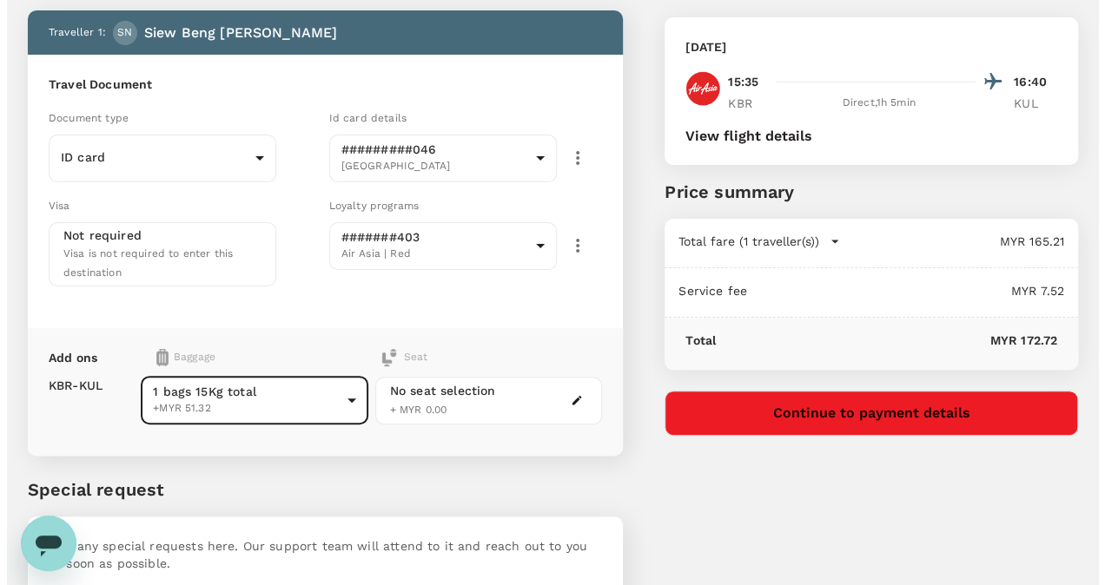
scroll to position [87, 0]
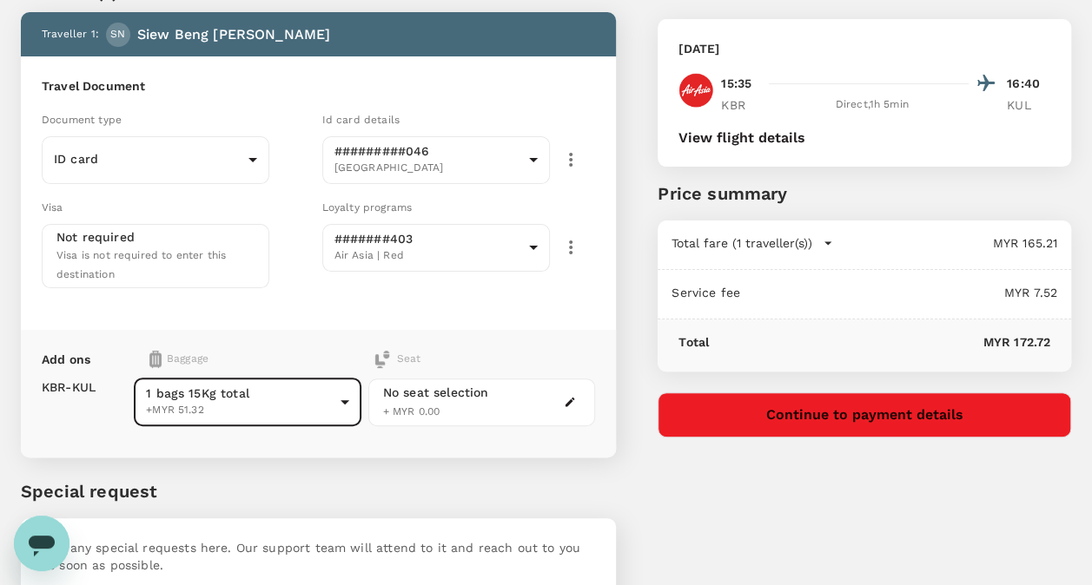
click at [769, 139] on button "View flight details" at bounding box center [741, 138] width 127 height 16
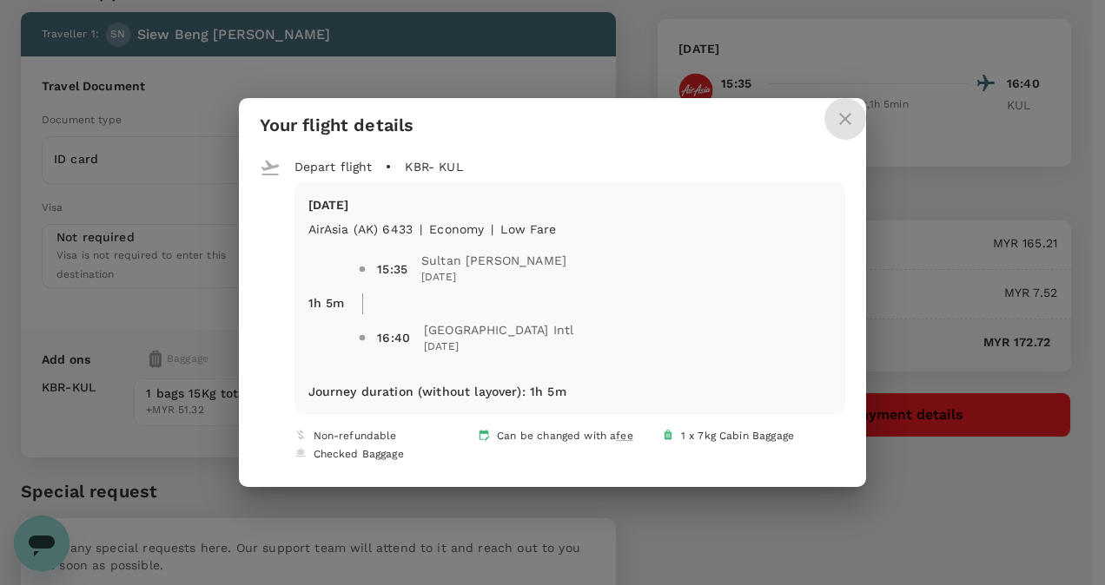
click at [839, 121] on icon "close" at bounding box center [845, 119] width 12 height 12
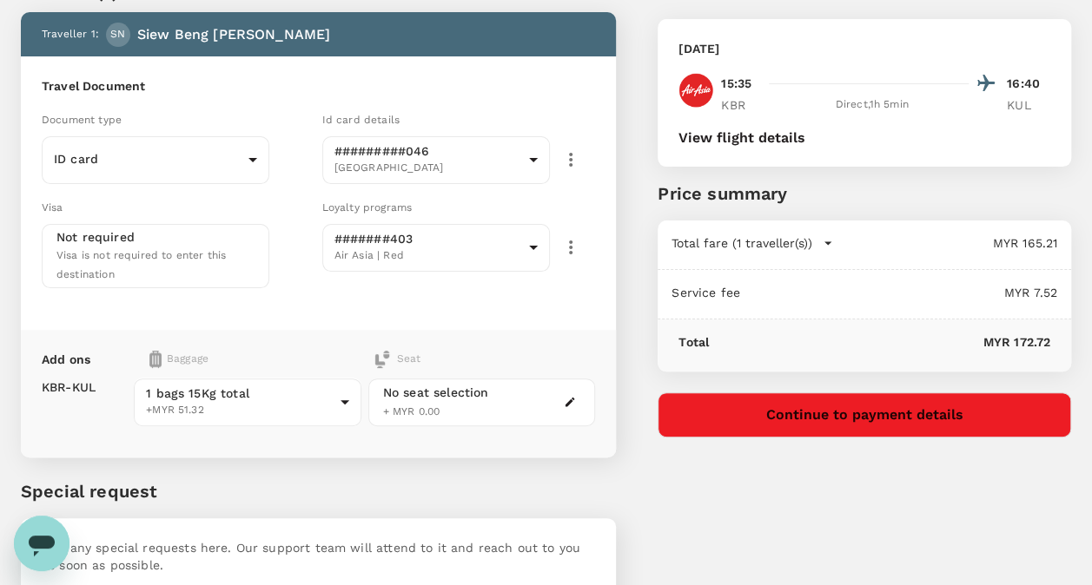
click at [870, 420] on button "Continue to payment details" at bounding box center [864, 415] width 413 height 45
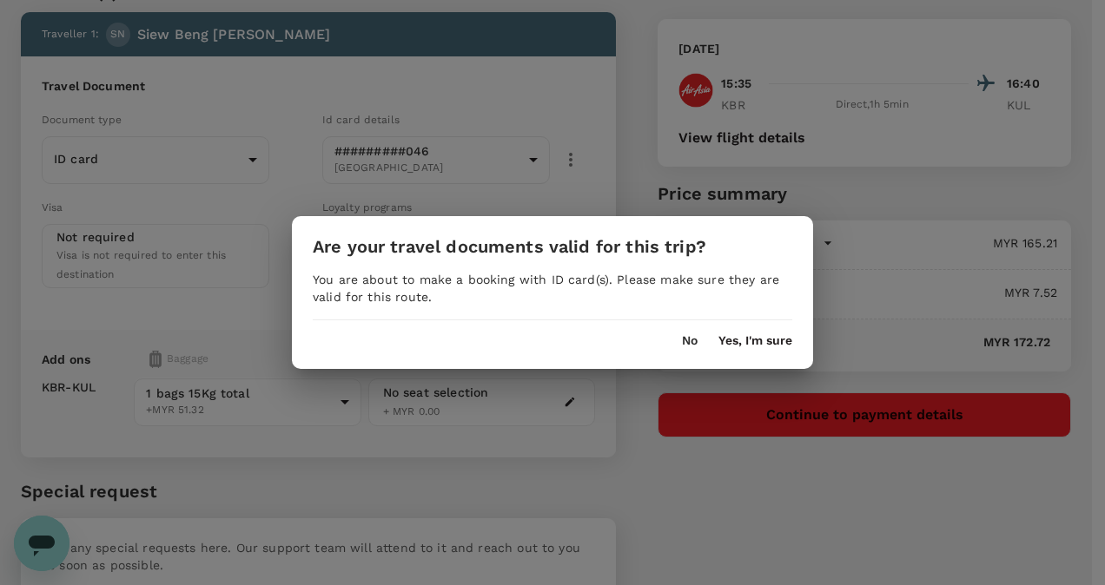
click at [766, 341] on button "Yes, I'm sure" at bounding box center [755, 341] width 74 height 14
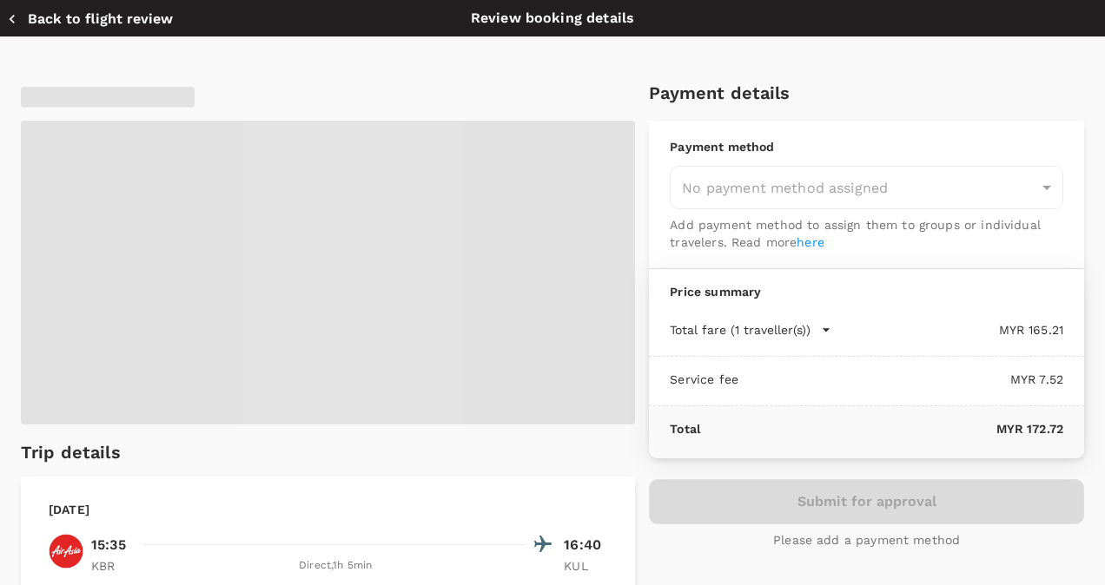
type input "9ebb82f2-7cb6-44ca-aca4-3eb5994d0633"
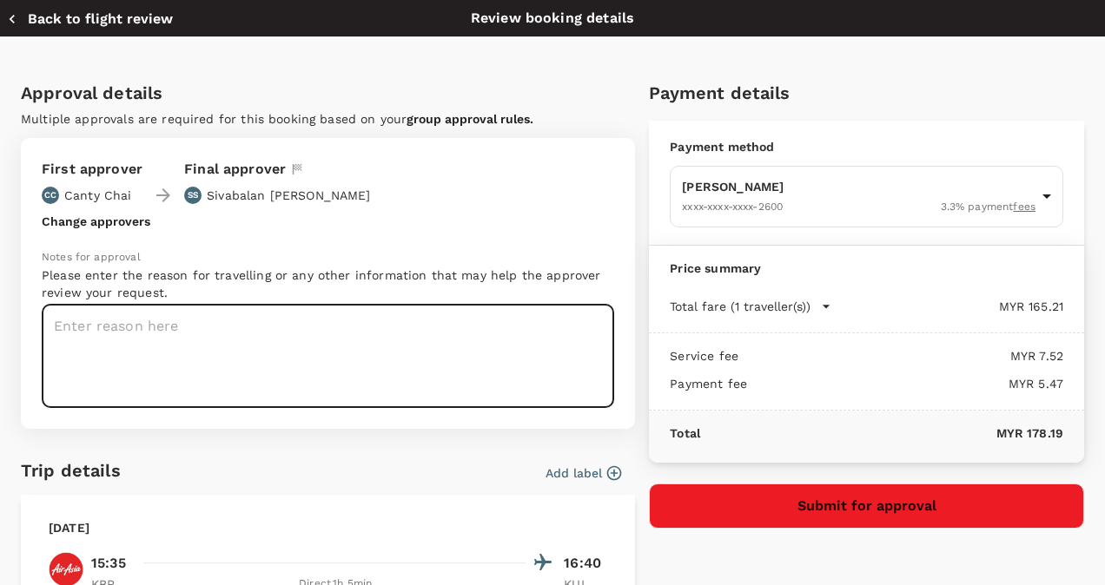
click at [76, 325] on textarea at bounding box center [328, 356] width 572 height 103
paste textarea "Field work, FGD [MEDICAL_DATA] and HUSM MI Workshop at [GEOGRAPHIC_DATA] ([DATE…"
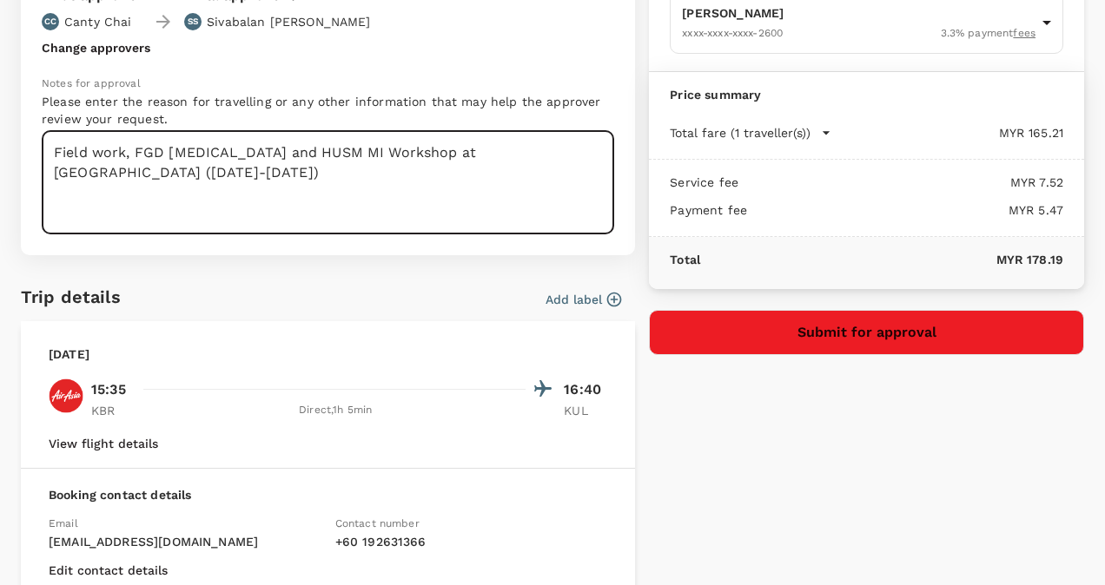
scroll to position [87, 0]
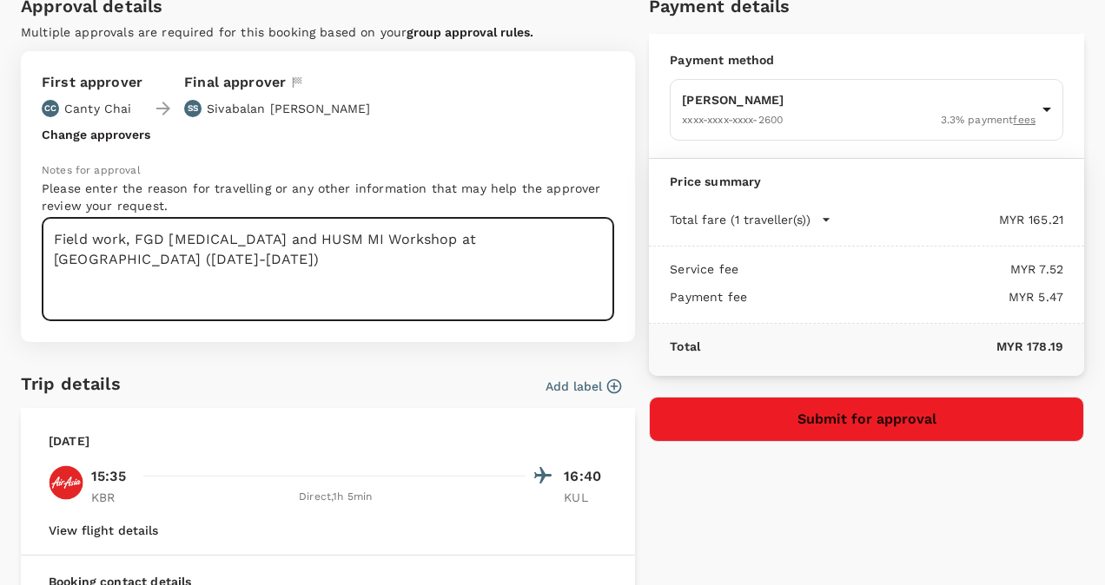
type textarea "Field work, FGD [MEDICAL_DATA] and HUSM MI Workshop at [GEOGRAPHIC_DATA] ([DATE…"
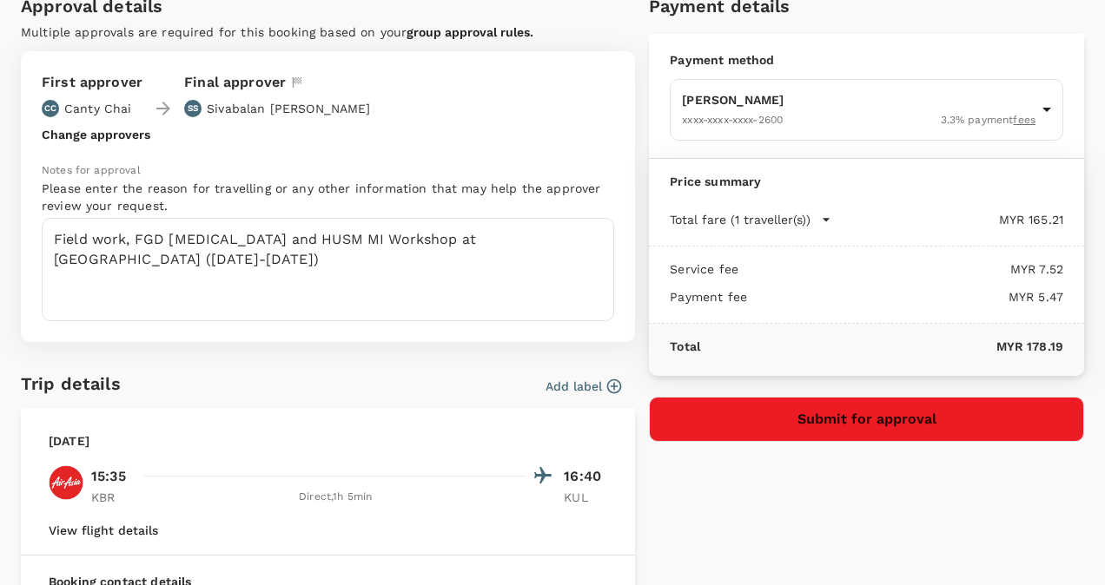
click at [823, 220] on icon "button" at bounding box center [826, 219] width 7 height 3
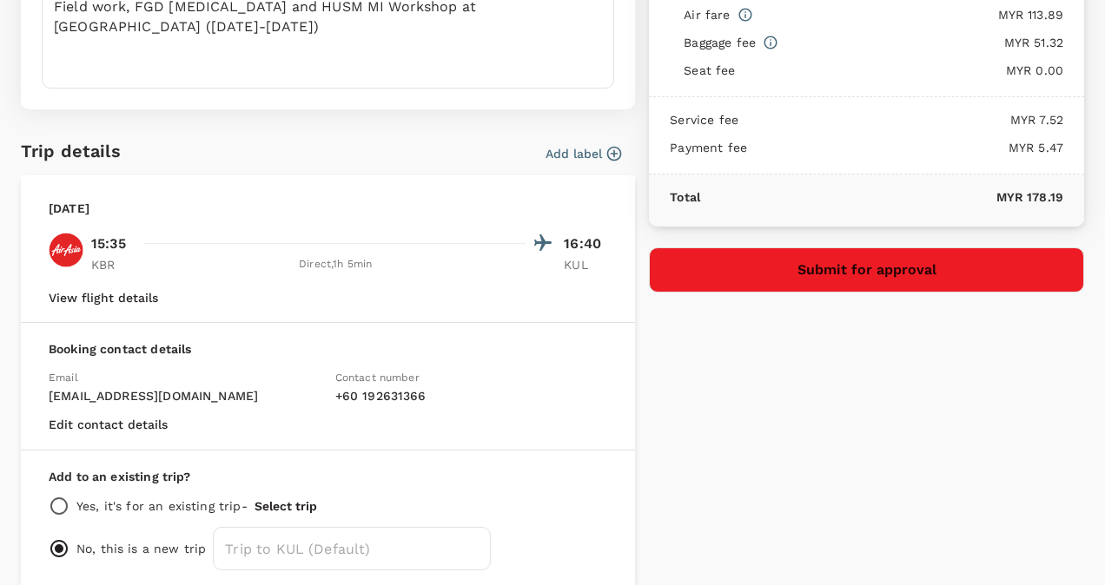
scroll to position [347, 0]
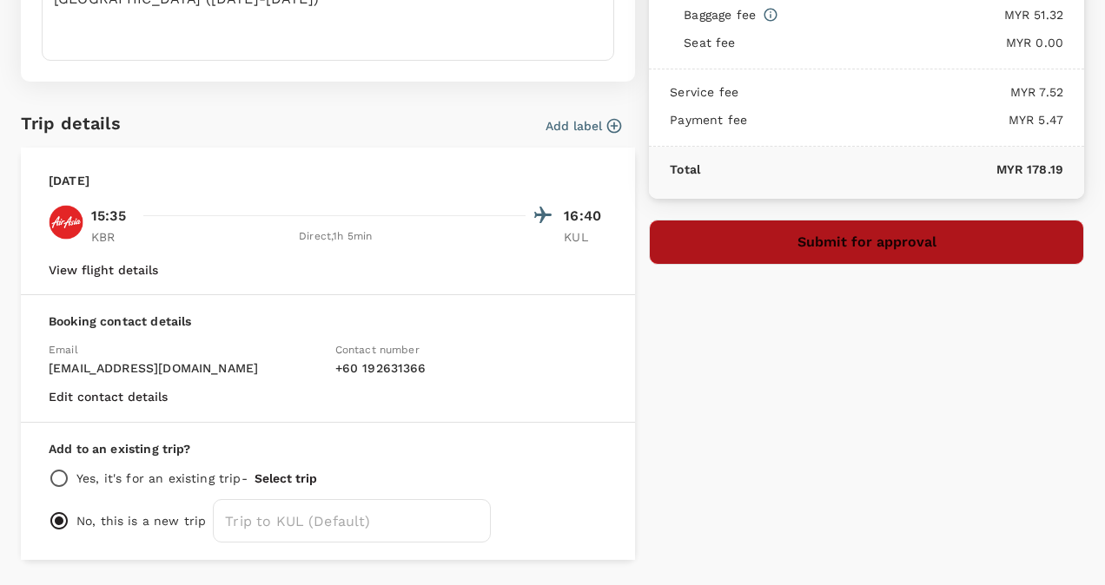
click at [878, 241] on button "Submit for approval" at bounding box center [866, 242] width 435 height 45
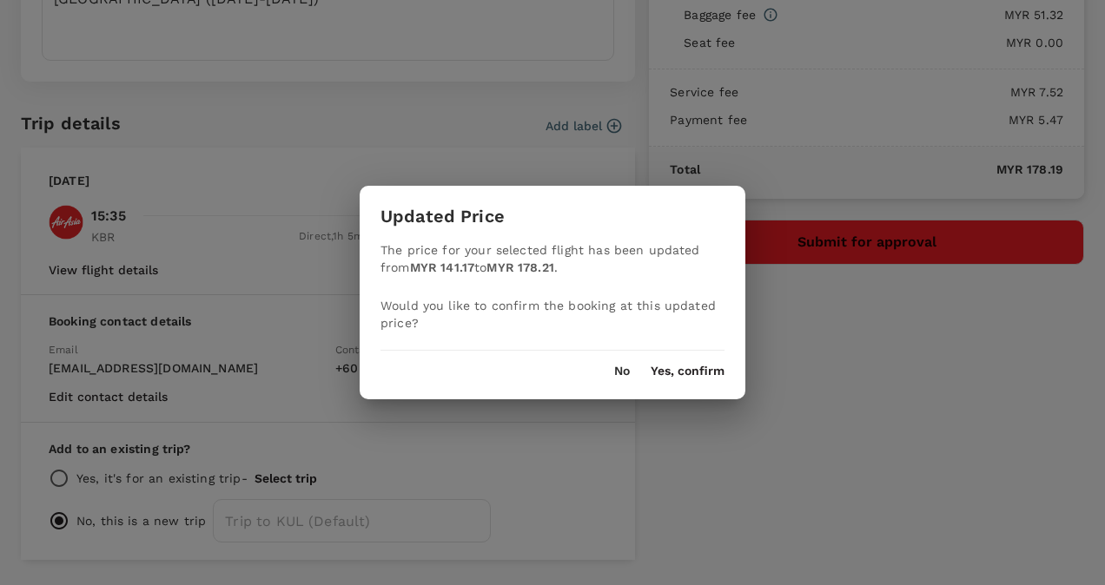
click at [682, 374] on button "Yes, confirm" at bounding box center [688, 372] width 74 height 14
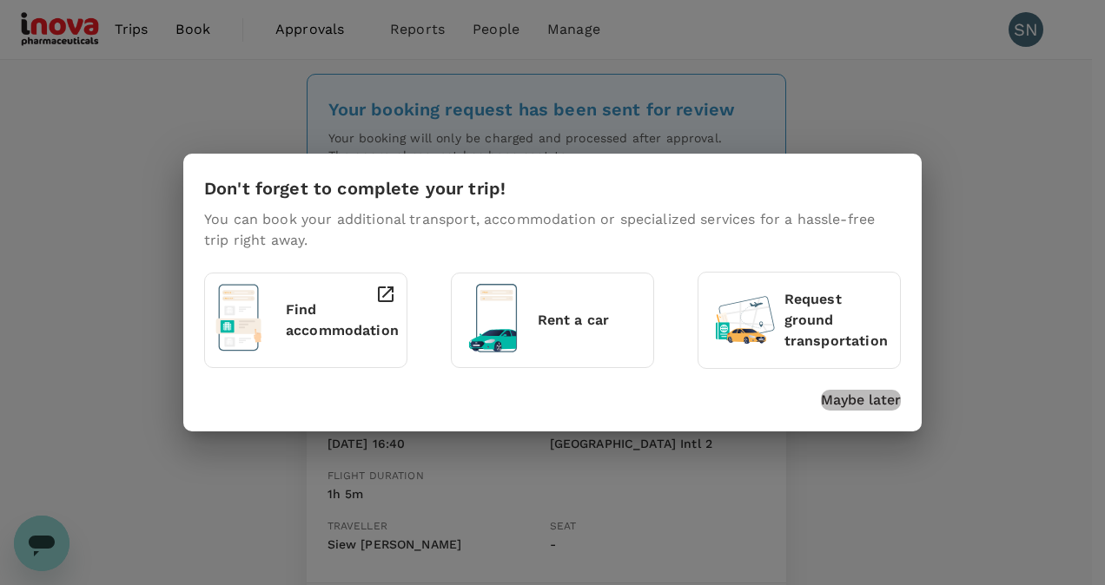
click at [876, 398] on p "Maybe later" at bounding box center [861, 400] width 80 height 21
